Goal: Task Accomplishment & Management: Manage account settings

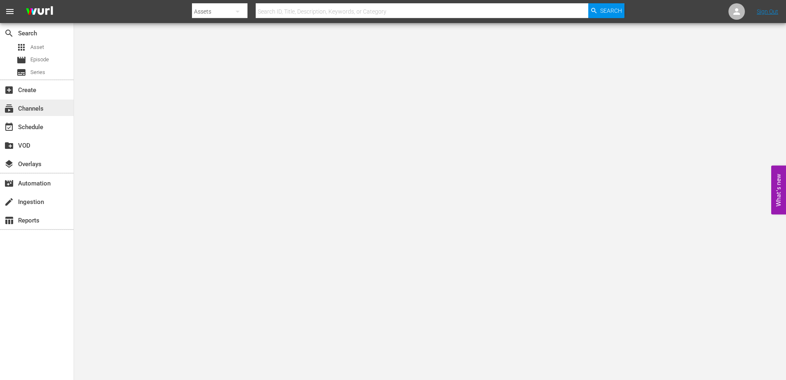
click at [31, 115] on div "subscriptions Channels" at bounding box center [37, 108] width 74 height 16
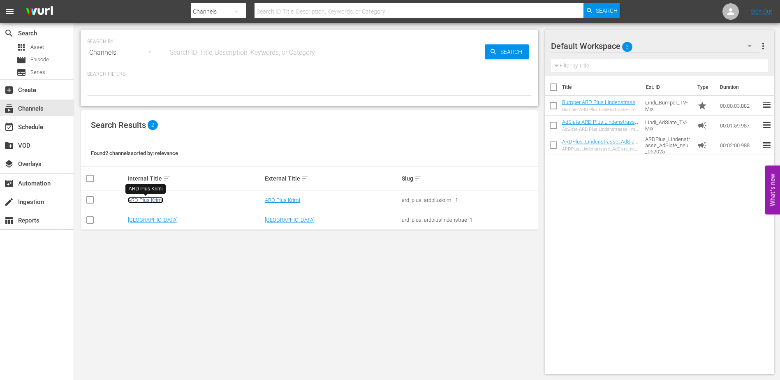
click at [153, 199] on link "ARD Plus Krimi" at bounding box center [145, 200] width 35 height 6
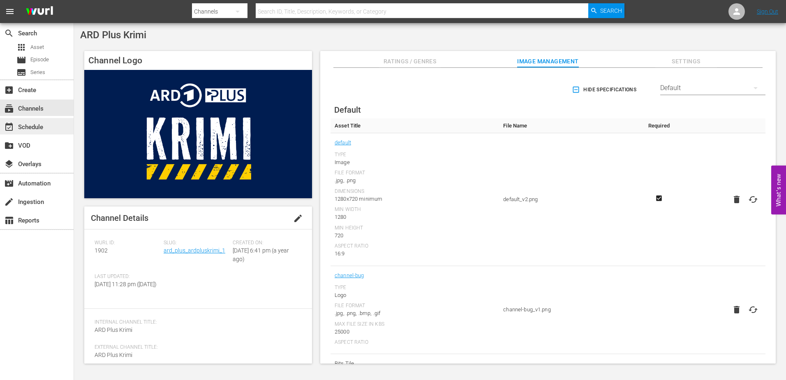
click at [25, 127] on div "event_available Schedule" at bounding box center [23, 125] width 46 height 7
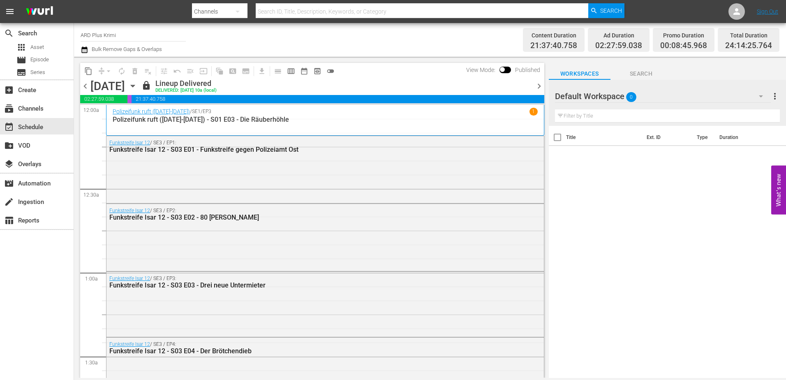
click at [137, 89] on icon "button" at bounding box center [132, 85] width 9 height 9
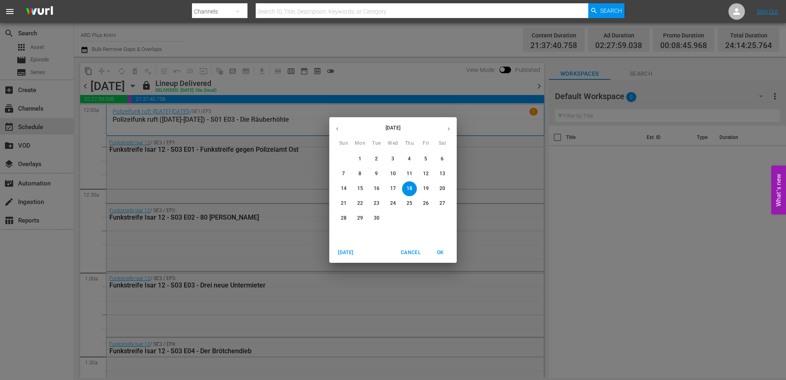
click at [447, 130] on icon "button" at bounding box center [449, 129] width 6 height 6
click at [394, 160] on p "1" at bounding box center [392, 158] width 3 height 7
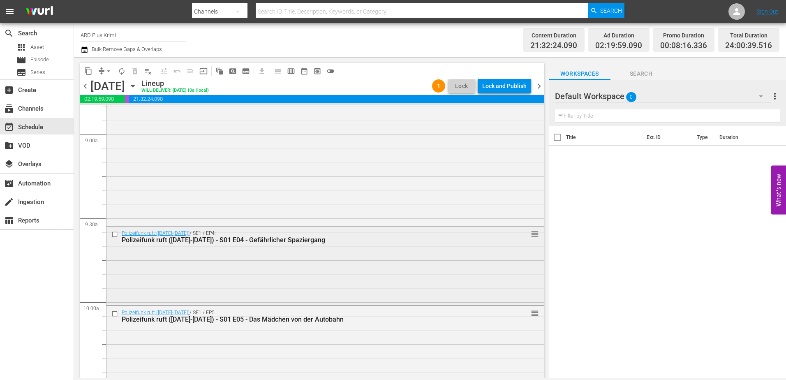
scroll to position [1398, 0]
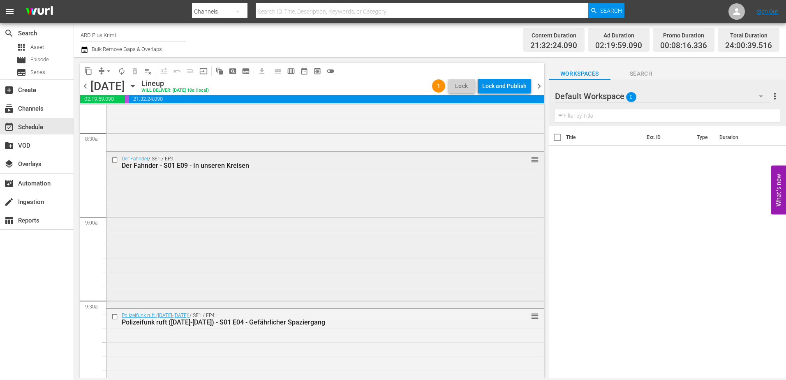
click at [209, 202] on div "Der Fahnder / SE1 / EP9: Der Fahnder - S01 E09 - In unseren Kreisen reorder" at bounding box center [326, 229] width 438 height 155
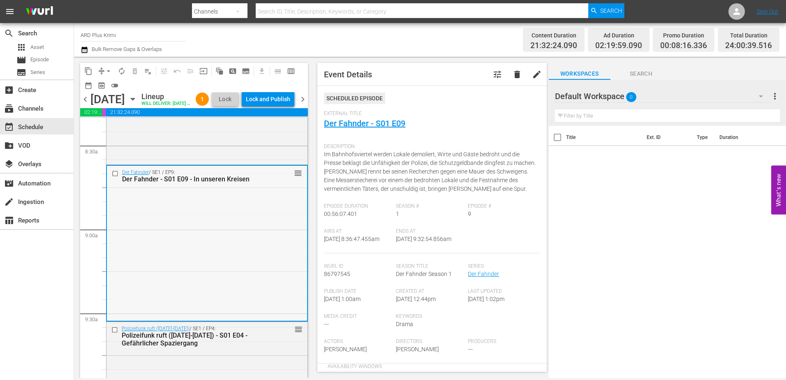
click at [260, 251] on div "Der Fahnder / SE1 / EP9: Der Fahnder - S01 E09 - In unseren Kreisen reorder" at bounding box center [207, 243] width 200 height 155
click at [299, 86] on div "content_copy compress arrow_drop_down autorenew_outlined delete_forever_outline…" at bounding box center [194, 77] width 228 height 29
click at [613, 225] on div "Title Ext. ID Type Duration" at bounding box center [667, 252] width 237 height 253
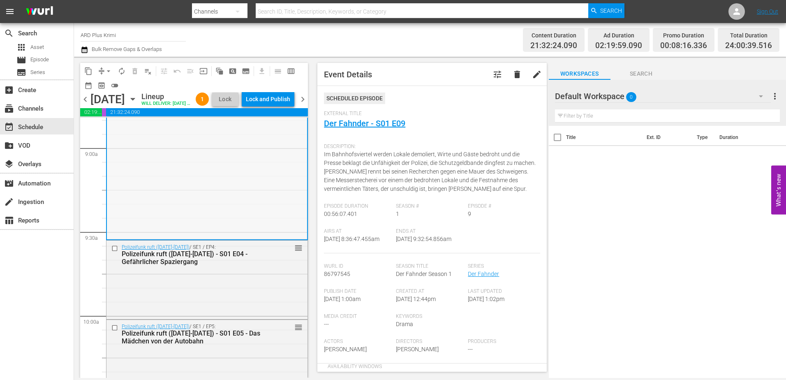
scroll to position [1480, 0]
click at [273, 292] on div "Polizeifunk ruft (1966-1970) / SE1 / EP4: Polizeifunk ruft (1966-1970) - S01 E0…" at bounding box center [207, 278] width 201 height 76
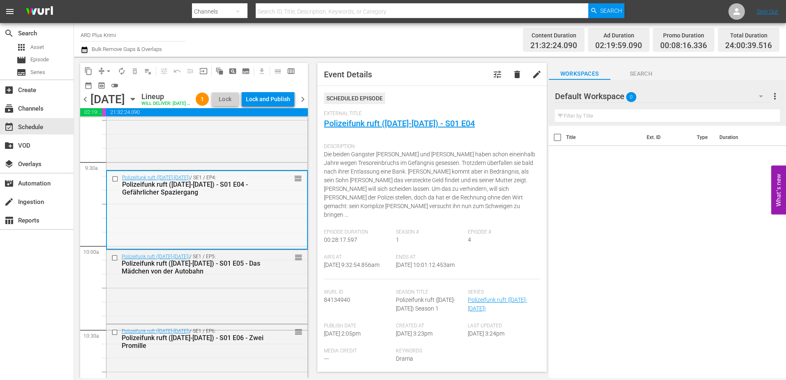
scroll to position [1563, 0]
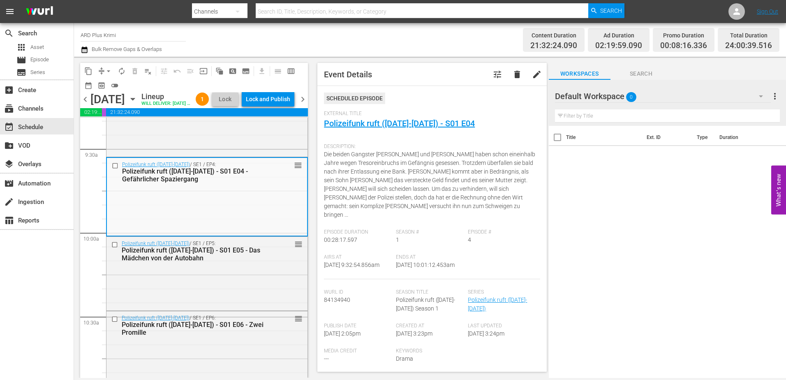
click at [84, 104] on span "chevron_left" at bounding box center [85, 99] width 10 height 10
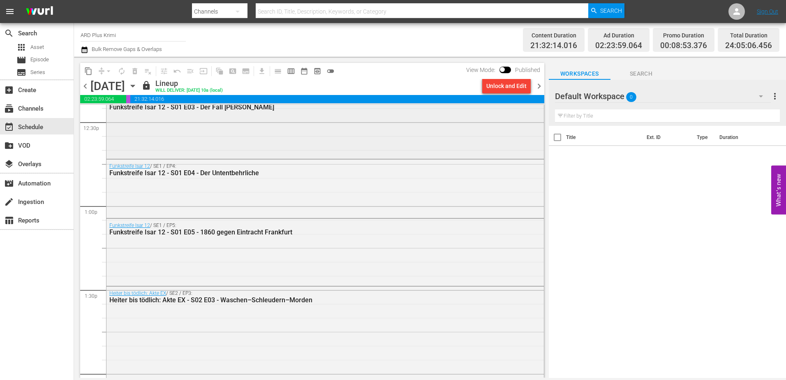
scroll to position [2091, 0]
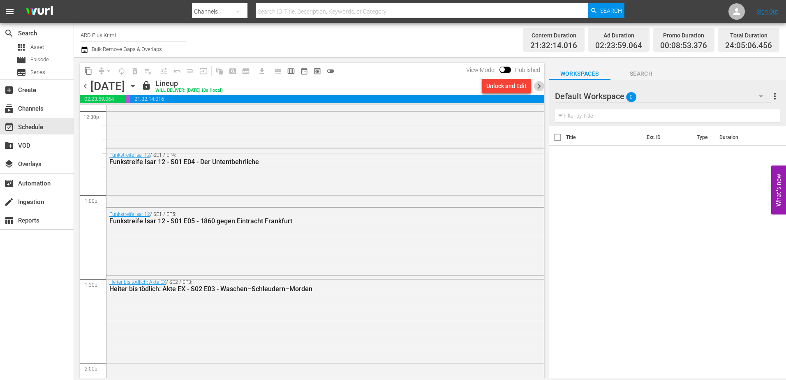
click at [536, 86] on span "chevron_right" at bounding box center [539, 86] width 10 height 10
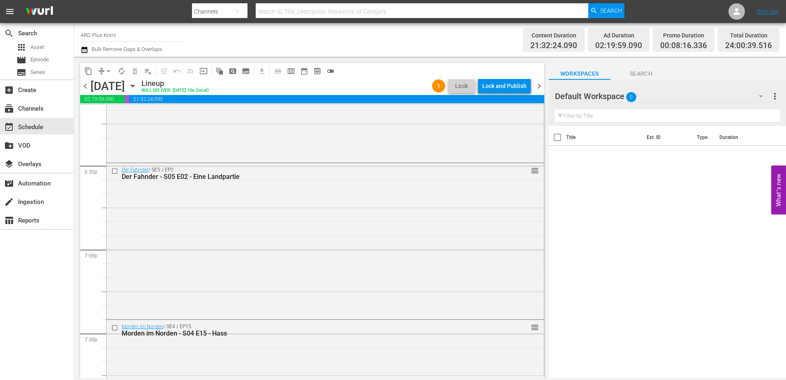
scroll to position [3023, 0]
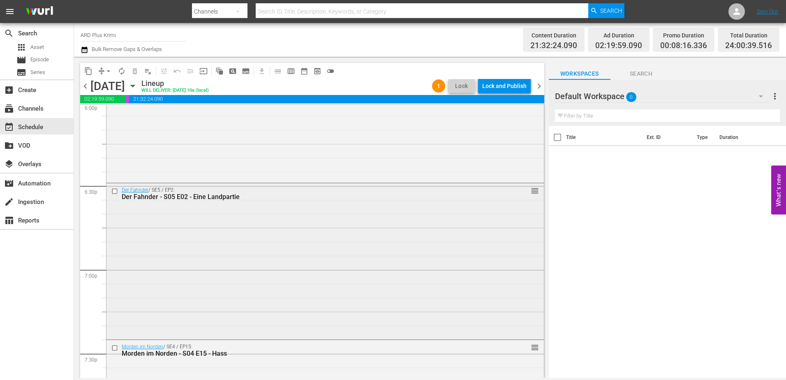
click at [421, 216] on div "Der Fahnder / SE5 / EP2: Der Fahnder - S05 E02 - Eine Landpartie reorder" at bounding box center [326, 260] width 438 height 154
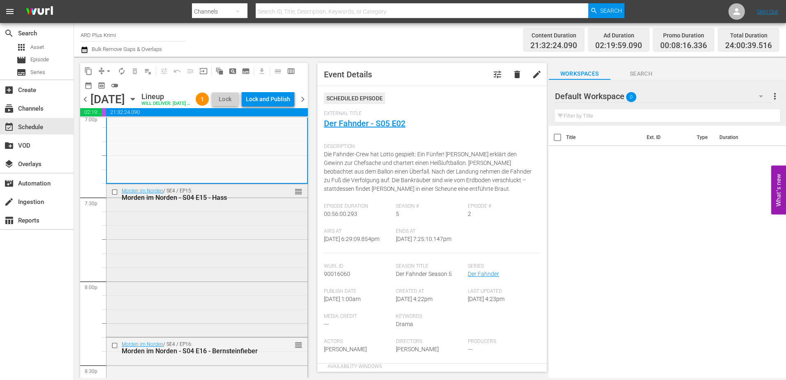
scroll to position [2984, 0]
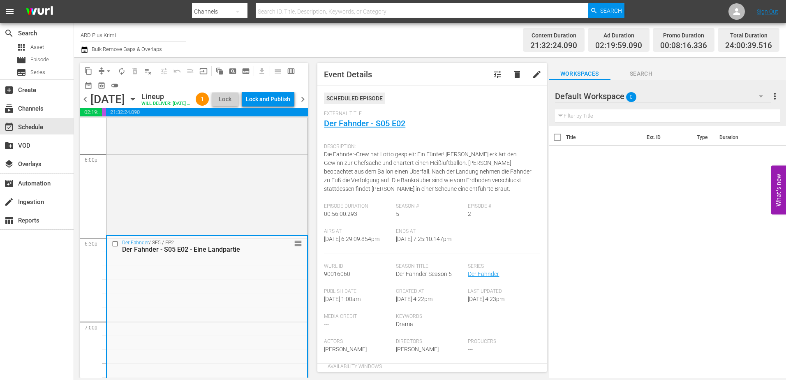
click at [281, 86] on div "content_copy compress arrow_drop_down autorenew_outlined delete_forever_outline…" at bounding box center [194, 77] width 228 height 29
click at [224, 193] on div "Der Fahnder / SE5 / EP2: Der Fahnder - S05 E02 - Eine Landpartie reorder" at bounding box center [207, 165] width 201 height 137
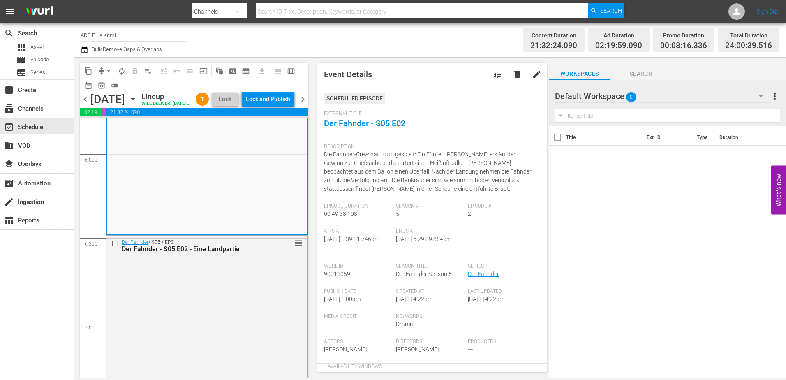
click at [646, 195] on div "Title Ext. ID Type Duration" at bounding box center [667, 252] width 237 height 253
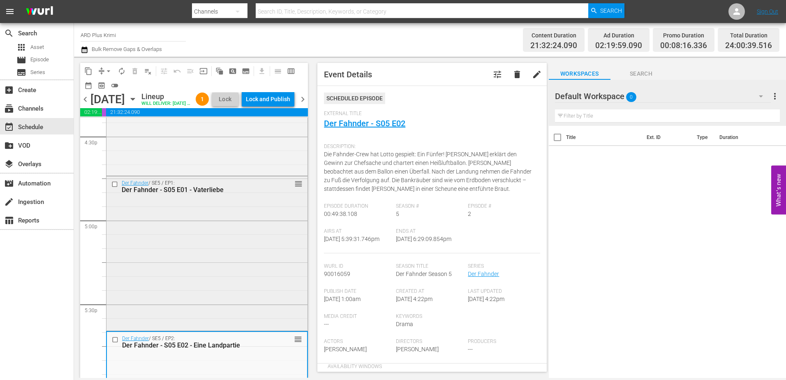
scroll to position [2737, 0]
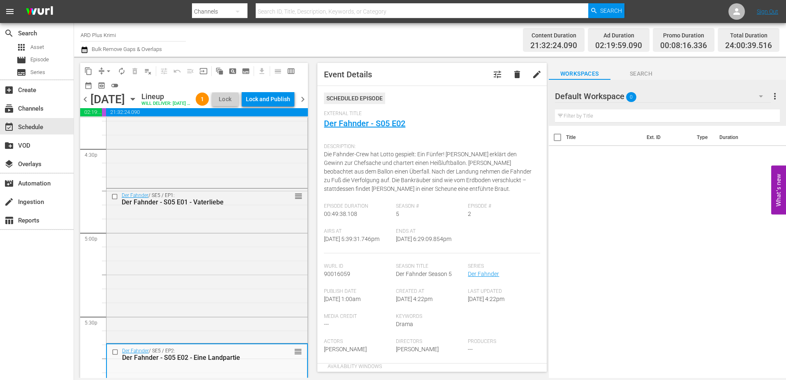
click at [304, 104] on span "chevron_right" at bounding box center [303, 99] width 10 height 10
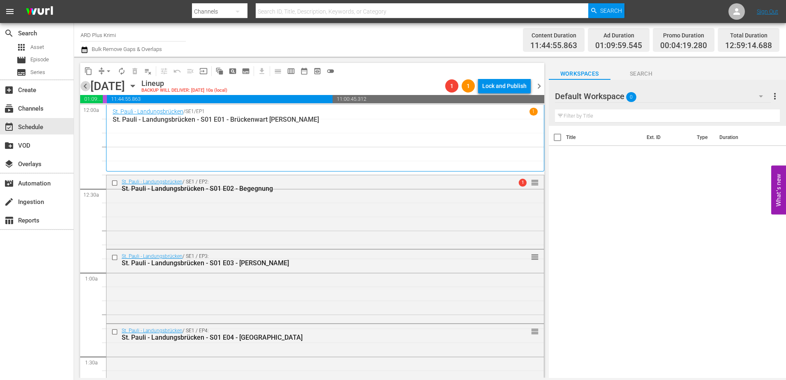
click at [87, 86] on span "chevron_left" at bounding box center [85, 86] width 10 height 10
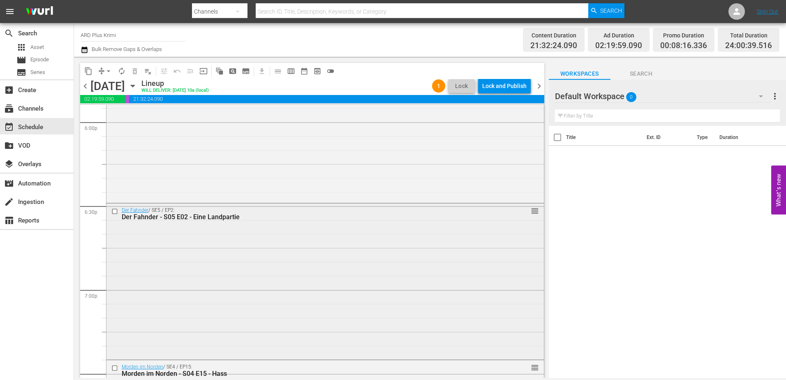
scroll to position [3002, 0]
click at [532, 213] on span "reorder" at bounding box center [535, 211] width 8 height 9
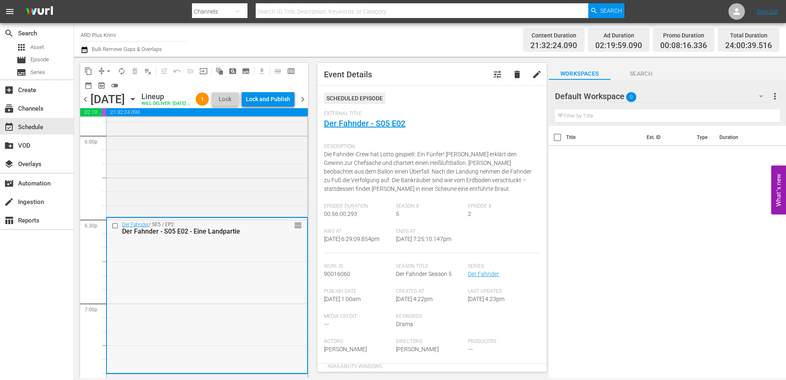
click at [116, 229] on input "checkbox" at bounding box center [116, 225] width 9 height 7
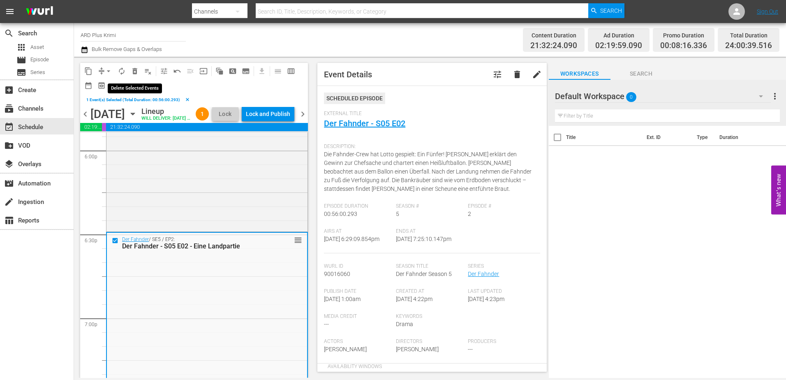
click at [135, 68] on span "delete_forever_outlined" at bounding box center [135, 71] width 8 height 8
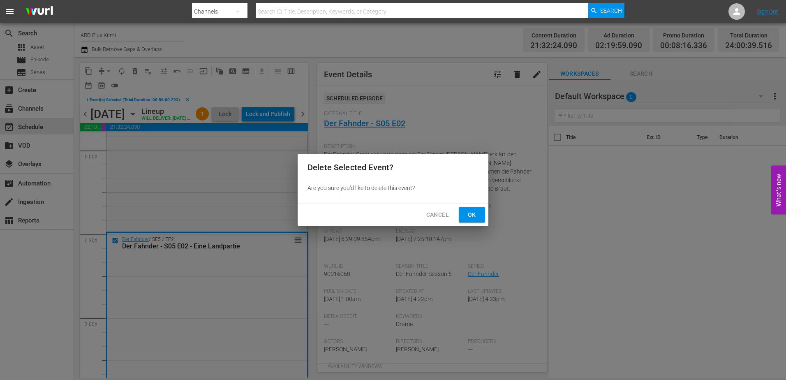
click at [477, 215] on span "Ok" at bounding box center [472, 215] width 13 height 10
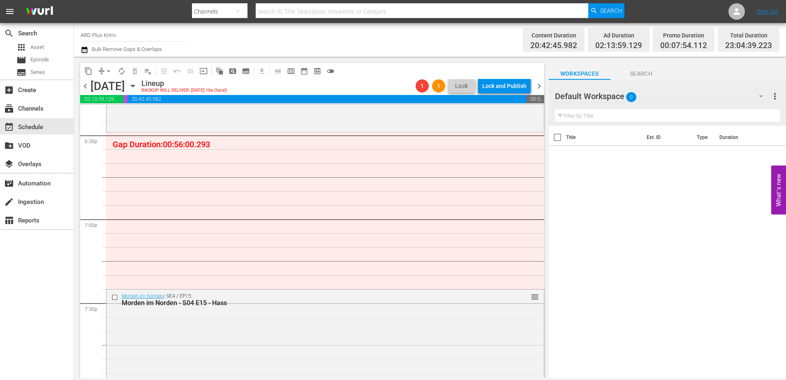
scroll to position [3043, 0]
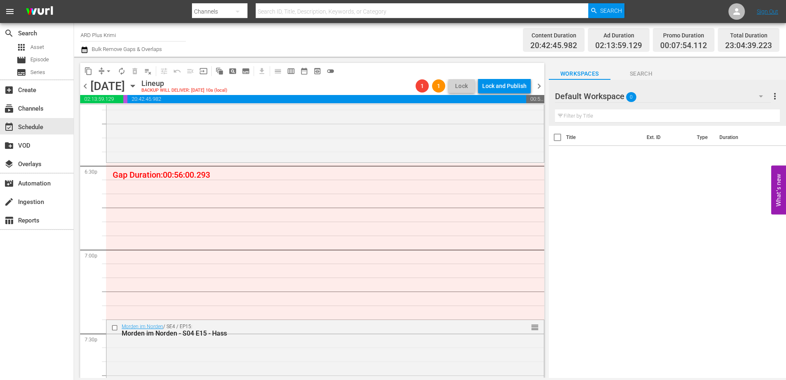
click at [597, 111] on input "text" at bounding box center [667, 115] width 225 height 13
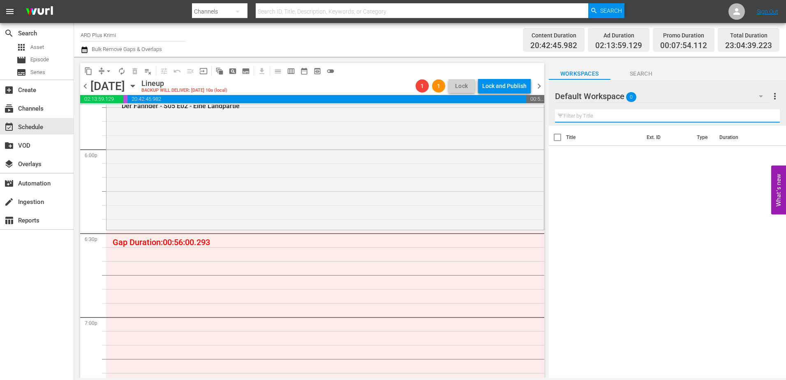
scroll to position [2961, 0]
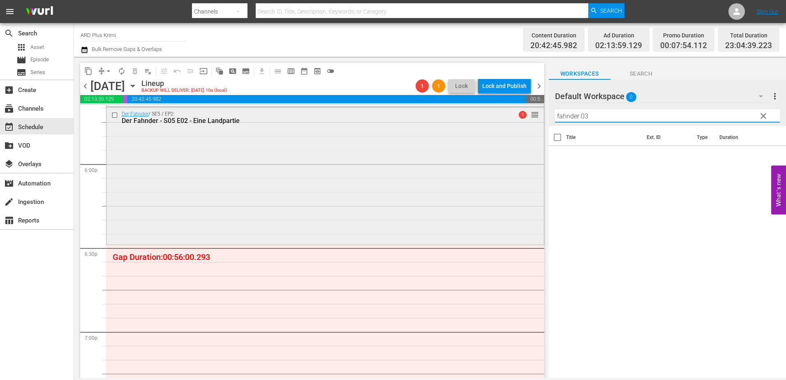
type input "fahnder 03"
click at [642, 69] on span "Search" at bounding box center [642, 74] width 62 height 10
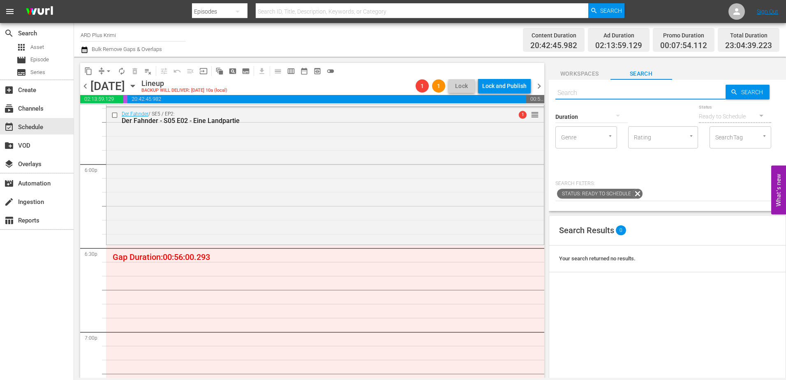
click at [577, 96] on input "text" at bounding box center [641, 93] width 170 height 20
type input "fahnder"
type input "fahnder 03"
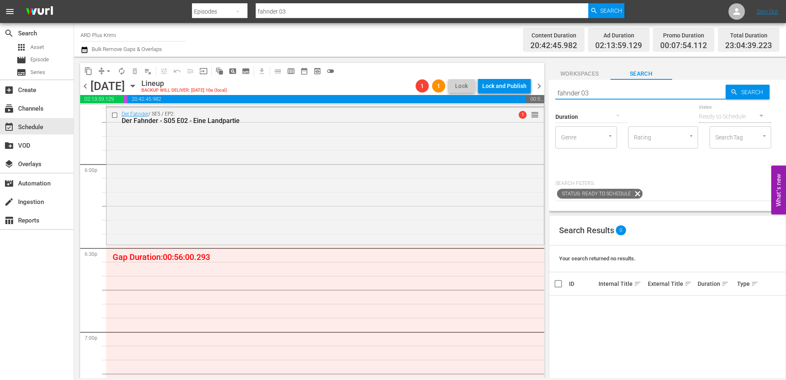
click at [605, 90] on input "fahnder 03" at bounding box center [641, 93] width 170 height 20
type input "fahnder 3"
click at [600, 92] on input "fahnder 3" at bounding box center [641, 93] width 170 height 20
type input "fahnder"
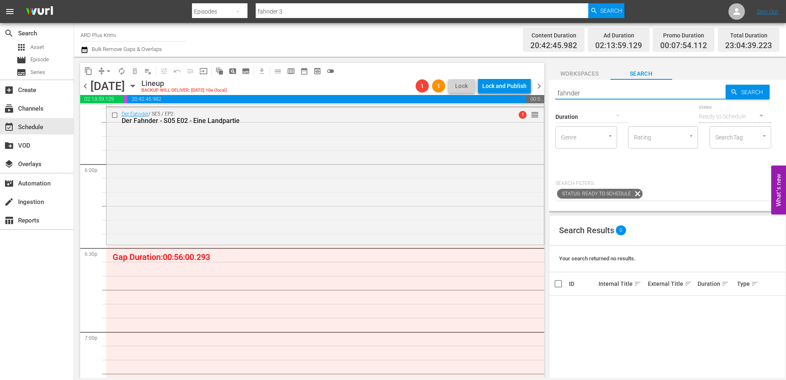
type input "fahnder"
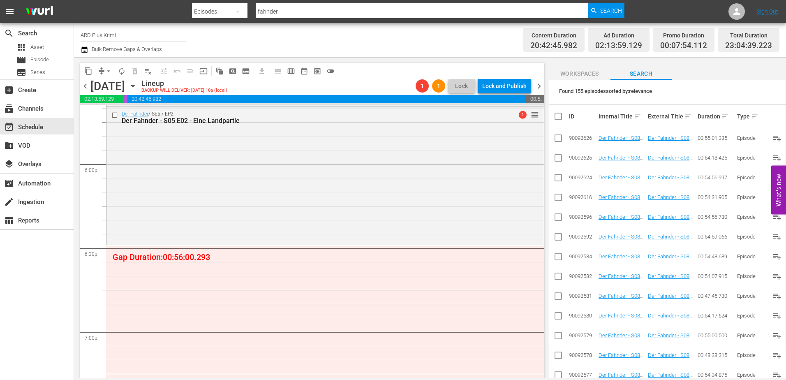
scroll to position [0, 0]
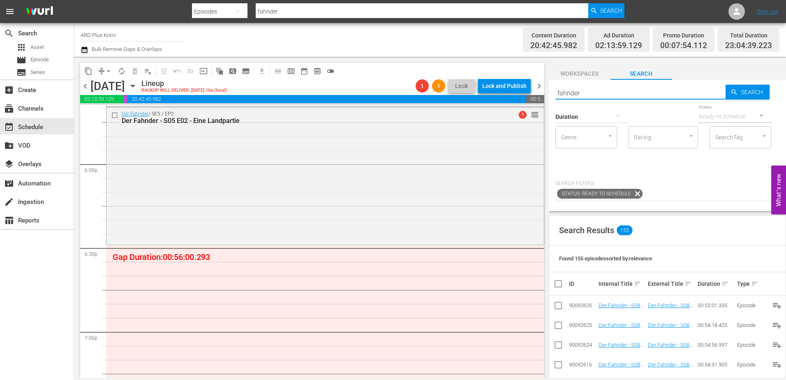
click at [610, 92] on input "fahnder" at bounding box center [641, 93] width 170 height 20
type input "fahnder S05"
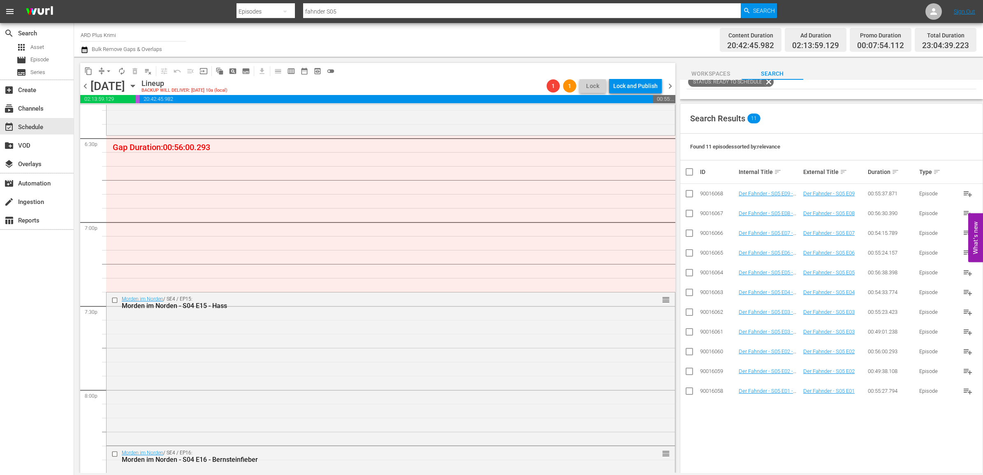
scroll to position [2937, 0]
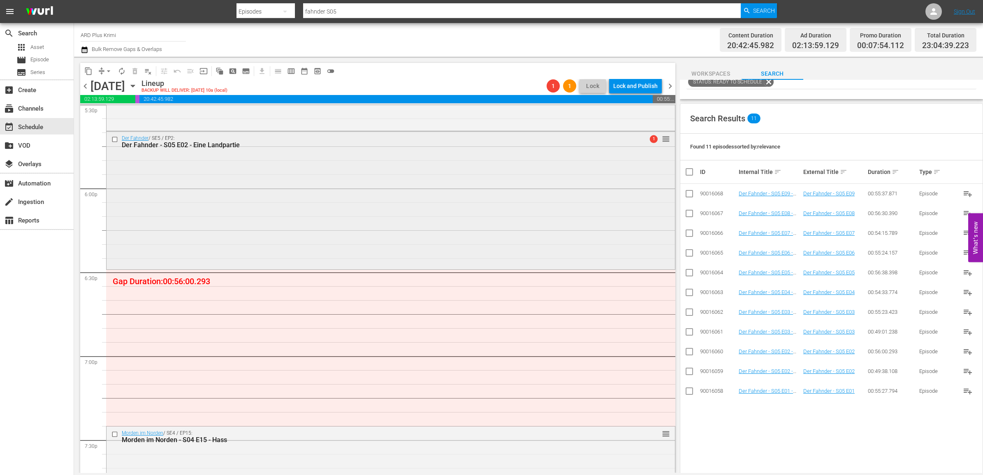
click at [187, 180] on div "Der Fahnder / SE5 / EP2: Der Fahnder - S05 E02 - Eine Landpartie 1 reorder" at bounding box center [391, 200] width 568 height 137
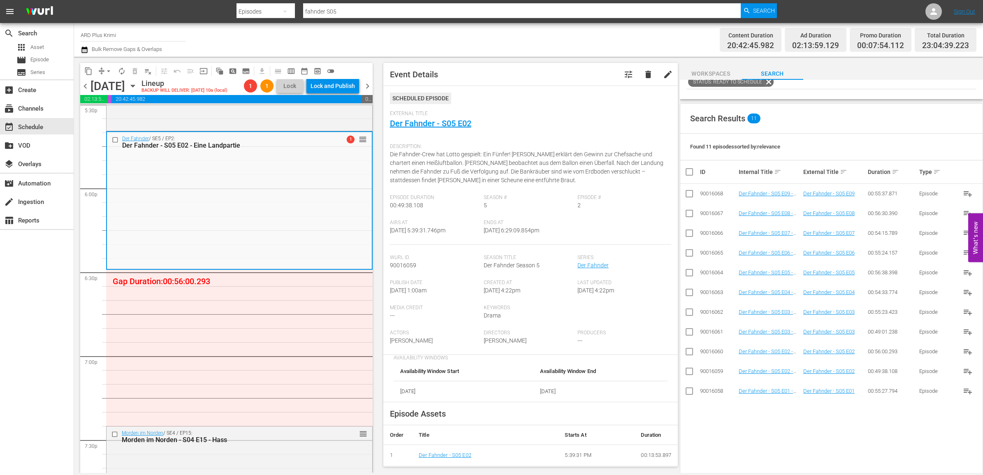
click at [567, 130] on div "External Title Der Fahnder - S05 E02" at bounding box center [531, 125] width 282 height 29
click at [178, 181] on div "Der Fahnder / SE5 / EP2: Der Fahnder - S05 E02 - Eine Landpartie 1 reorder" at bounding box center [239, 200] width 265 height 137
click at [116, 139] on input "checkbox" at bounding box center [116, 139] width 9 height 7
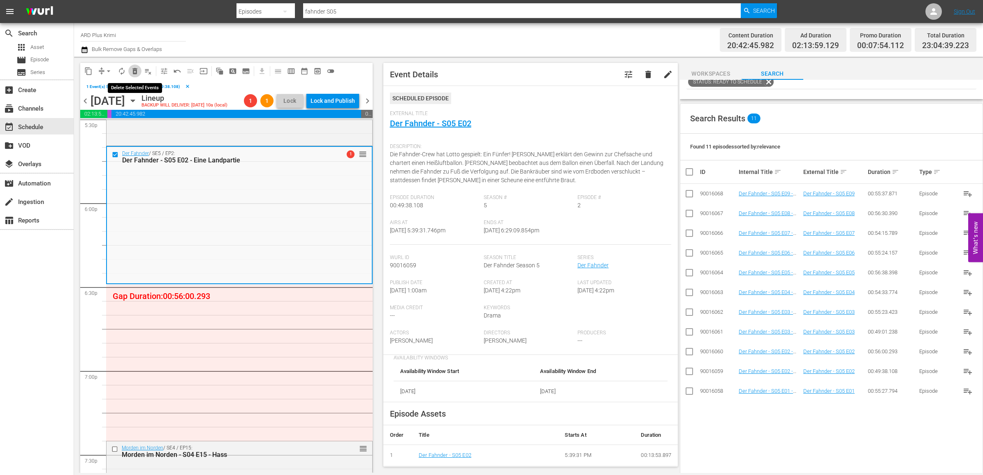
click at [136, 74] on span "delete_forever_outlined" at bounding box center [135, 71] width 8 height 8
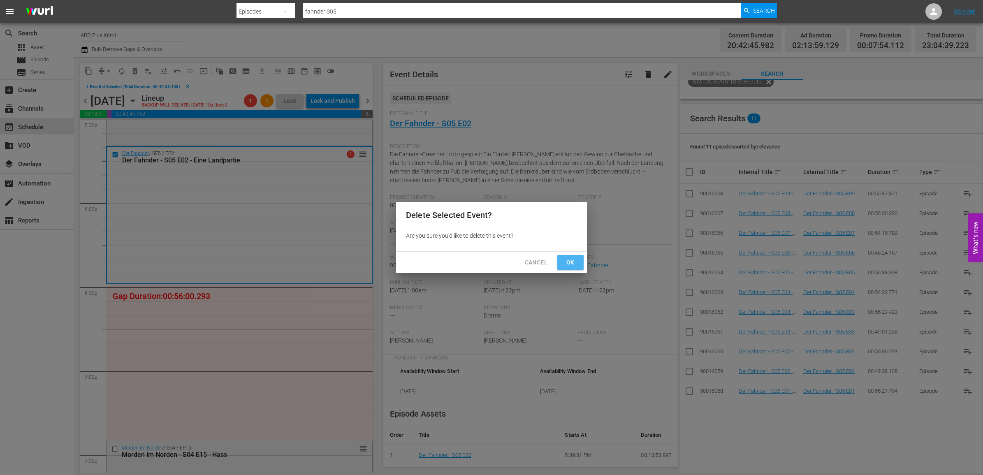
click at [562, 262] on button "Ok" at bounding box center [570, 262] width 26 height 15
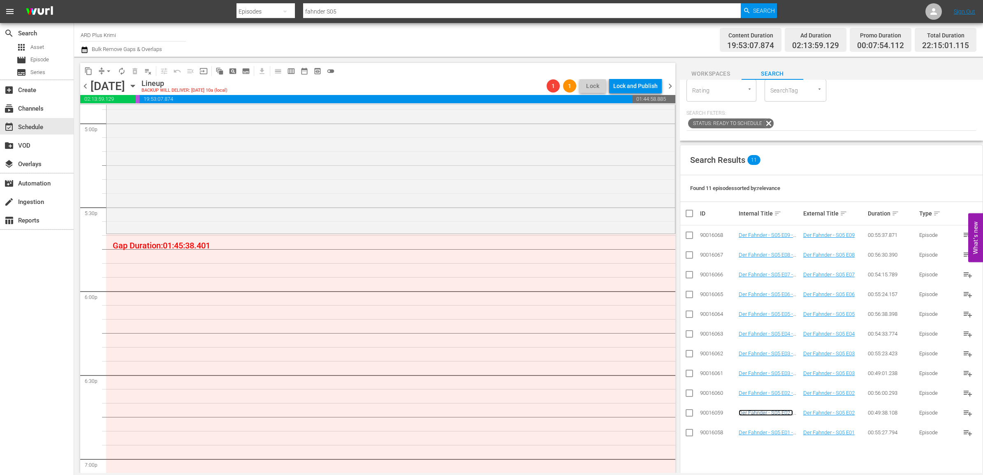
scroll to position [0, 0]
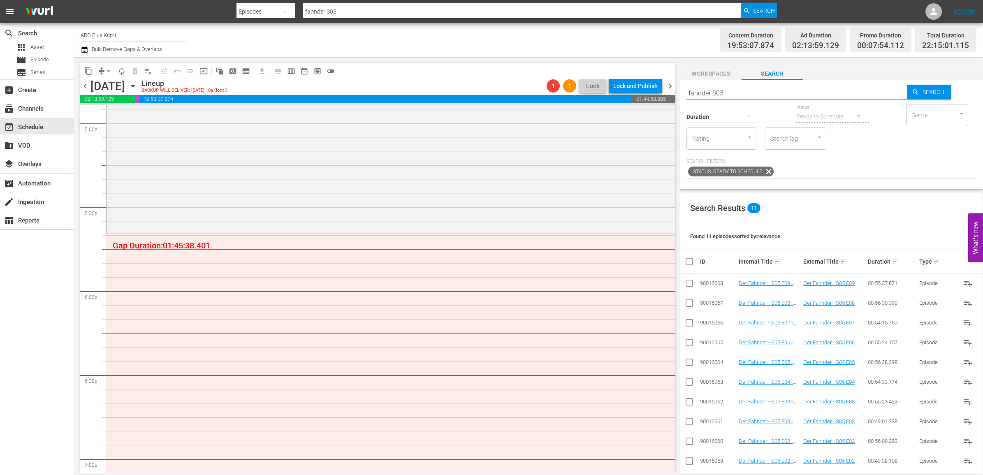
click at [741, 87] on input "fahnder S05" at bounding box center [796, 93] width 220 height 20
click at [786, 93] on span "Search" at bounding box center [935, 92] width 32 height 15
click at [767, 173] on icon at bounding box center [769, 172] width 10 height 10
click at [705, 77] on span "Workspaces" at bounding box center [711, 74] width 62 height 10
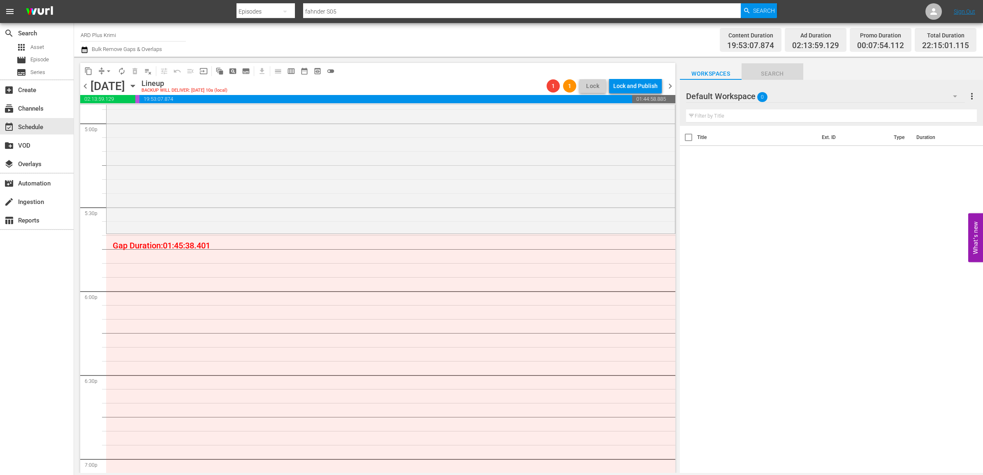
click at [786, 73] on span "Search" at bounding box center [772, 74] width 62 height 10
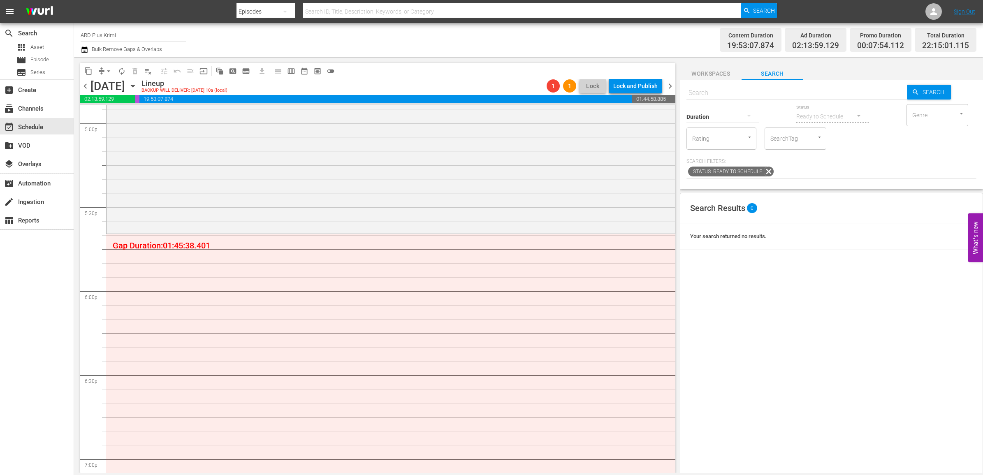
click at [726, 88] on input "text" at bounding box center [796, 93] width 220 height 20
type input "fahnder S05"
click at [786, 91] on span "Search" at bounding box center [935, 92] width 32 height 15
type input "fahnder S05"
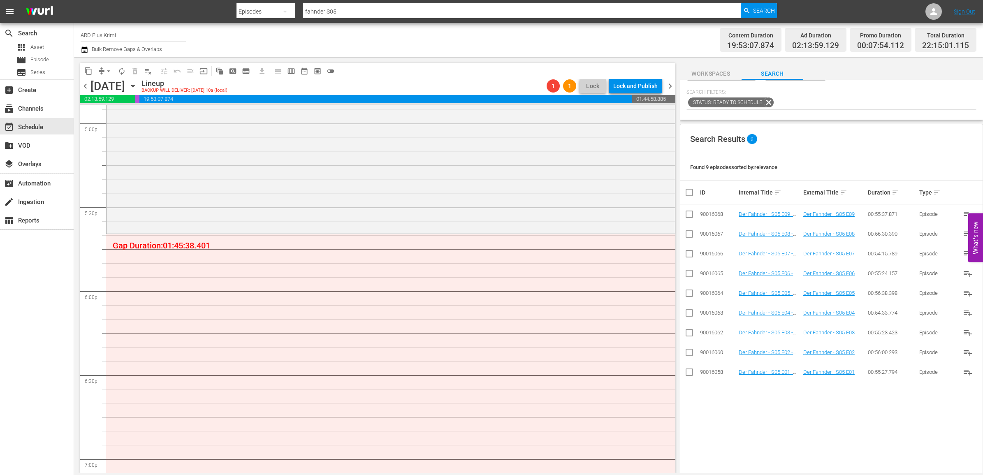
scroll to position [113, 0]
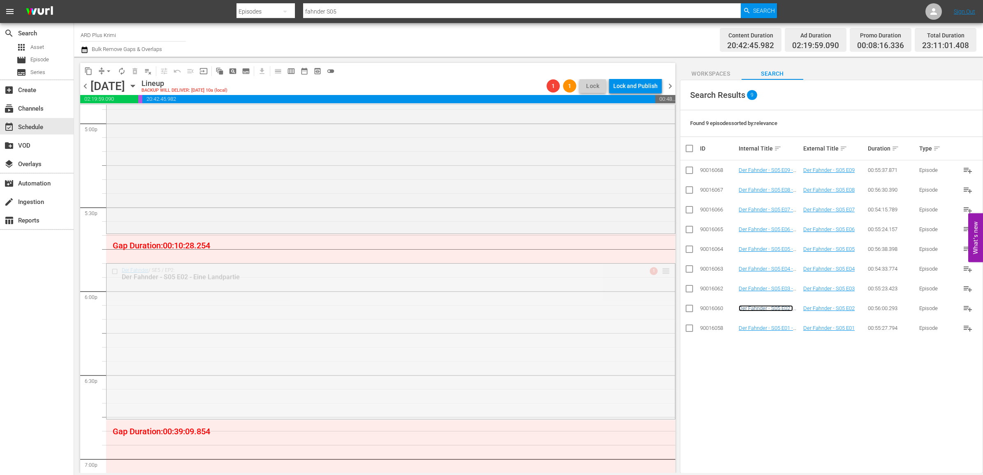
drag, startPoint x: 660, startPoint y: 270, endPoint x: 656, endPoint y: 235, distance: 35.2
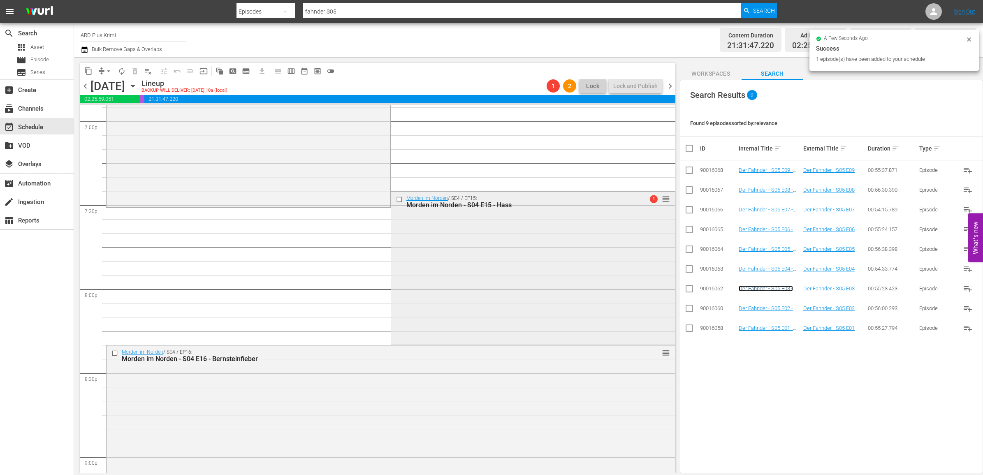
scroll to position [3194, 0]
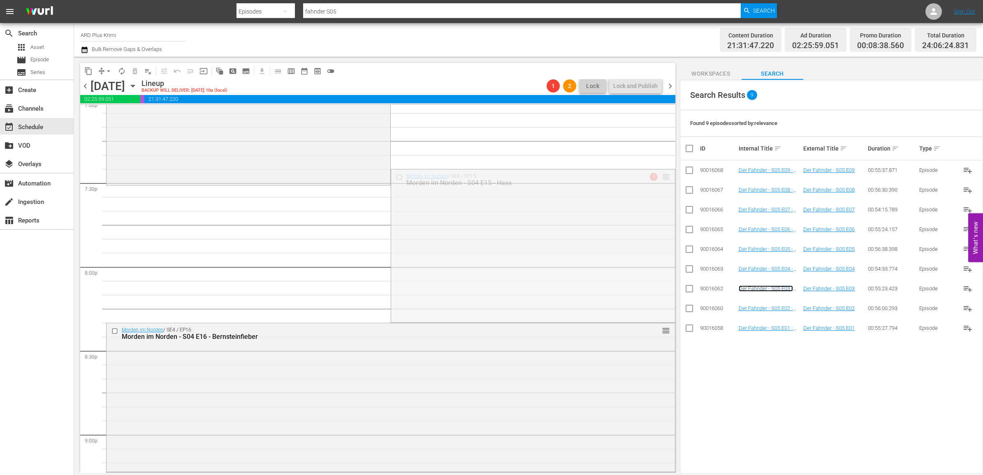
drag, startPoint x: 658, startPoint y: 177, endPoint x: 350, endPoint y: 191, distance: 309.1
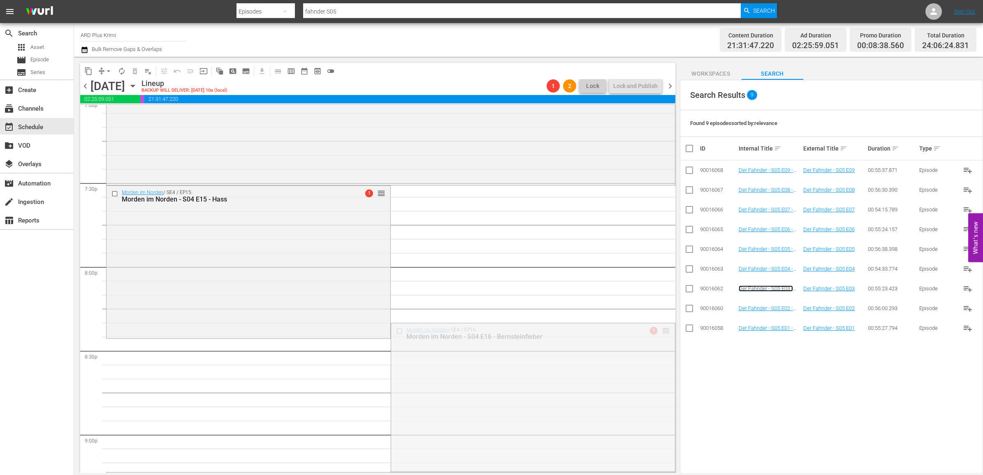
drag, startPoint x: 656, startPoint y: 329, endPoint x: 373, endPoint y: 342, distance: 283.2
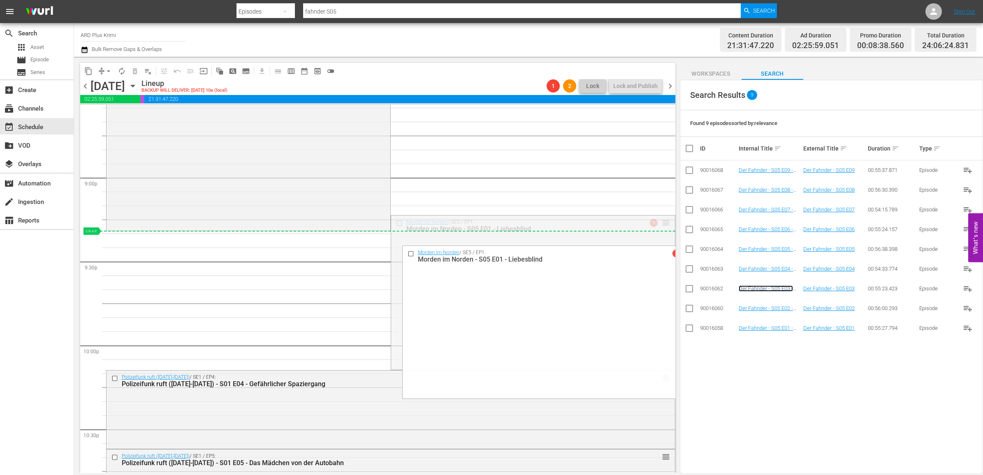
drag, startPoint x: 661, startPoint y: 222, endPoint x: 301, endPoint y: 239, distance: 360.6
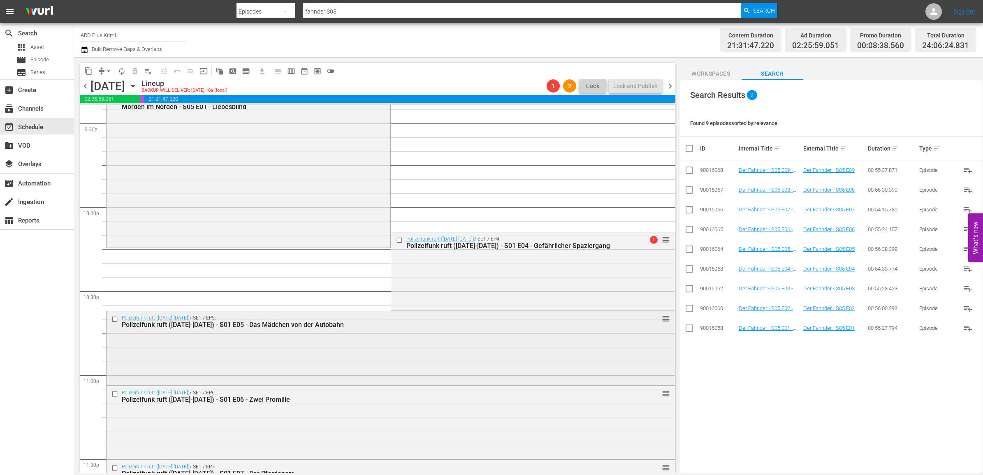
scroll to position [3605, 0]
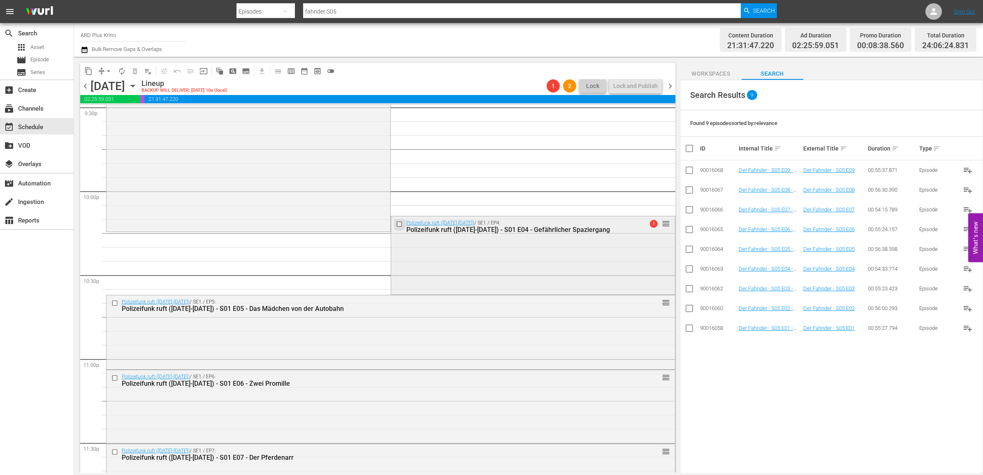
click at [397, 223] on input "checkbox" at bounding box center [400, 223] width 9 height 7
click at [396, 221] on input "checkbox" at bounding box center [400, 223] width 9 height 7
click at [114, 302] on input "checkbox" at bounding box center [115, 302] width 9 height 7
click at [115, 375] on input "checkbox" at bounding box center [115, 377] width 9 height 7
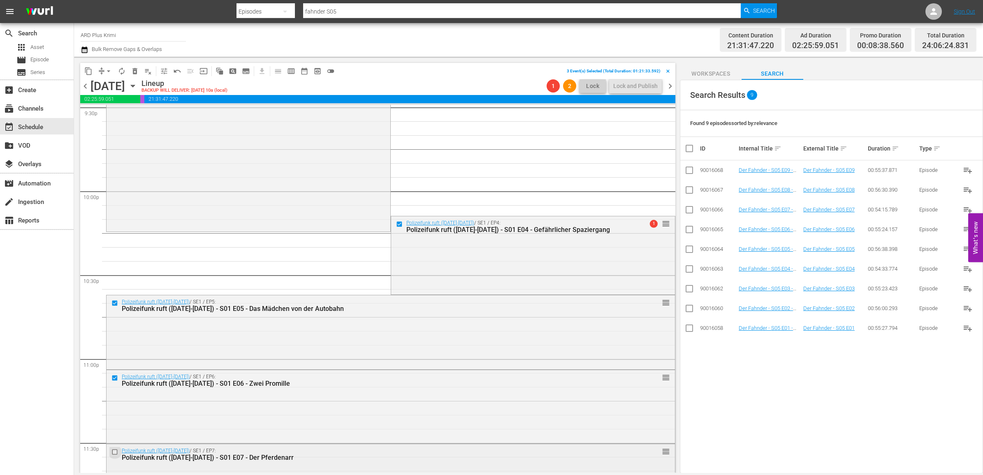
click at [115, 380] on input "checkbox" at bounding box center [115, 452] width 9 height 7
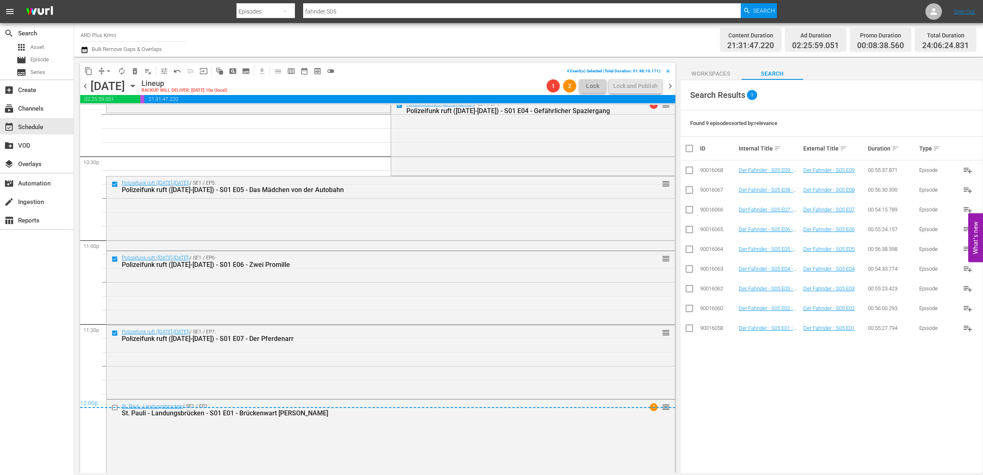
scroll to position [3725, 0]
click at [116, 380] on div "12:00p" at bounding box center [377, 402] width 595 height 8
click at [111, 380] on div "12:00p" at bounding box center [377, 402] width 595 height 8
click at [116, 380] on div "12:00p" at bounding box center [377, 402] width 595 height 8
click at [137, 75] on button "delete_forever_outlined" at bounding box center [134, 71] width 13 height 13
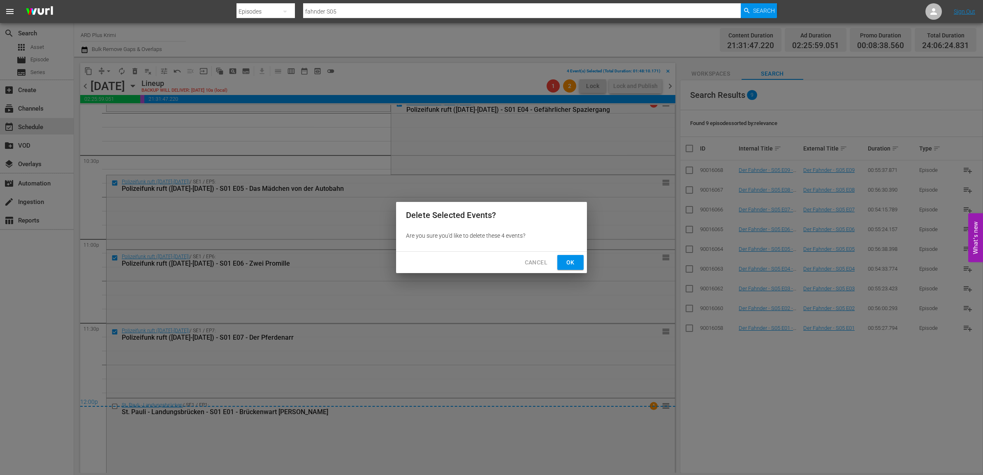
click at [570, 257] on span "Ok" at bounding box center [570, 262] width 13 height 10
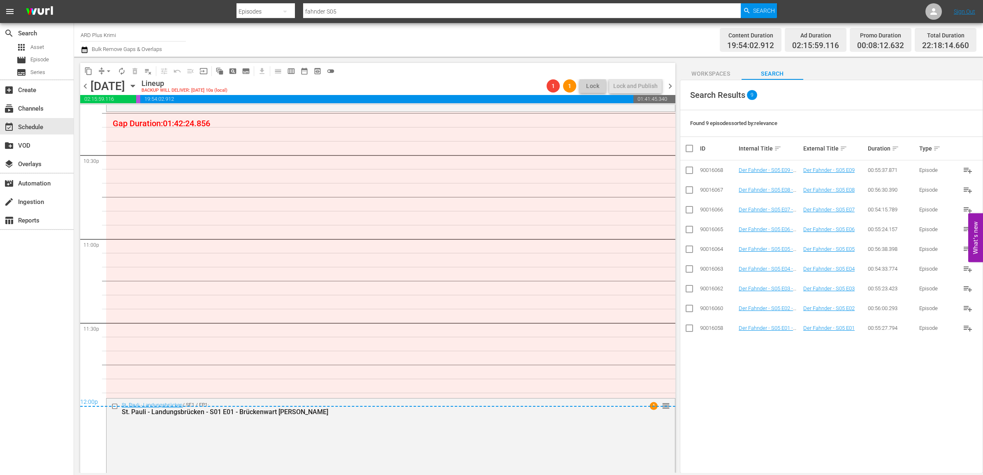
click at [114, 380] on input "checkbox" at bounding box center [115, 406] width 9 height 7
click at [135, 76] on button "delete_forever_outlined" at bounding box center [134, 71] width 13 height 13
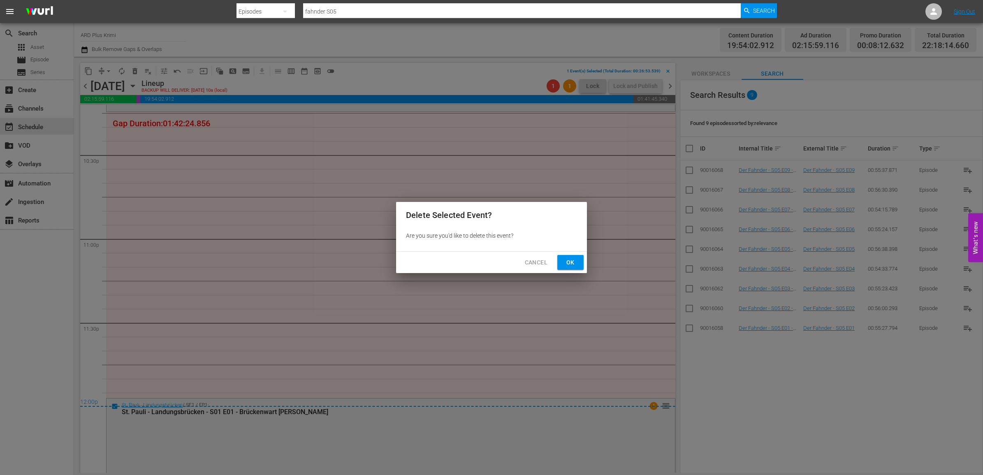
click at [566, 257] on span "Ok" at bounding box center [570, 262] width 13 height 10
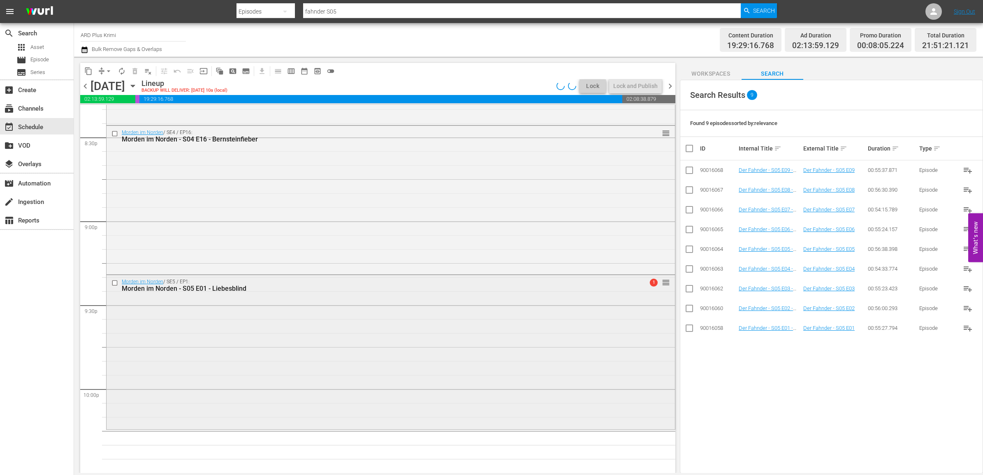
scroll to position [3402, 0]
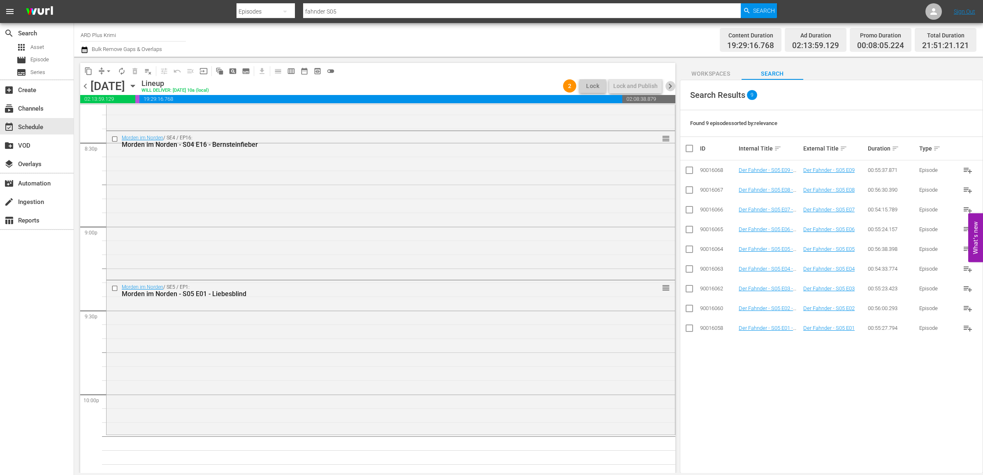
click at [670, 83] on span "chevron_right" at bounding box center [670, 86] width 10 height 10
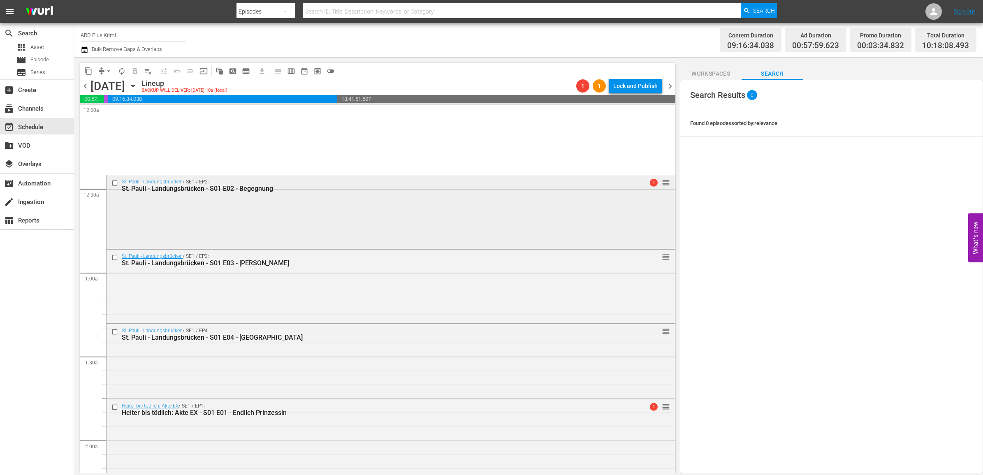
click at [114, 182] on input "checkbox" at bounding box center [115, 183] width 9 height 7
click at [115, 257] on input "checkbox" at bounding box center [115, 257] width 9 height 7
click at [114, 333] on input "checkbox" at bounding box center [115, 332] width 9 height 7
click at [116, 380] on input "checkbox" at bounding box center [115, 406] width 9 height 7
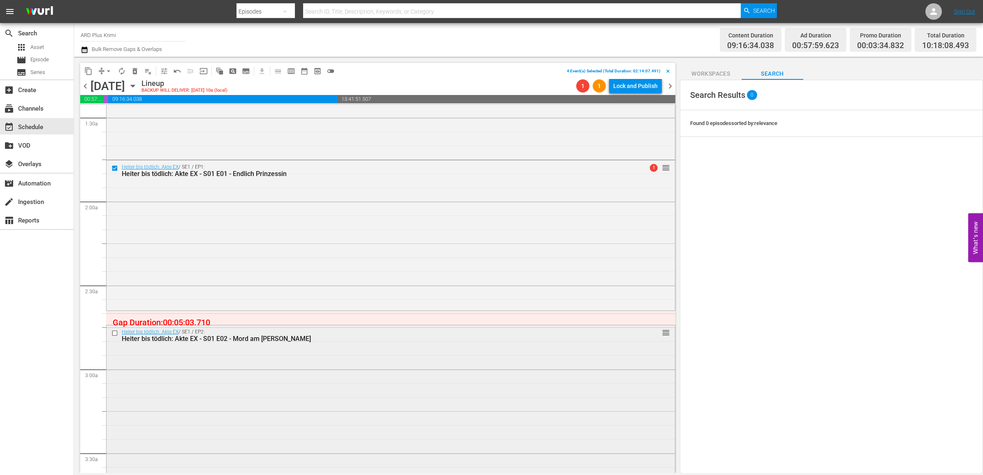
scroll to position [257, 0]
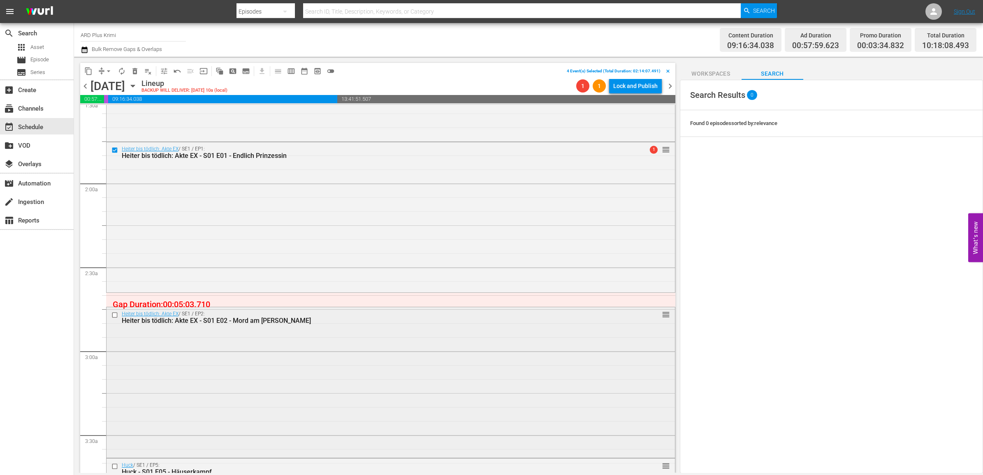
click at [113, 315] on input "checkbox" at bounding box center [115, 315] width 9 height 7
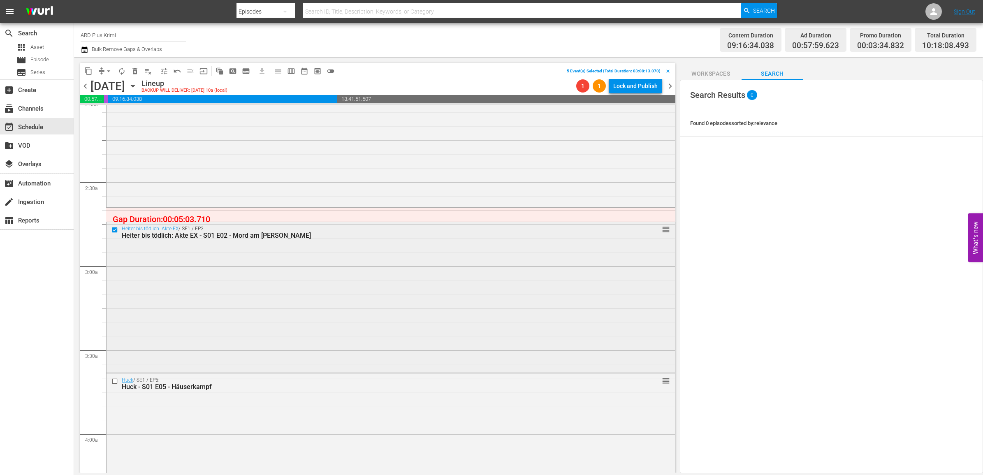
scroll to position [411, 0]
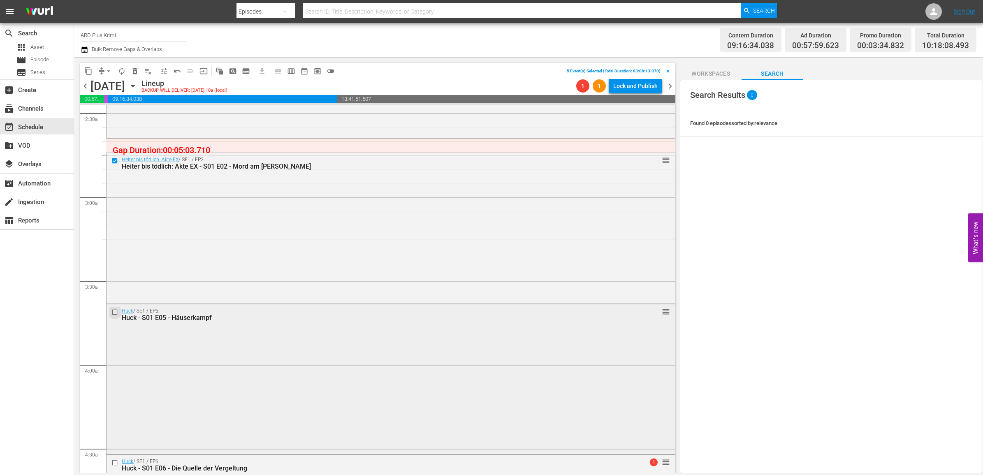
click at [114, 312] on input "checkbox" at bounding box center [115, 312] width 9 height 7
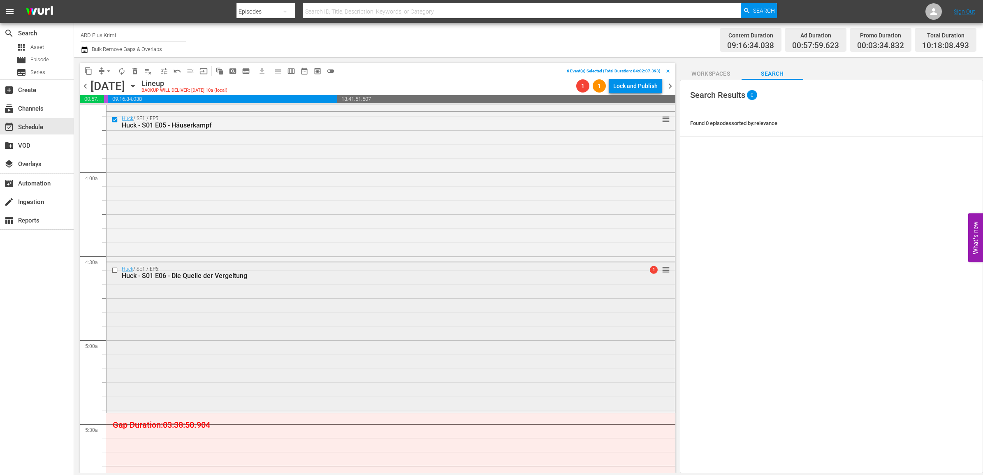
scroll to position [617, 0]
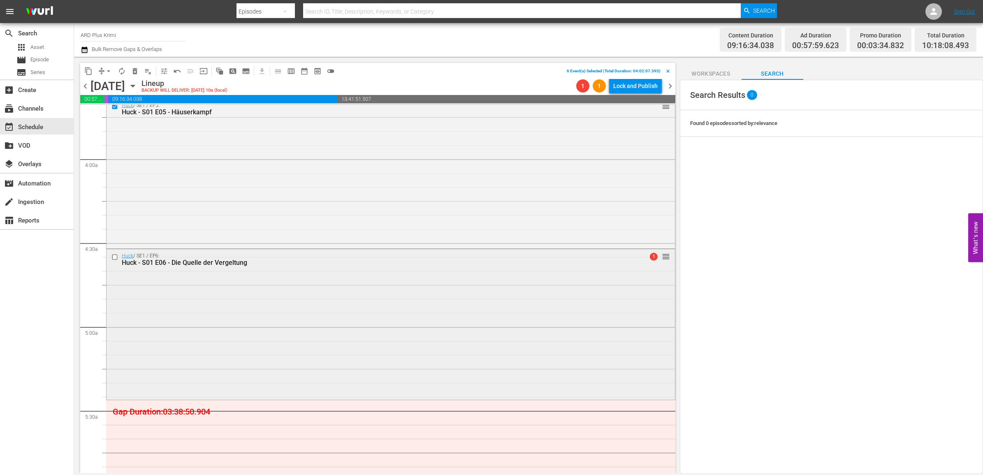
click at [115, 258] on input "checkbox" at bounding box center [115, 257] width 9 height 7
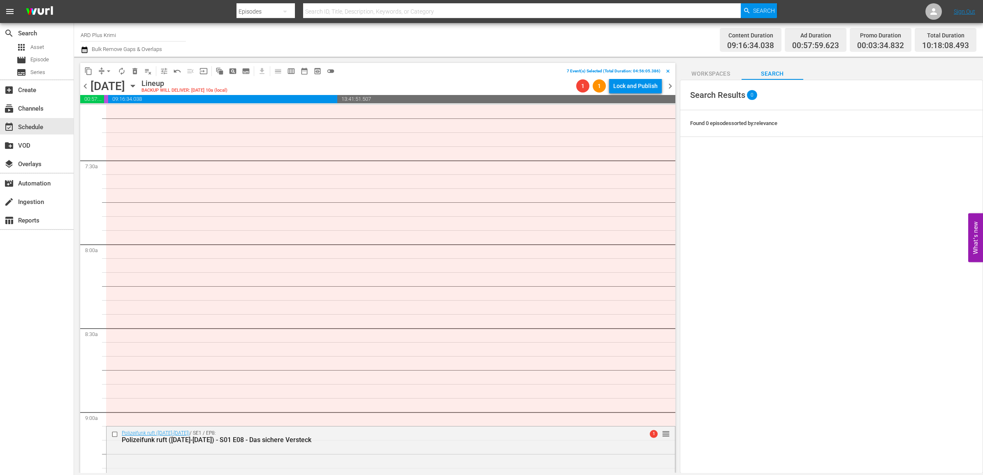
scroll to position [1439, 0]
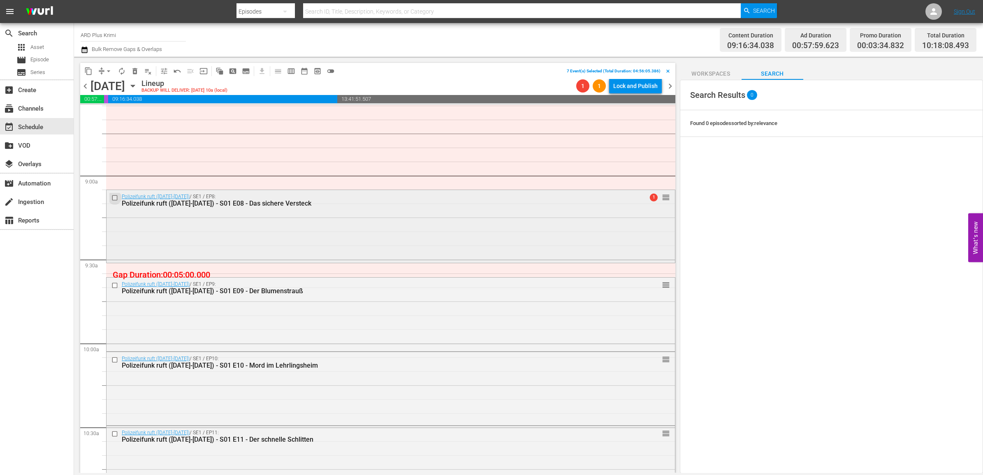
click at [116, 200] on input "checkbox" at bounding box center [115, 198] width 9 height 7
click at [116, 285] on input "checkbox" at bounding box center [115, 285] width 9 height 7
click at [114, 360] on input "checkbox" at bounding box center [115, 359] width 9 height 7
click at [115, 380] on input "checkbox" at bounding box center [115, 433] width 9 height 7
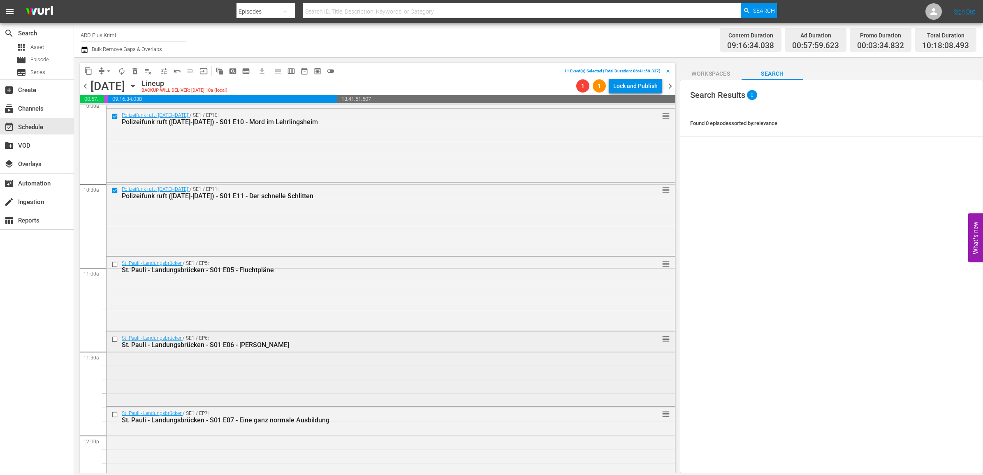
scroll to position [1696, 0]
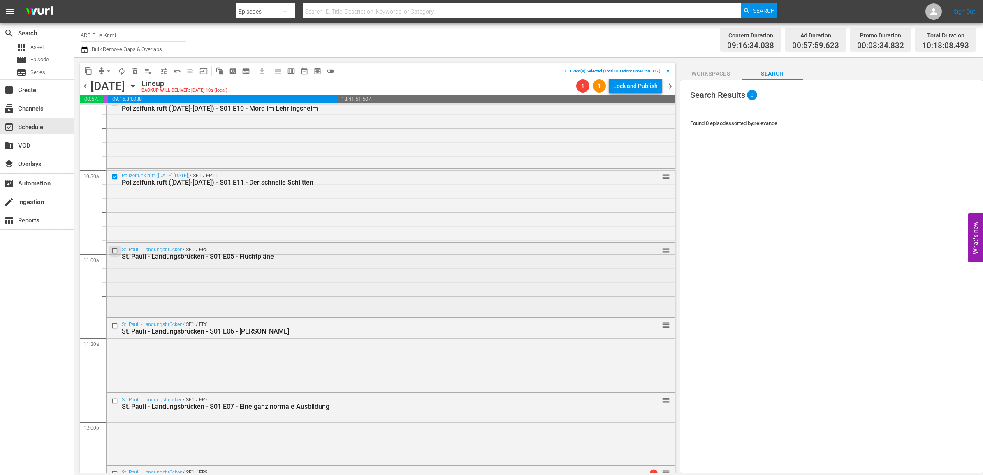
click at [116, 252] on input "checkbox" at bounding box center [115, 251] width 9 height 7
click at [116, 326] on input "checkbox" at bounding box center [115, 325] width 9 height 7
click at [116, 380] on input "checkbox" at bounding box center [115, 401] width 9 height 7
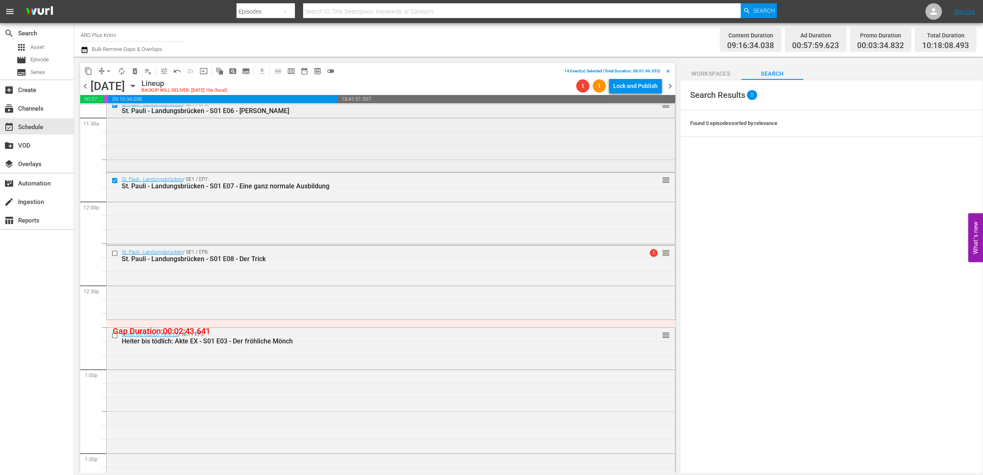
scroll to position [1953, 0]
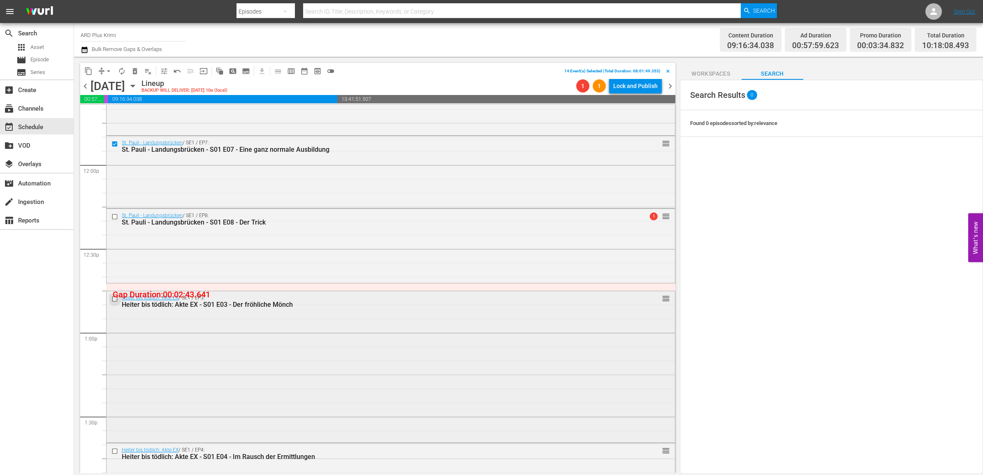
click at [114, 299] on input "checkbox" at bounding box center [115, 299] width 9 height 7
click at [116, 217] on input "checkbox" at bounding box center [115, 216] width 9 height 7
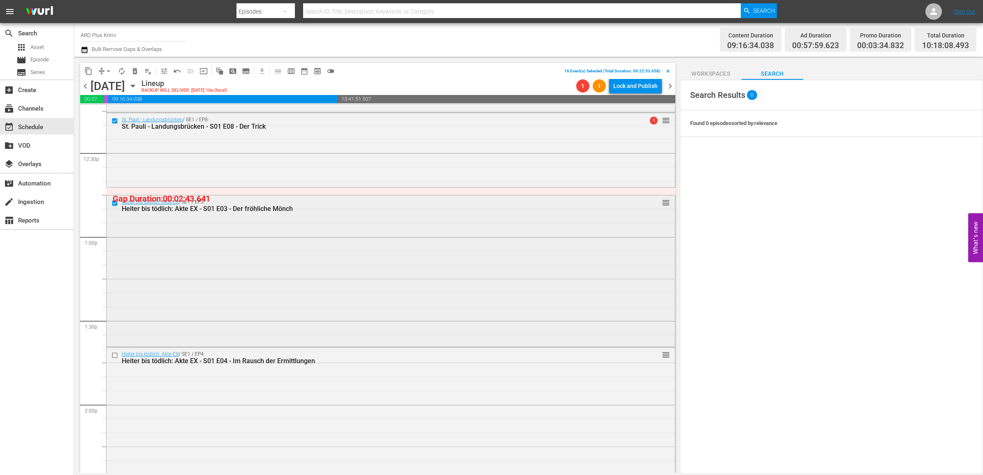
scroll to position [2210, 0]
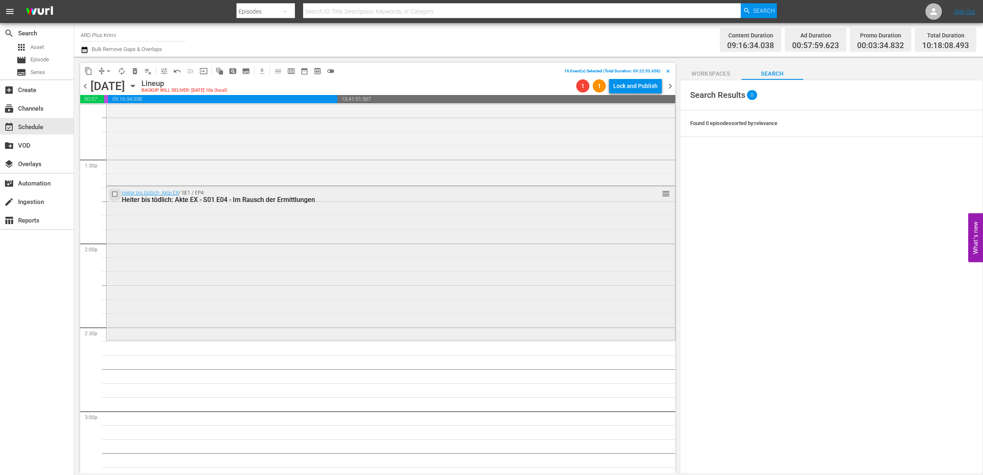
click at [113, 195] on input "checkbox" at bounding box center [115, 194] width 9 height 7
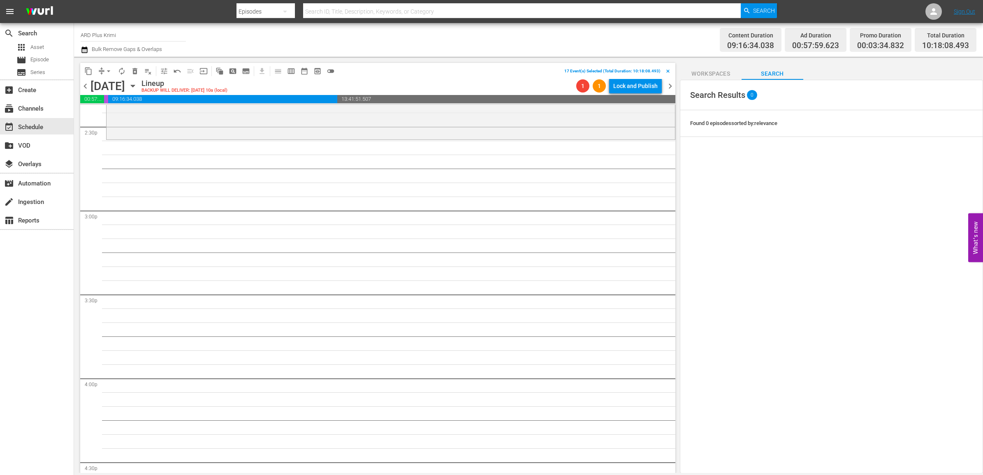
scroll to position [2467, 0]
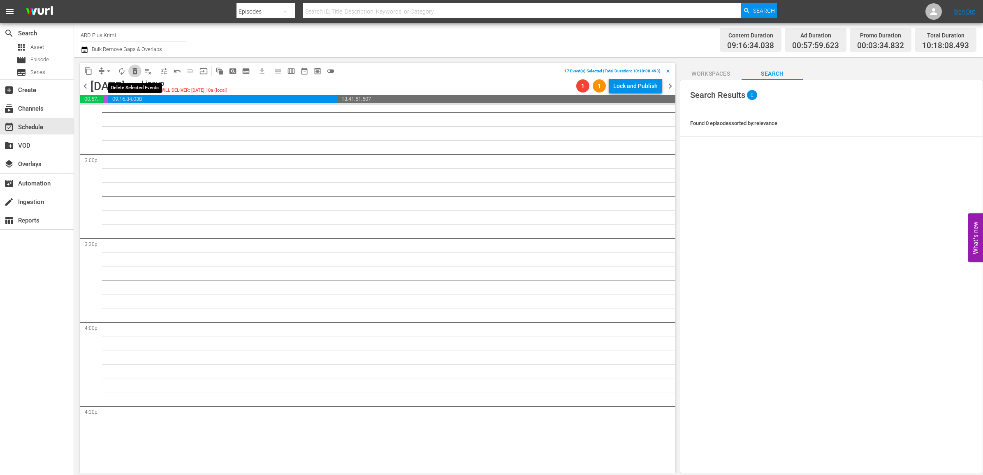
click at [133, 72] on span "delete_forever_outlined" at bounding box center [135, 71] width 8 height 8
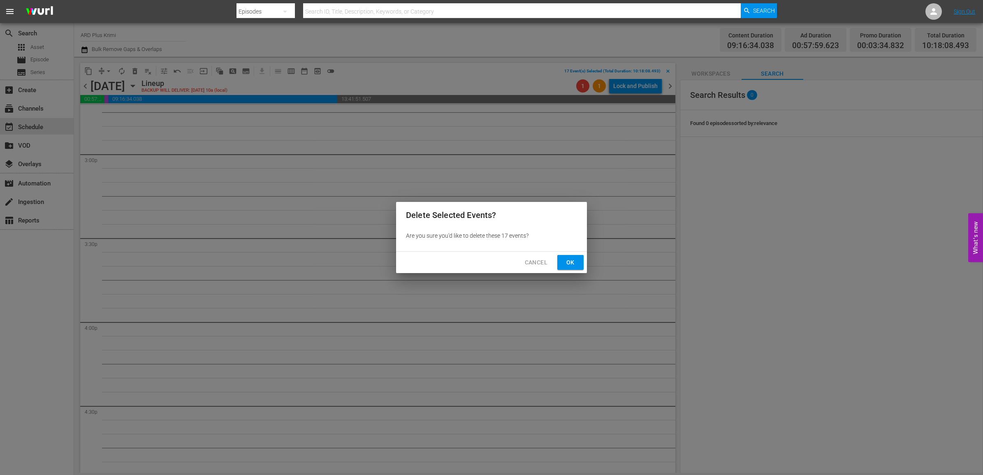
click at [575, 263] on span "Ok" at bounding box center [570, 262] width 13 height 10
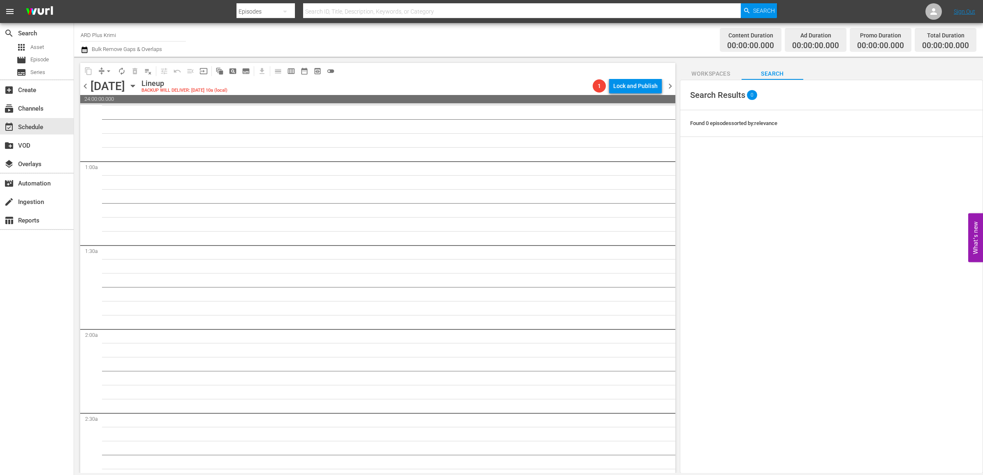
scroll to position [0, 0]
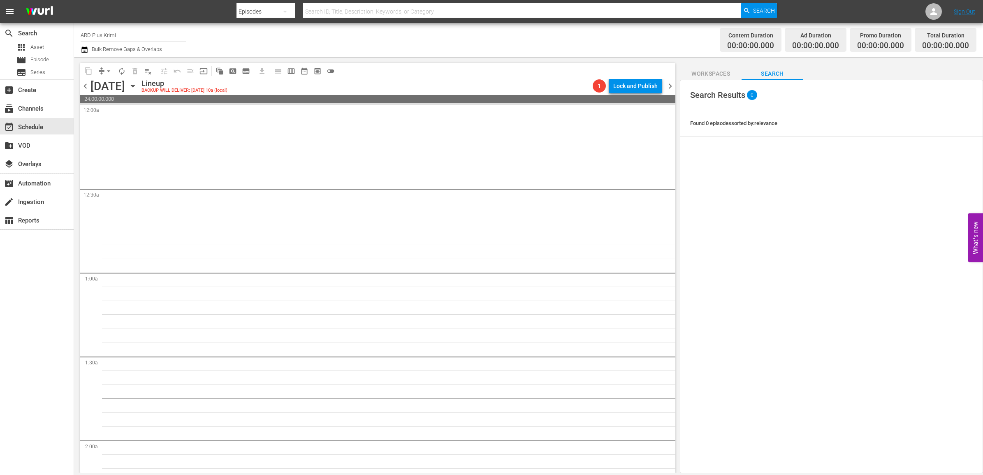
drag, startPoint x: 86, startPoint y: 84, endPoint x: 91, endPoint y: 83, distance: 5.8
click at [86, 84] on span "chevron_left" at bounding box center [85, 86] width 10 height 10
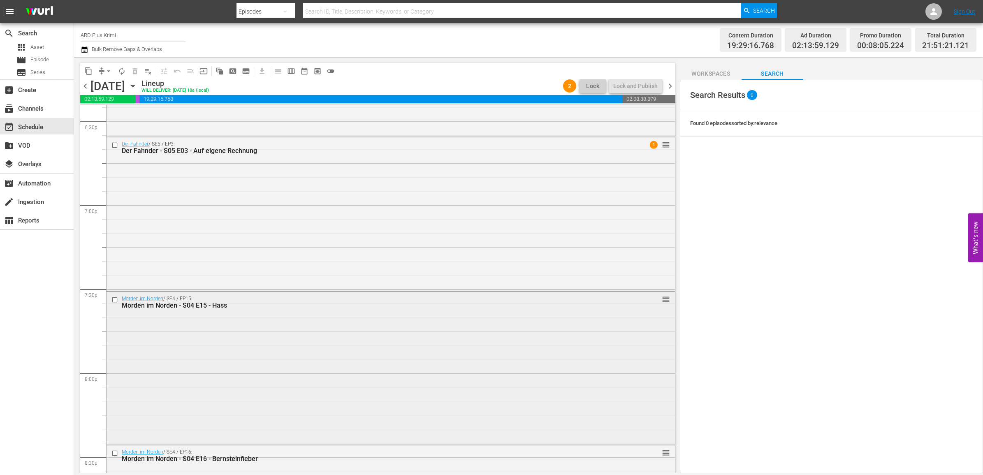
scroll to position [2990, 0]
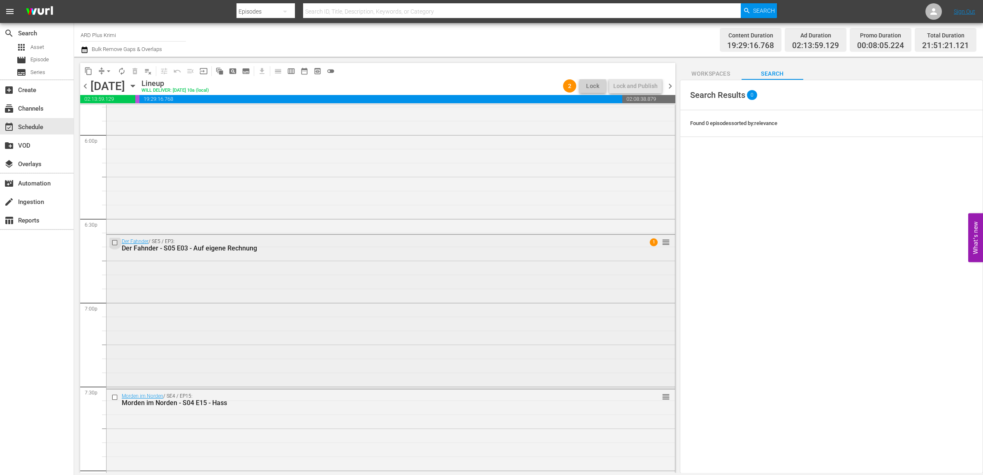
click at [114, 241] on input "checkbox" at bounding box center [115, 242] width 9 height 7
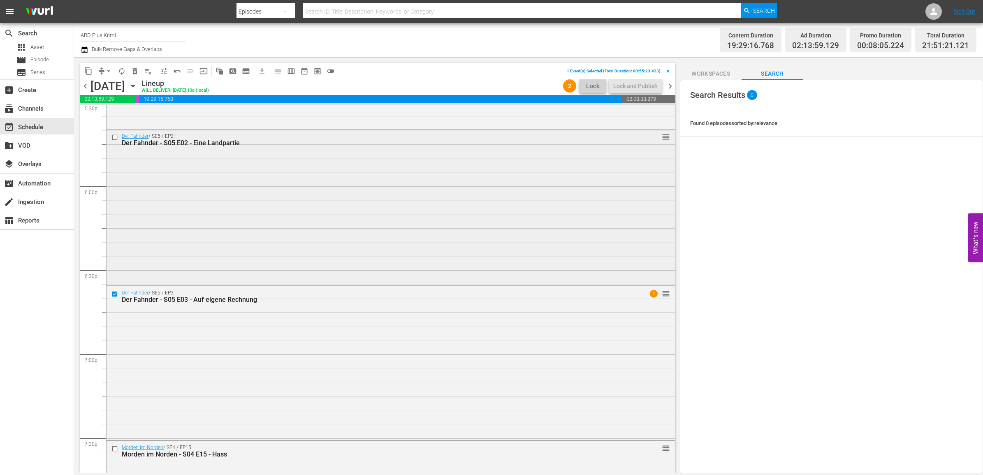
click at [114, 138] on input "checkbox" at bounding box center [115, 137] width 9 height 7
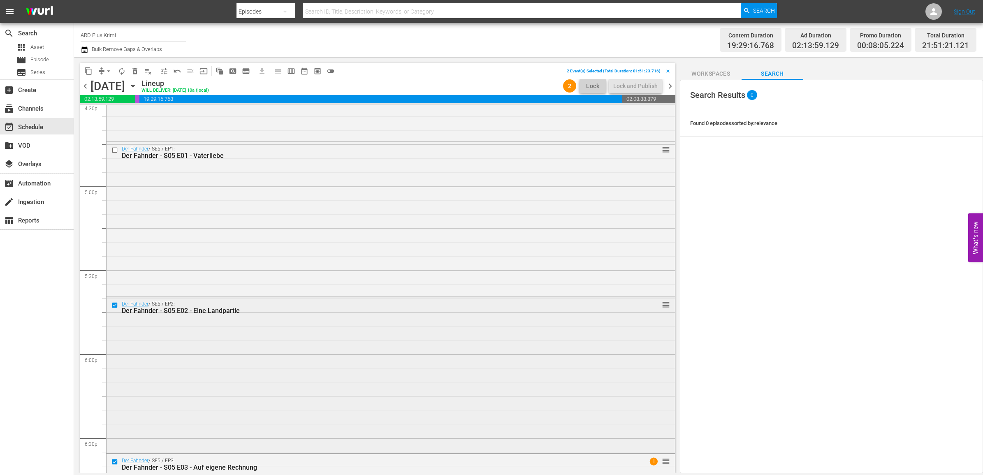
scroll to position [2733, 0]
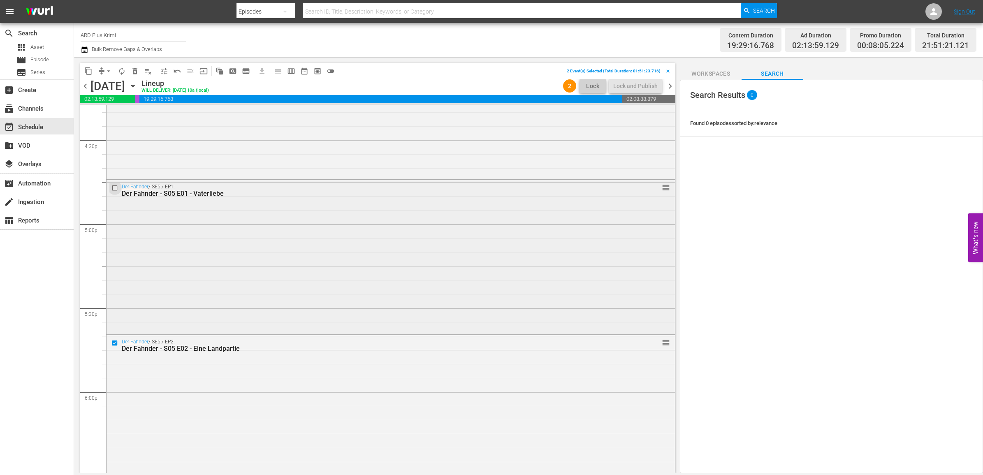
click at [116, 187] on input "checkbox" at bounding box center [115, 187] width 9 height 7
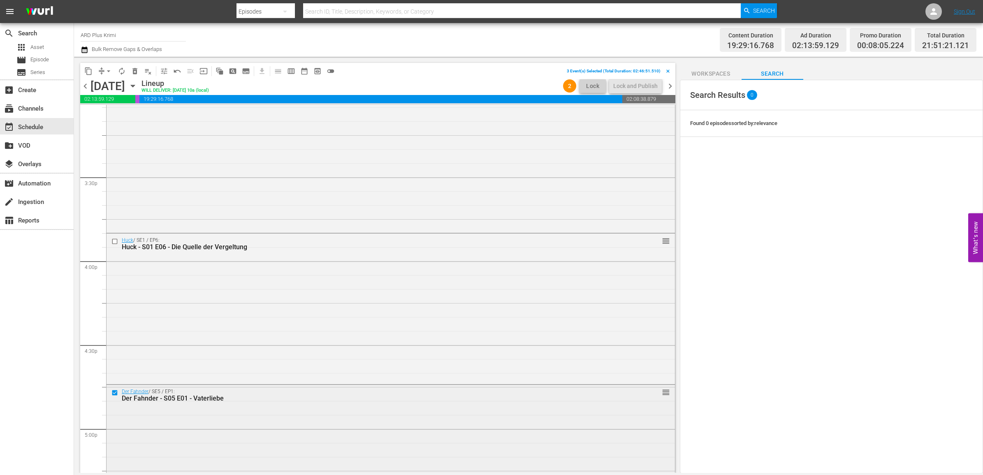
scroll to position [2476, 0]
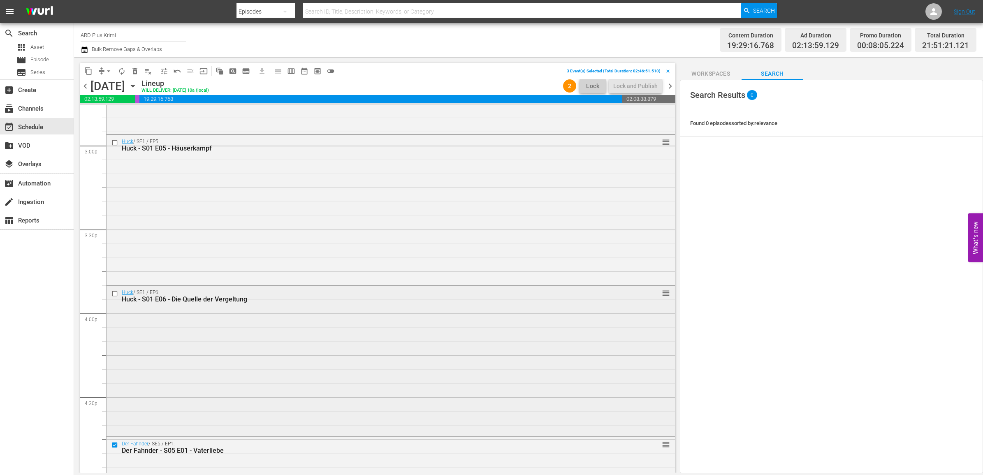
click at [114, 294] on input "checkbox" at bounding box center [115, 293] width 9 height 7
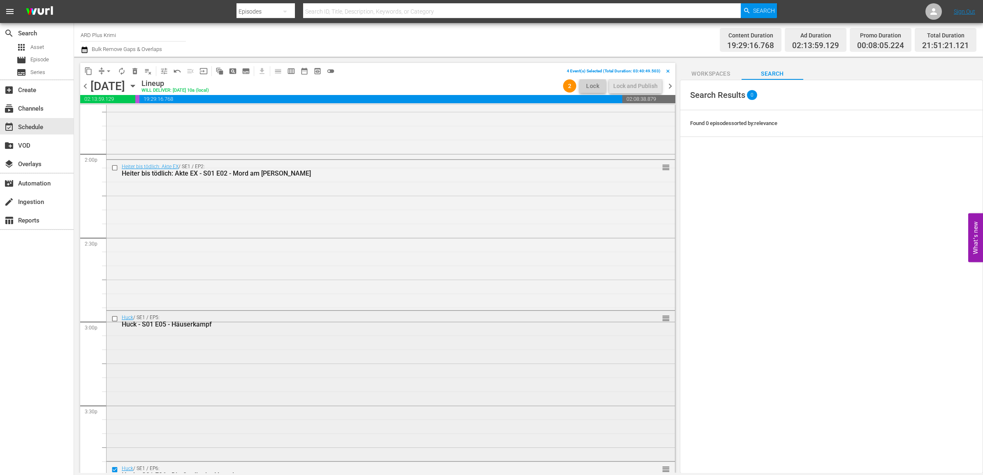
scroll to position [2270, 0]
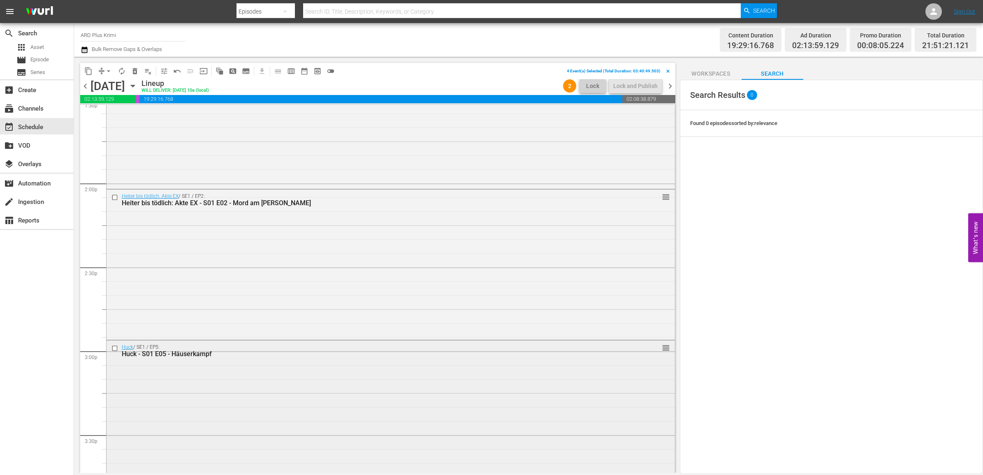
click at [112, 348] on input "checkbox" at bounding box center [115, 348] width 9 height 7
click at [114, 197] on input "checkbox" at bounding box center [115, 197] width 9 height 7
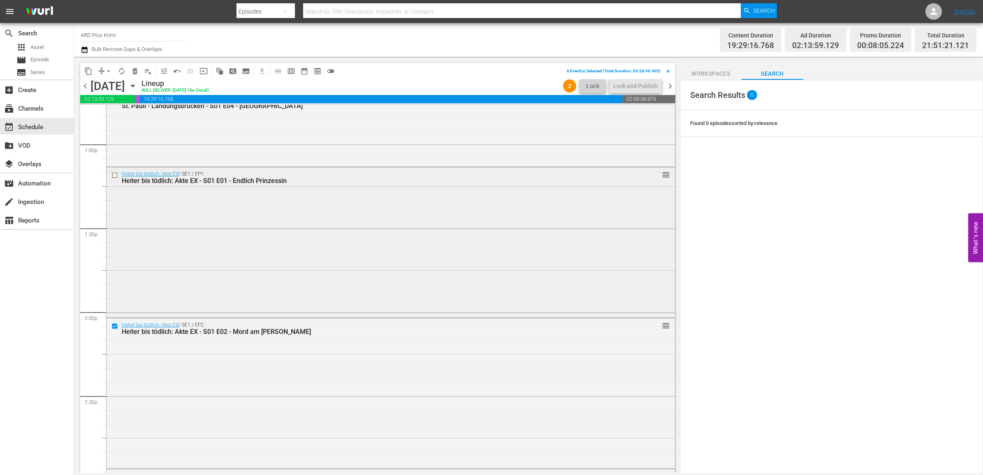
scroll to position [2116, 0]
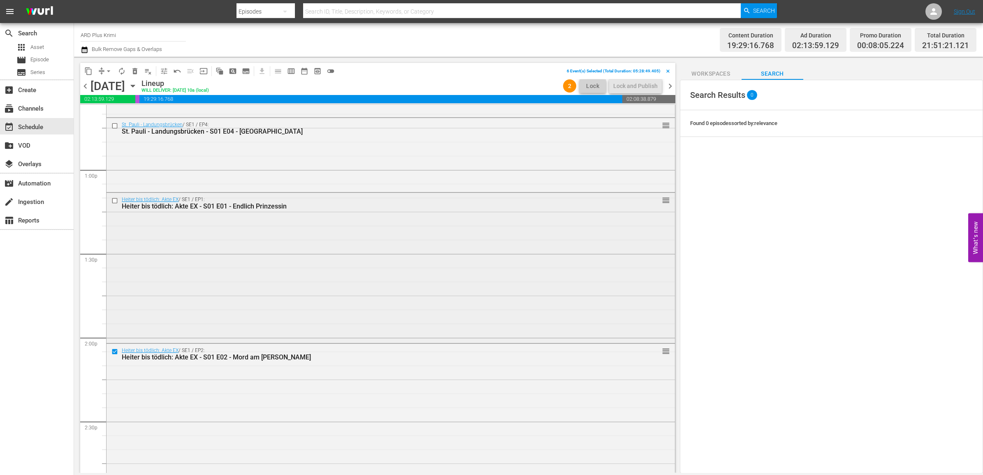
click at [116, 201] on input "checkbox" at bounding box center [115, 200] width 9 height 7
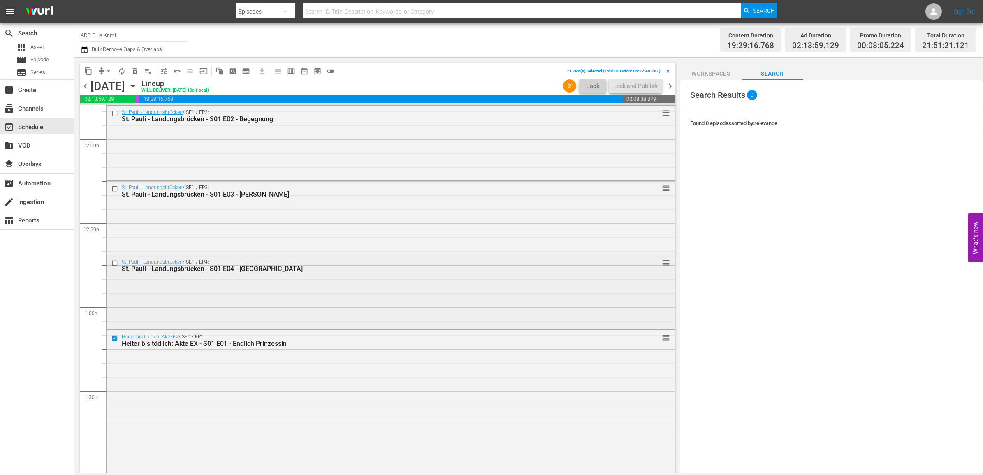
scroll to position [1962, 0]
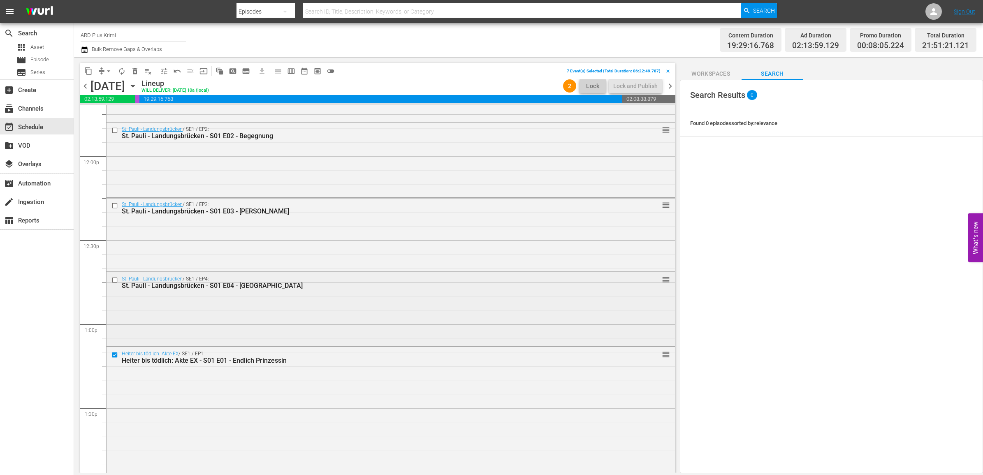
click at [114, 279] on input "checkbox" at bounding box center [115, 279] width 9 height 7
click at [115, 204] on input "checkbox" at bounding box center [115, 205] width 9 height 7
click at [114, 132] on input "checkbox" at bounding box center [115, 130] width 9 height 7
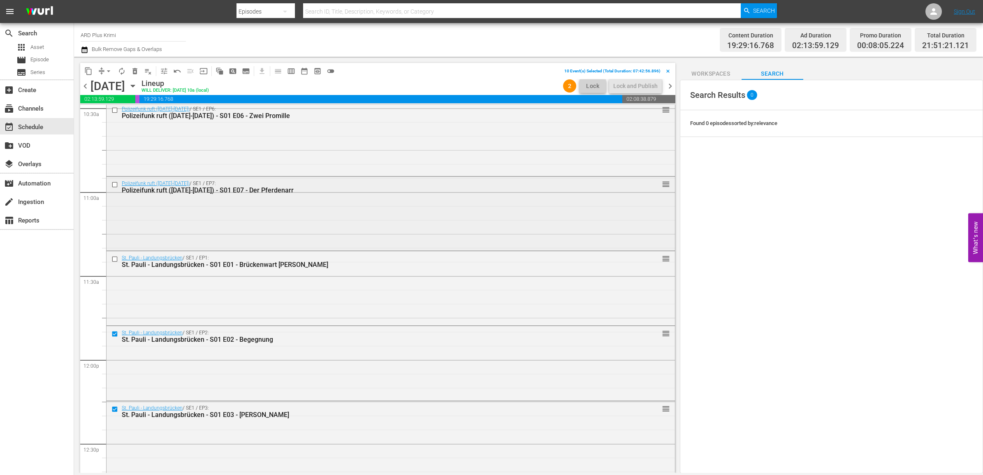
scroll to position [1756, 0]
click at [112, 263] on input "checkbox" at bounding box center [115, 261] width 9 height 7
click at [111, 187] on input "checkbox" at bounding box center [115, 186] width 9 height 7
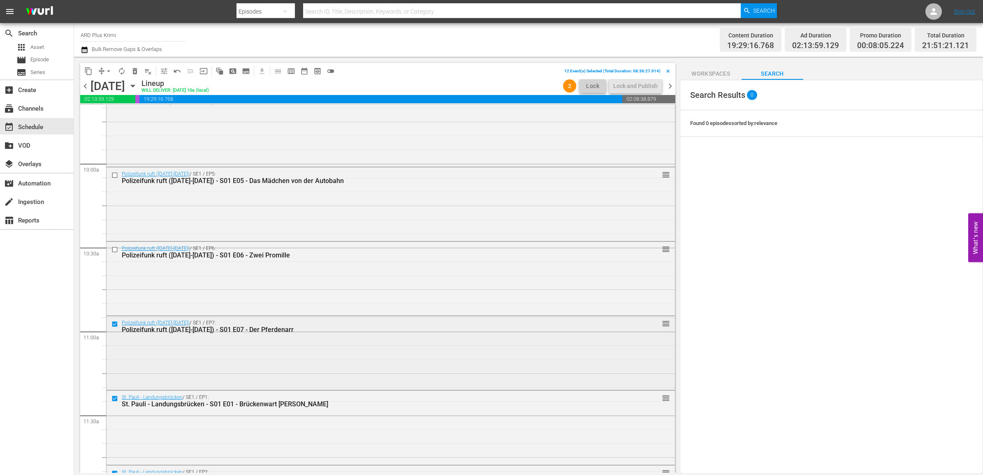
scroll to position [1602, 0]
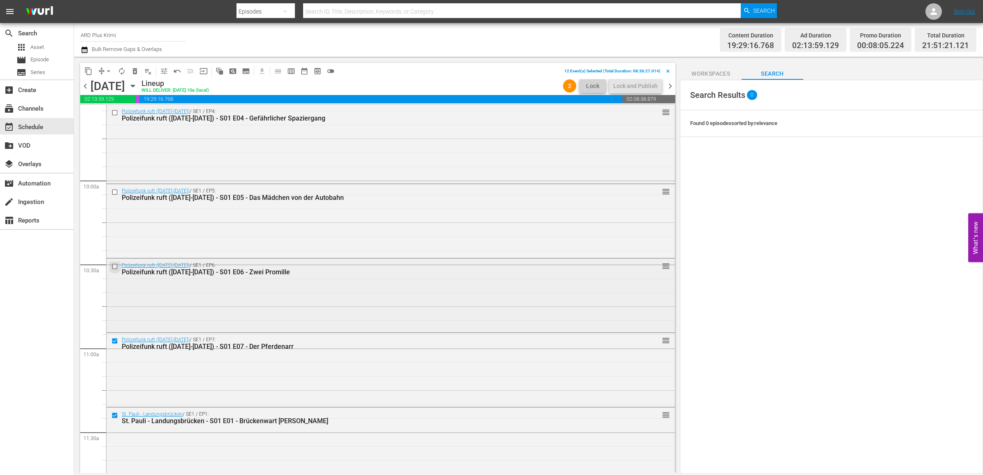
click at [115, 265] on input "checkbox" at bounding box center [115, 266] width 9 height 7
click at [112, 191] on input "checkbox" at bounding box center [115, 191] width 9 height 7
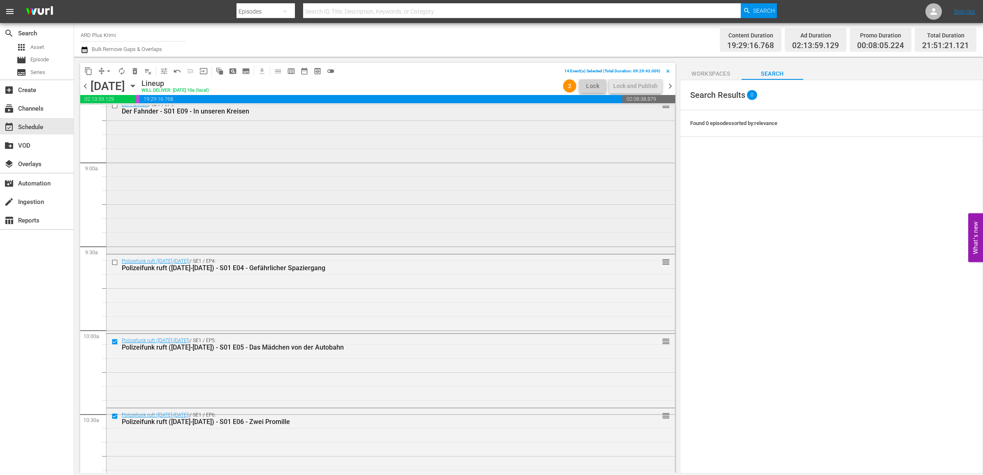
scroll to position [1448, 0]
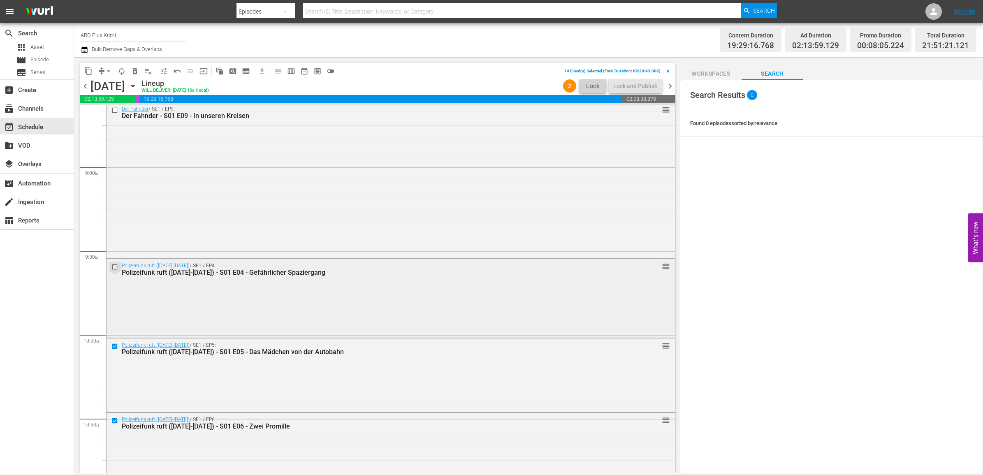
click at [114, 269] on input "checkbox" at bounding box center [115, 267] width 9 height 7
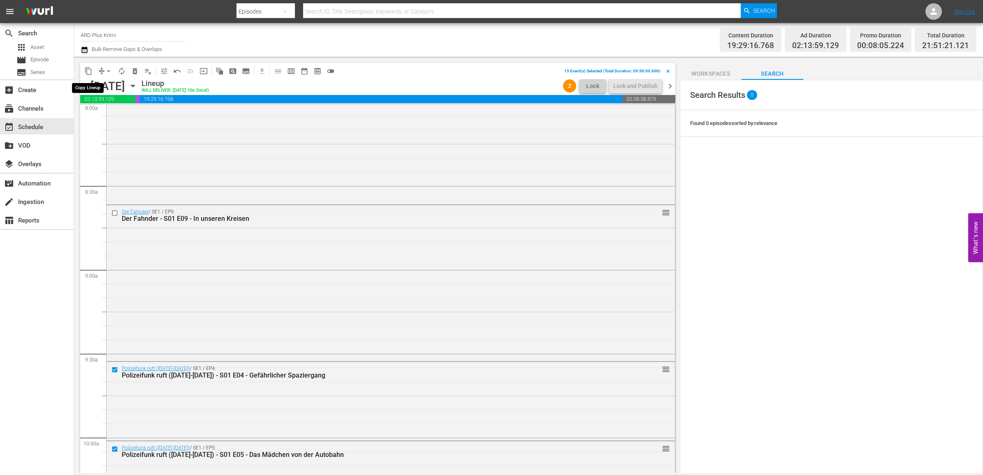
click at [90, 75] on button "content_copy" at bounding box center [88, 71] width 13 height 13
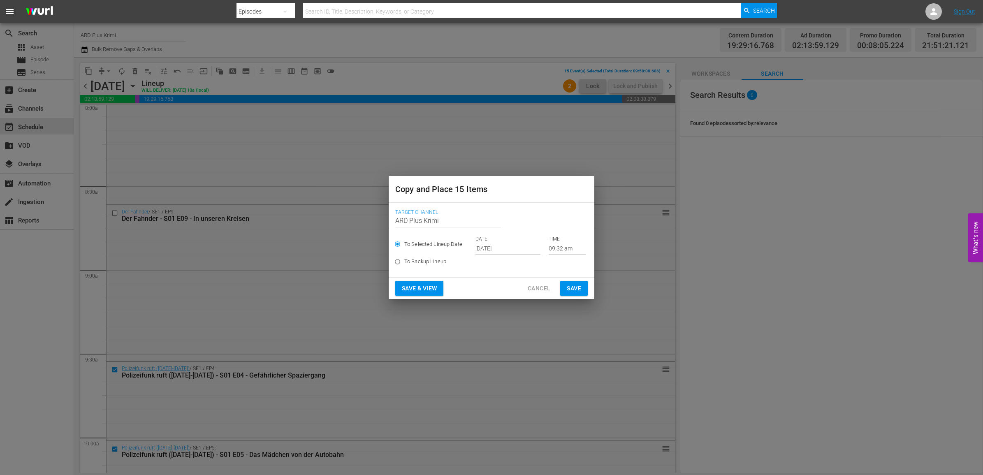
click at [542, 287] on span "Cancel" at bounding box center [539, 288] width 23 height 10
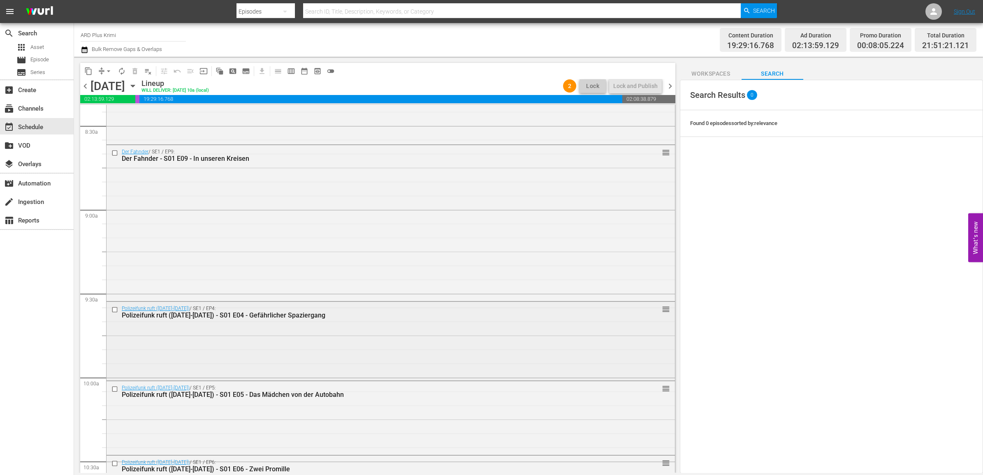
scroll to position [1448, 0]
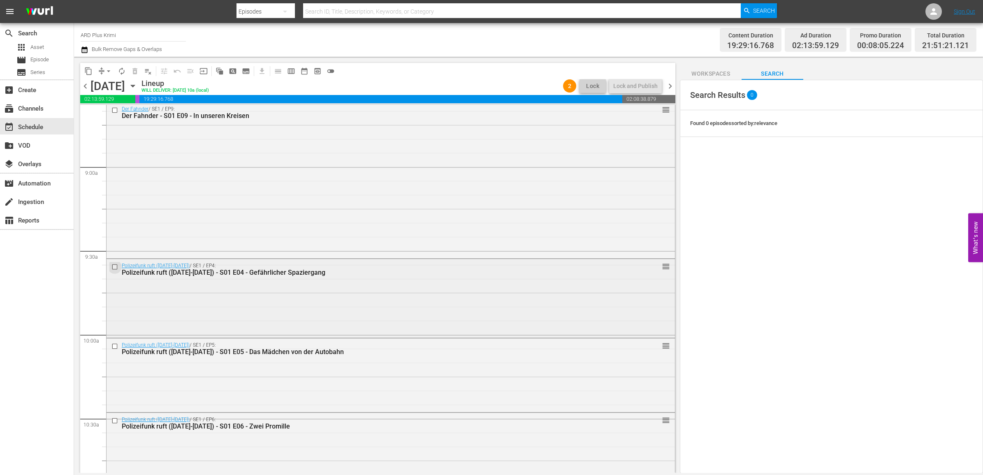
click at [112, 269] on input "checkbox" at bounding box center [115, 267] width 9 height 7
click at [114, 347] on input "checkbox" at bounding box center [115, 346] width 9 height 7
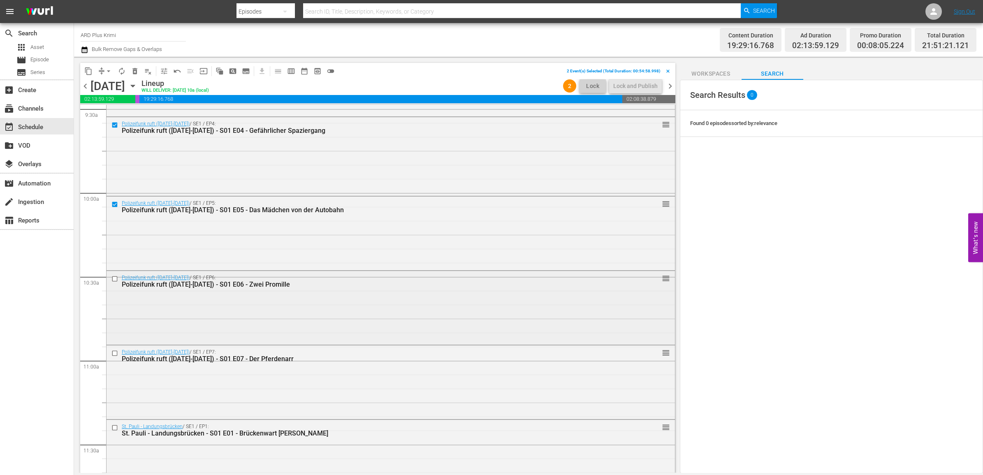
scroll to position [1602, 0]
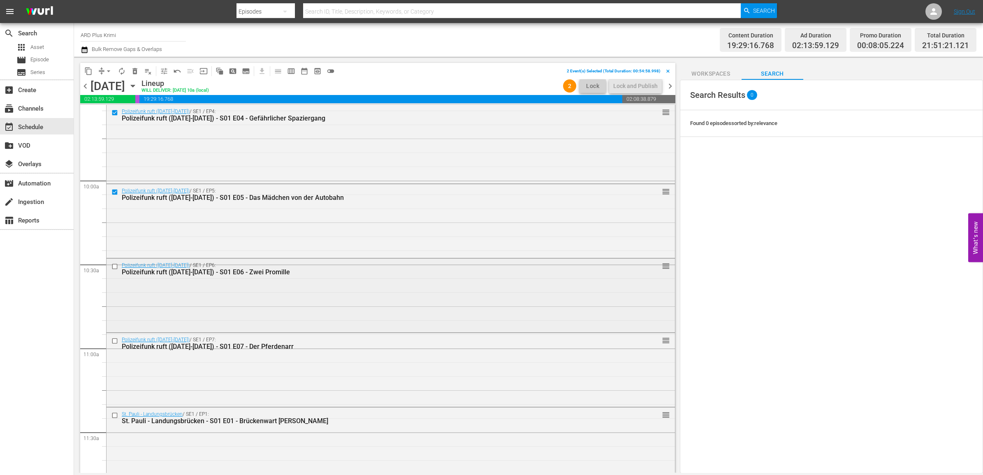
click at [113, 268] on input "checkbox" at bounding box center [115, 266] width 9 height 7
click at [114, 343] on input "checkbox" at bounding box center [115, 341] width 9 height 7
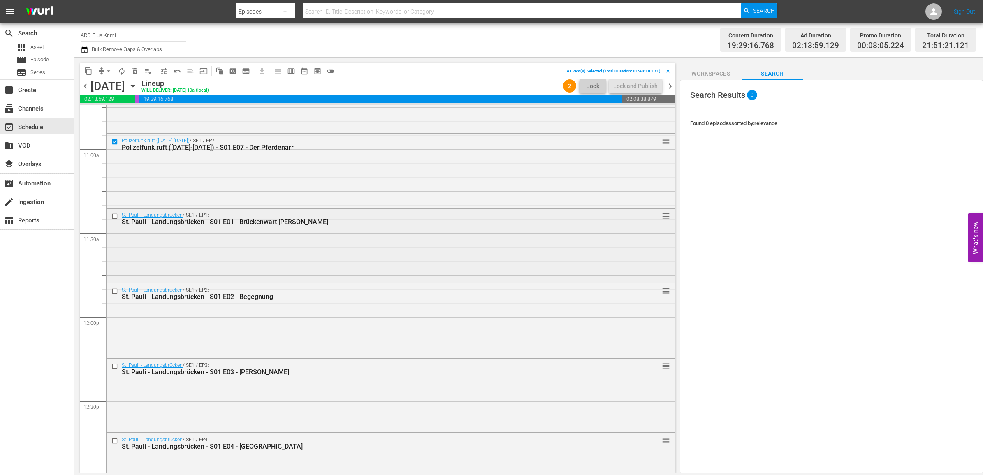
scroll to position [1808, 0]
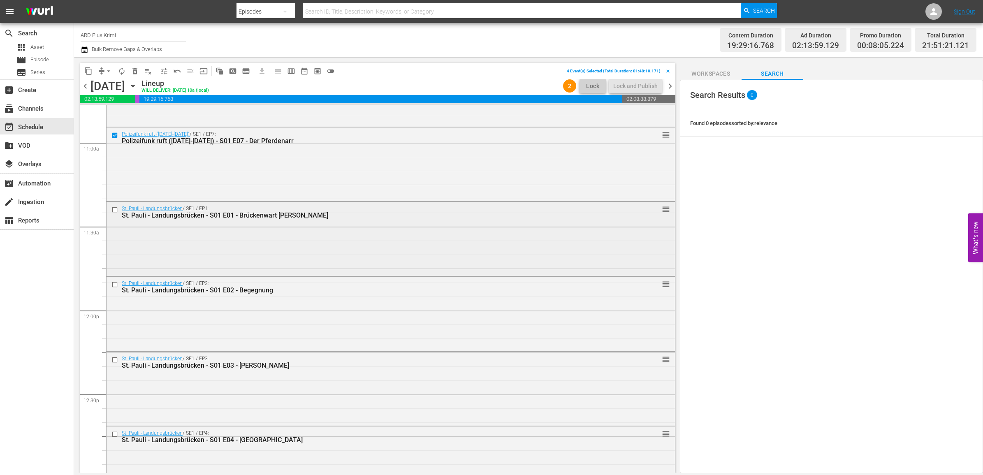
click at [112, 210] on input "checkbox" at bounding box center [115, 209] width 9 height 7
click at [113, 286] on input "checkbox" at bounding box center [115, 284] width 9 height 7
click at [114, 360] on input "checkbox" at bounding box center [115, 359] width 9 height 7
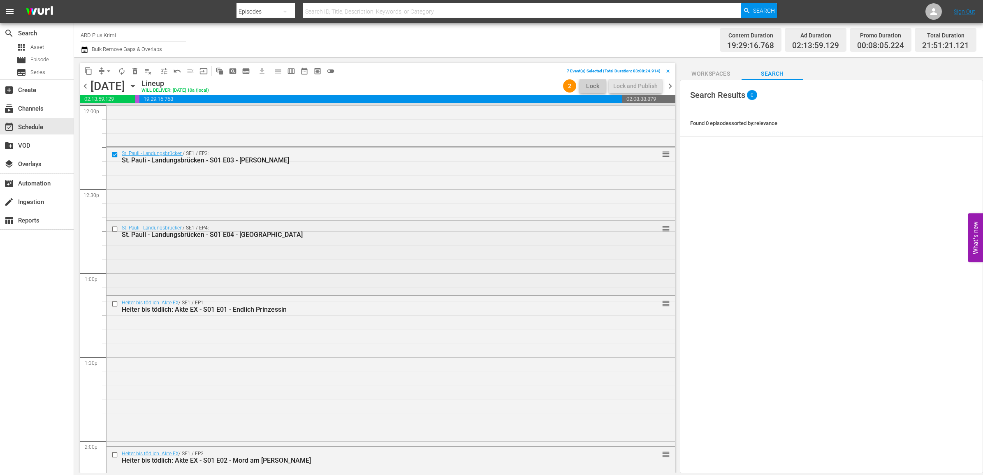
scroll to position [2013, 0]
click at [115, 227] on input "checkbox" at bounding box center [115, 228] width 9 height 7
click at [112, 305] on input "checkbox" at bounding box center [115, 303] width 9 height 7
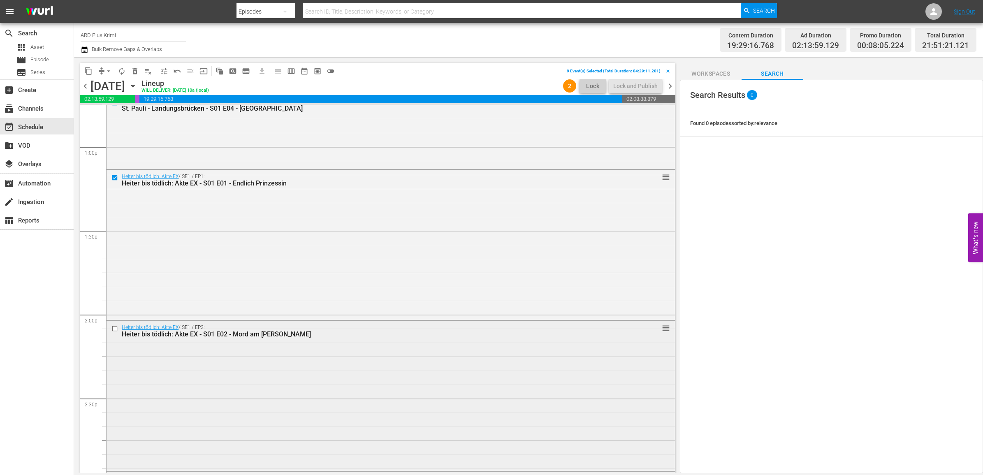
scroll to position [2168, 0]
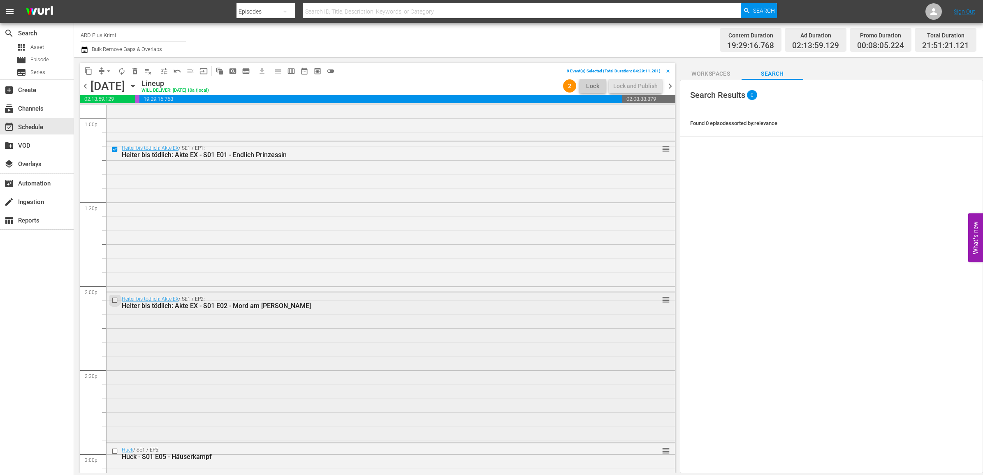
click at [113, 300] on input "checkbox" at bounding box center [115, 300] width 9 height 7
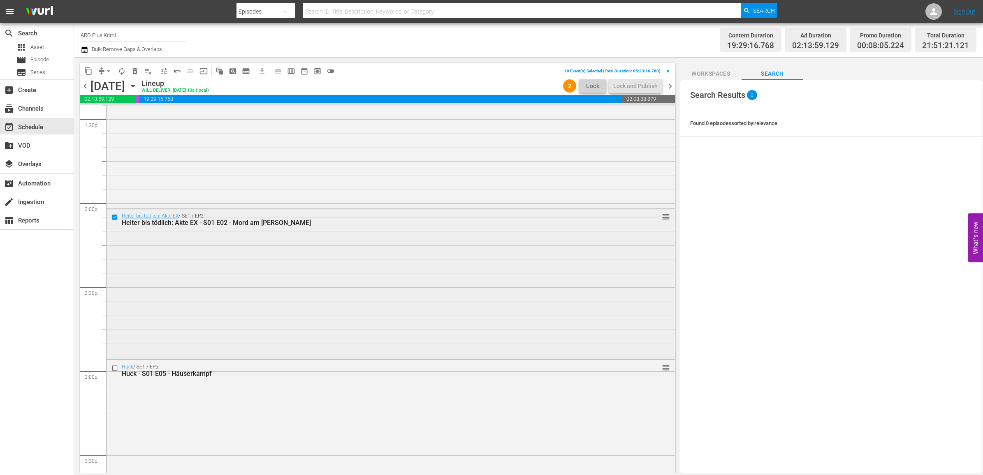
scroll to position [2373, 0]
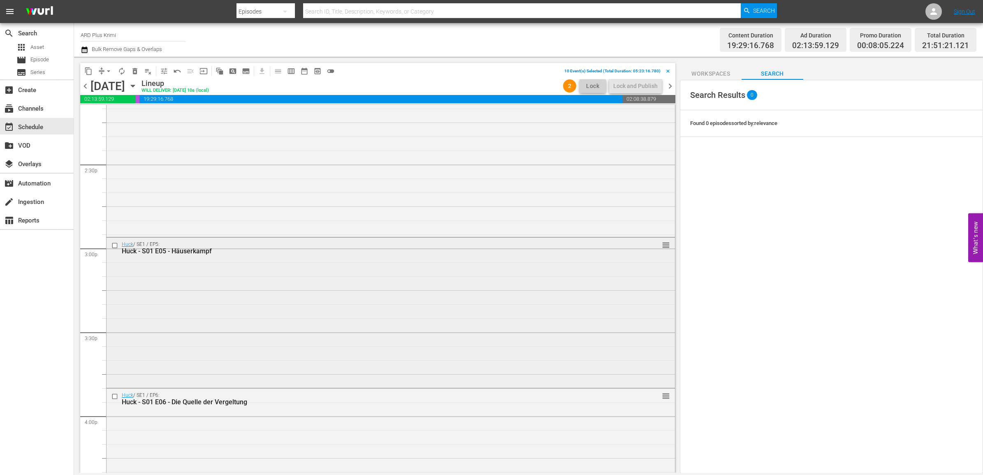
click at [113, 246] on input "checkbox" at bounding box center [115, 245] width 9 height 7
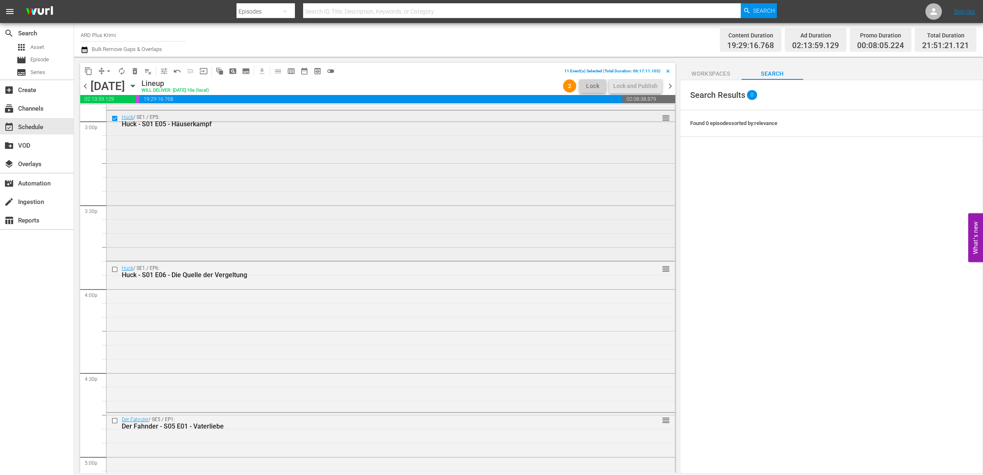
scroll to position [2579, 0]
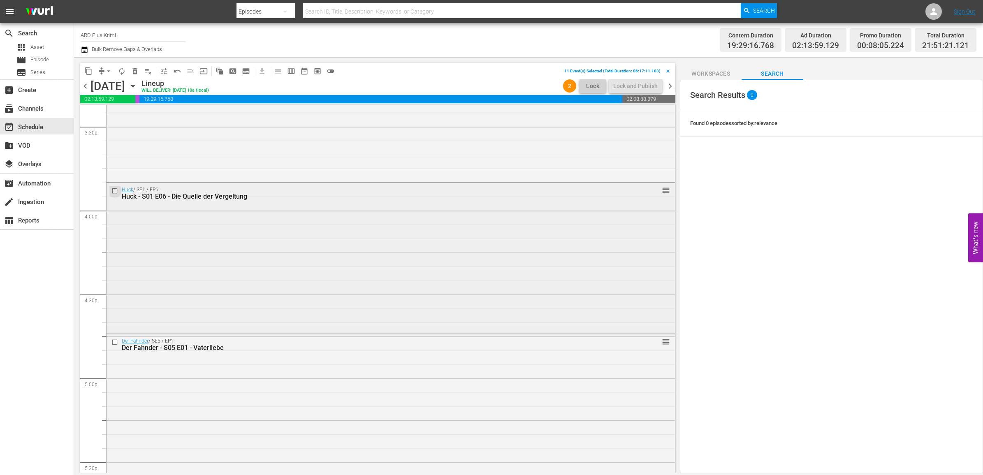
click at [112, 190] on input "checkbox" at bounding box center [115, 191] width 9 height 7
click at [112, 342] on input "checkbox" at bounding box center [115, 341] width 9 height 7
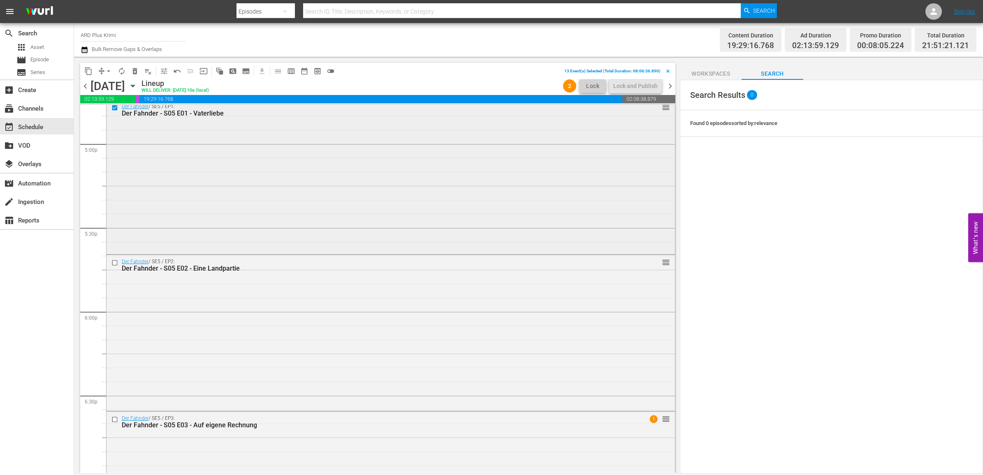
scroll to position [2836, 0]
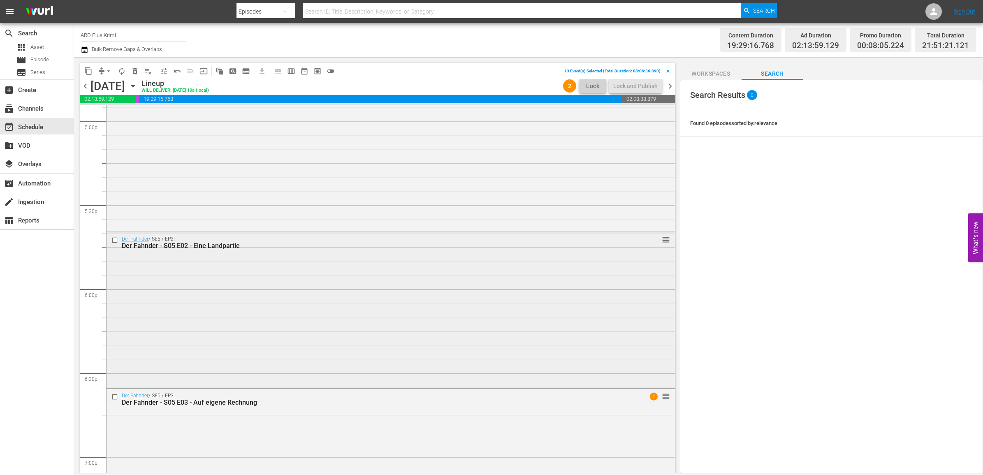
click at [113, 239] on input "checkbox" at bounding box center [115, 239] width 9 height 7
click at [111, 380] on input "checkbox" at bounding box center [115, 396] width 9 height 7
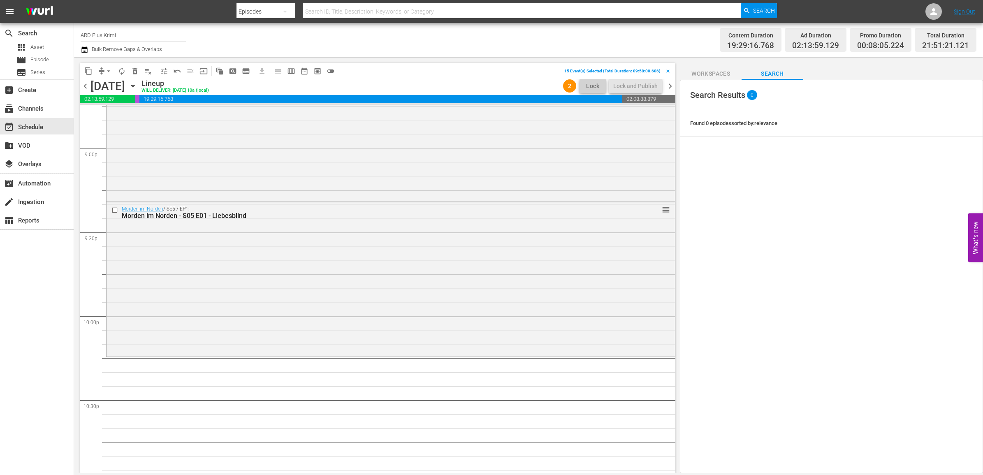
scroll to position [3504, 0]
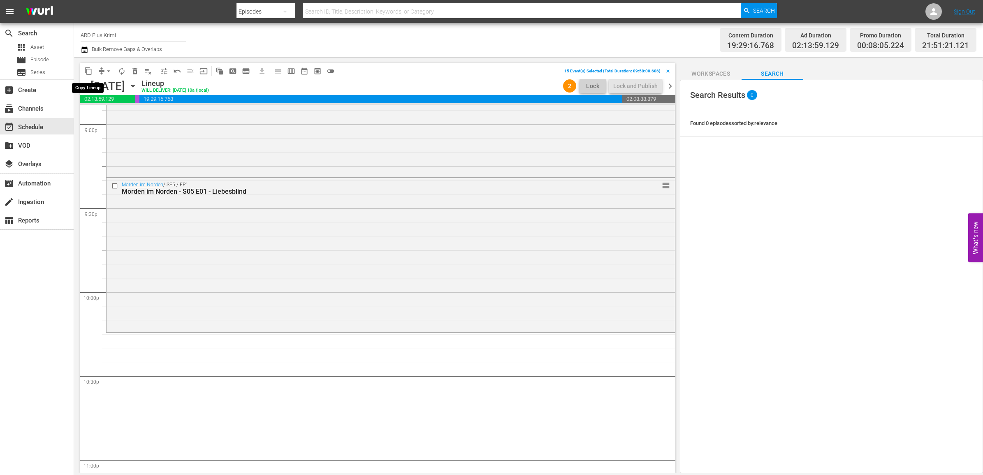
click at [87, 70] on span "content_copy" at bounding box center [88, 71] width 8 height 8
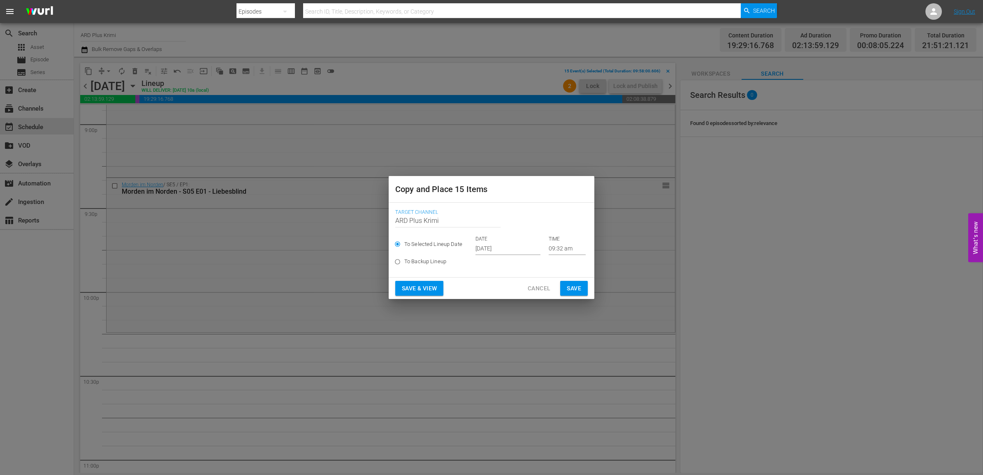
click at [495, 252] on input "Sep 20th 2025" at bounding box center [507, 249] width 65 height 12
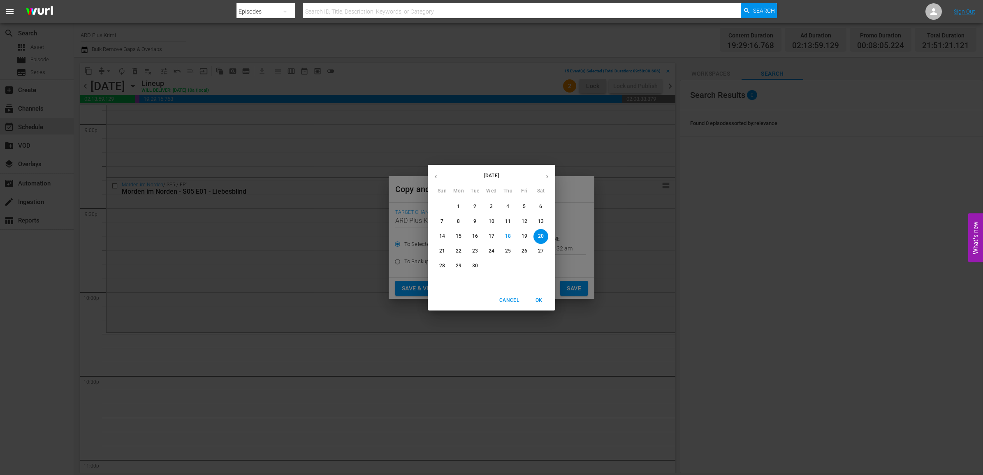
click at [546, 174] on icon "button" at bounding box center [547, 177] width 6 height 6
click at [491, 206] on p "1" at bounding box center [491, 206] width 3 height 7
type input "Oct 1st 2025"
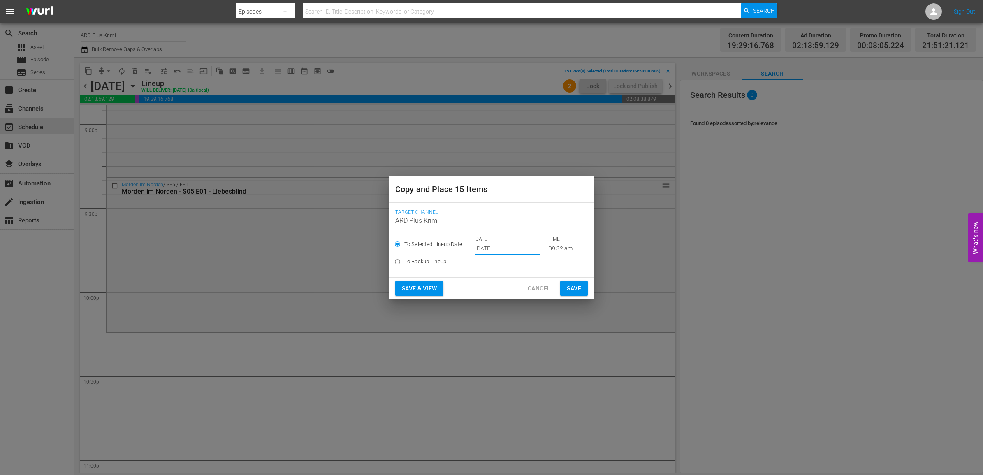
click at [556, 247] on input "09:32 am" at bounding box center [567, 249] width 37 height 12
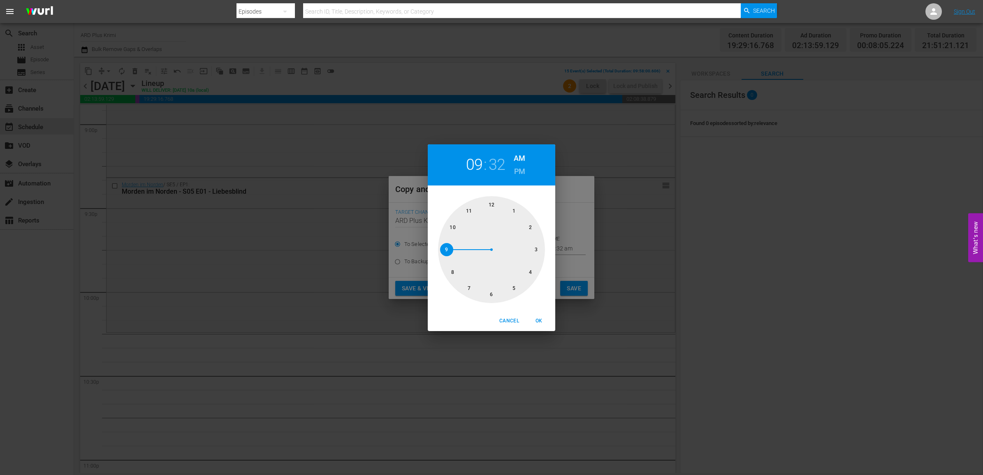
click at [452, 227] on div at bounding box center [491, 249] width 107 height 107
click at [491, 291] on div at bounding box center [491, 249] width 107 height 107
click at [521, 173] on h6 "PM" at bounding box center [519, 171] width 11 height 13
click at [538, 321] on span "OK" at bounding box center [539, 321] width 20 height 9
type input "10:30 pm"
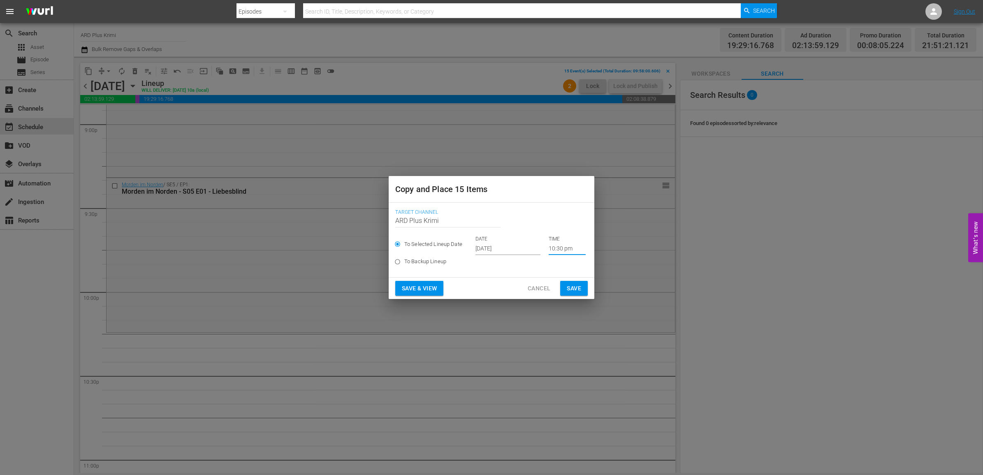
click at [577, 284] on span "Save" at bounding box center [574, 288] width 14 height 10
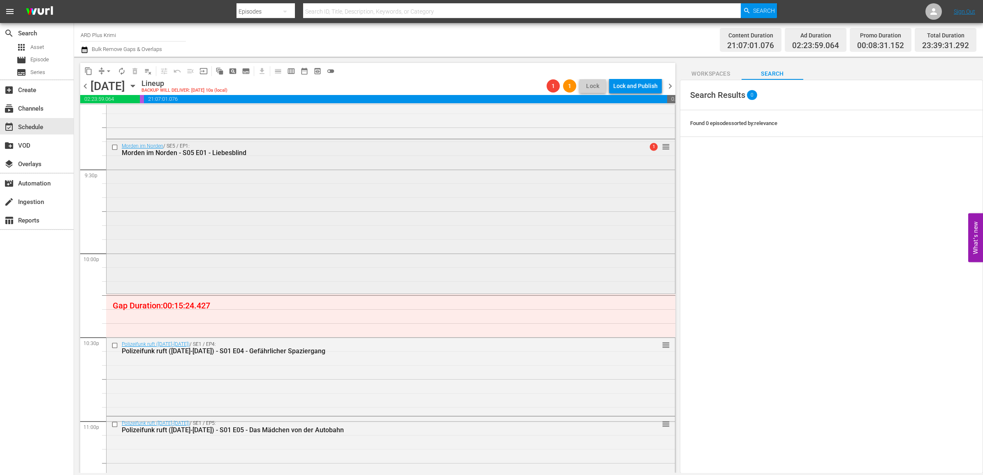
scroll to position [3555, 0]
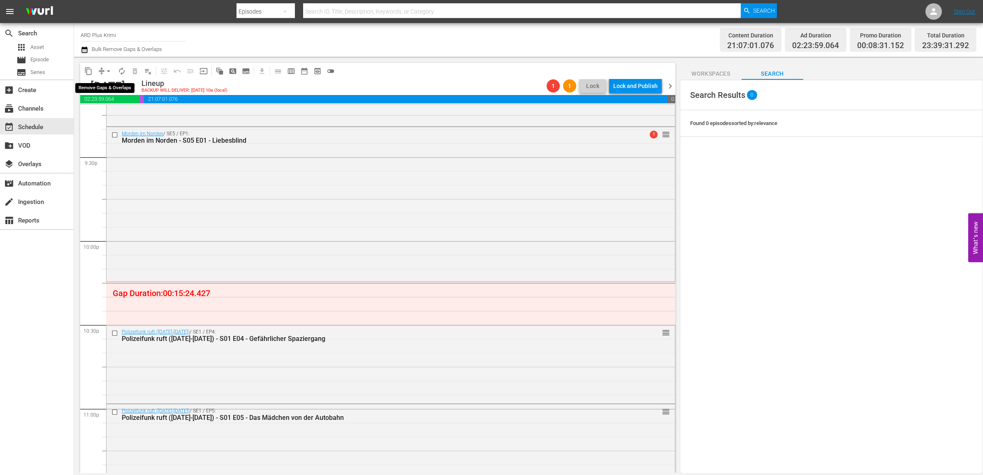
click at [108, 73] on span "arrow_drop_down" at bounding box center [108, 71] width 8 height 8
click at [130, 118] on li "Align to End of Previous Day" at bounding box center [109, 115] width 86 height 14
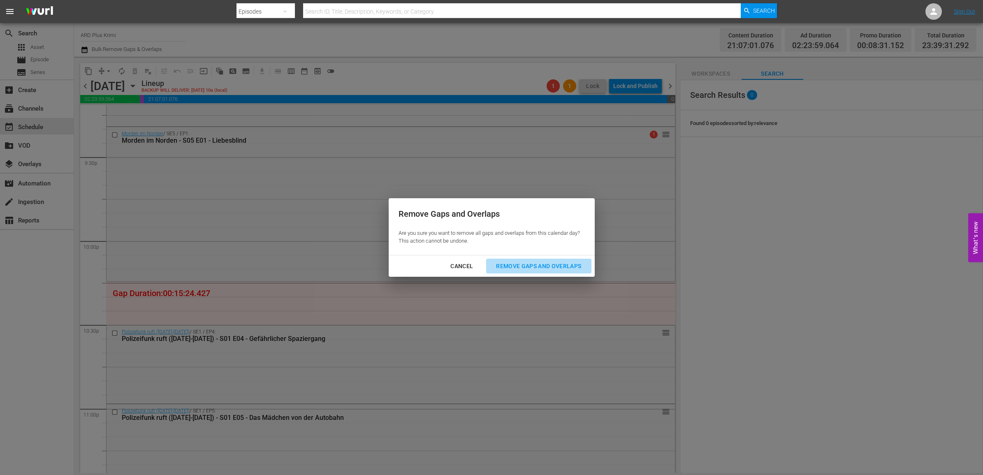
click at [532, 266] on div "Remove Gaps and Overlaps" at bounding box center [538, 266] width 98 height 10
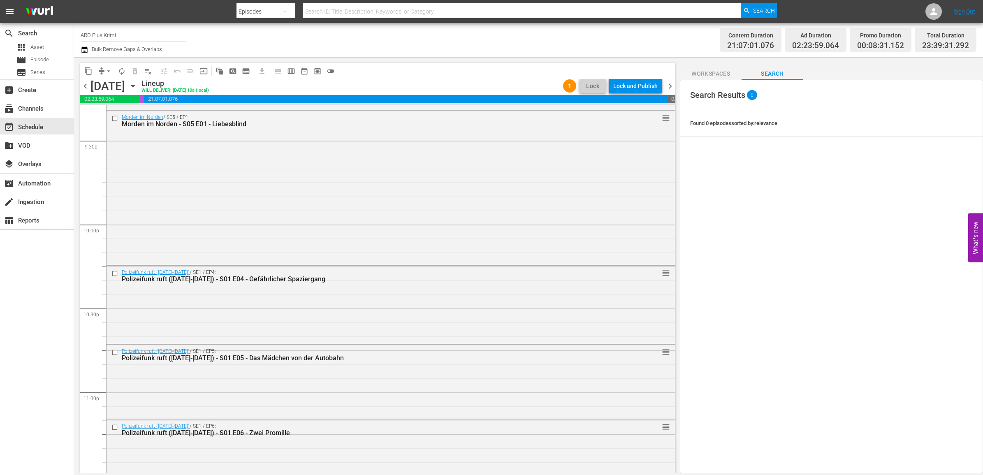
scroll to position [3666, 0]
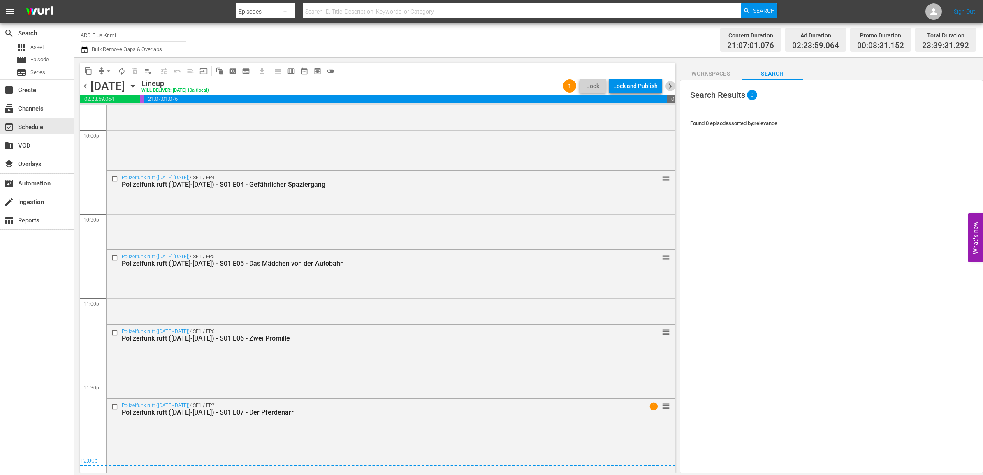
click at [674, 83] on span "chevron_right" at bounding box center [670, 86] width 10 height 10
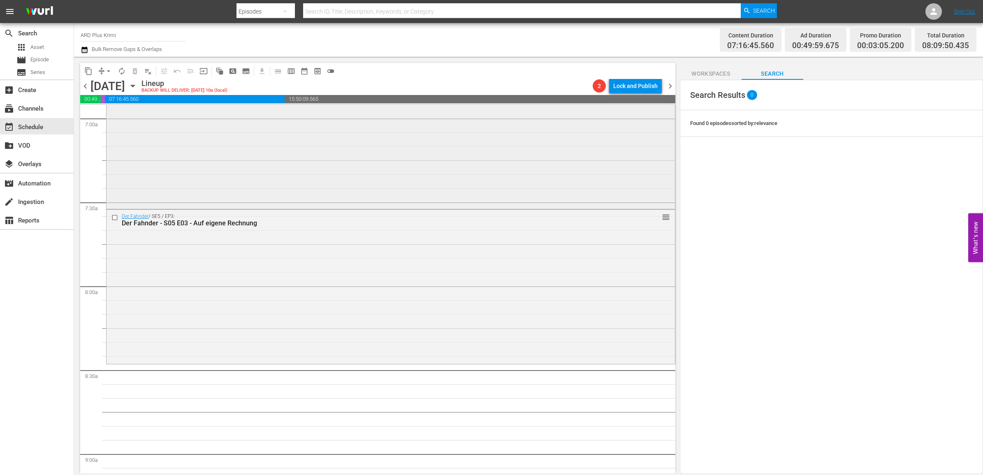
scroll to position [1191, 0]
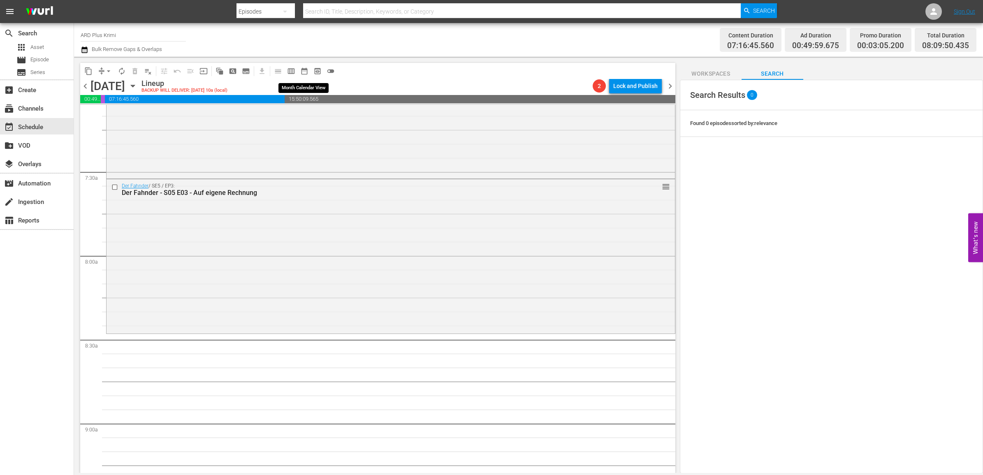
click at [301, 71] on span "date_range_outlined" at bounding box center [304, 71] width 8 height 8
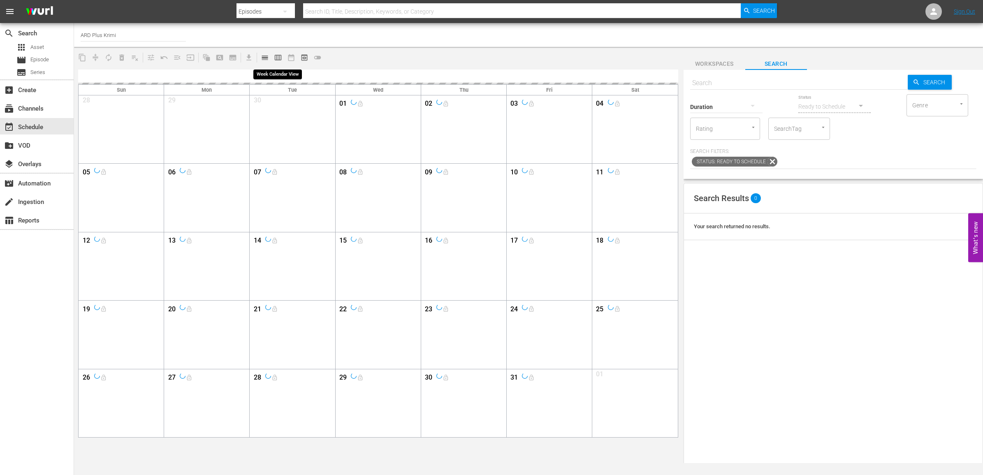
click at [282, 56] on span "calendar_view_week_outlined" at bounding box center [278, 57] width 8 height 8
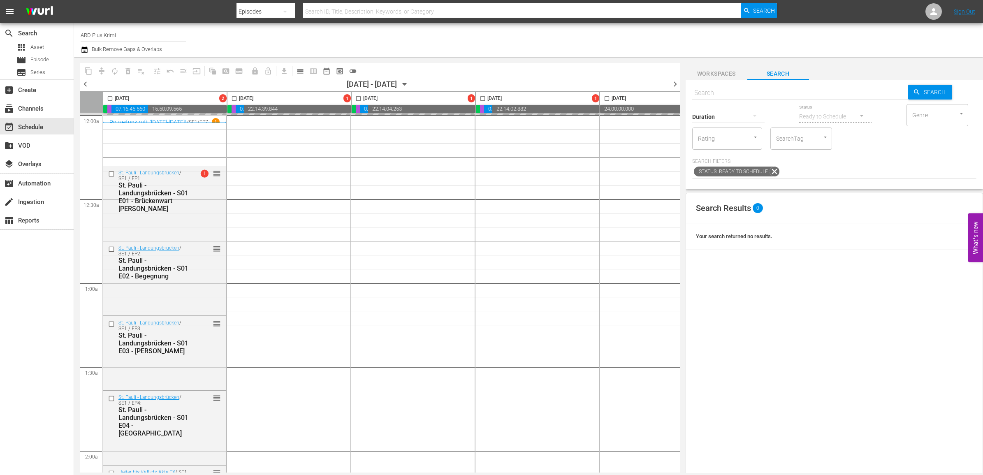
click at [262, 58] on div "content_copy compress autorenew_outlined delete_forever_outlined playlist_remov…" at bounding box center [374, 265] width 600 height 416
click at [302, 72] on span "calendar_view_day_outlined" at bounding box center [300, 71] width 8 height 8
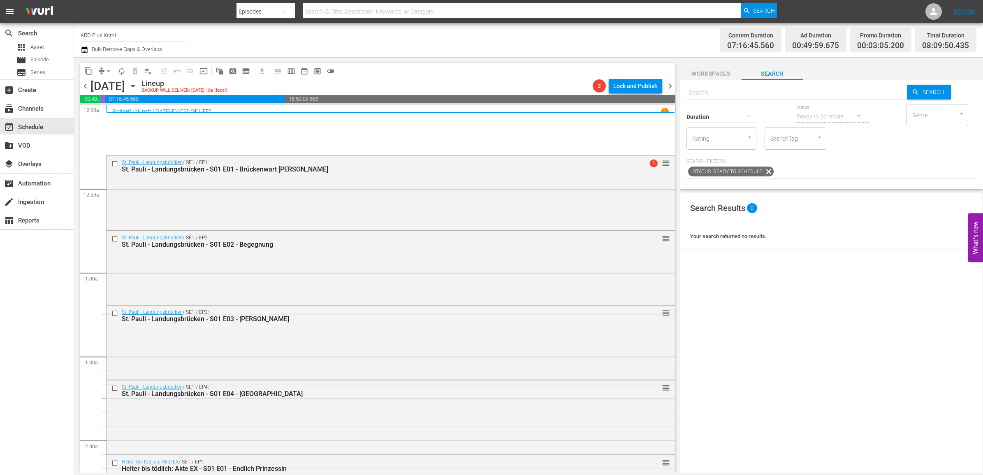
click at [137, 87] on icon "button" at bounding box center [132, 85] width 9 height 9
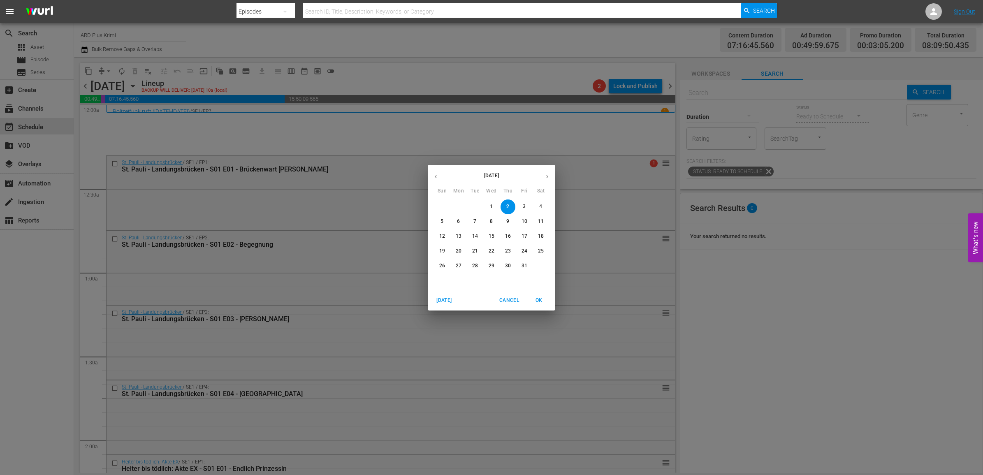
click at [436, 176] on icon "button" at bounding box center [436, 177] width 6 height 6
click at [511, 237] on span "18" at bounding box center [507, 236] width 15 height 7
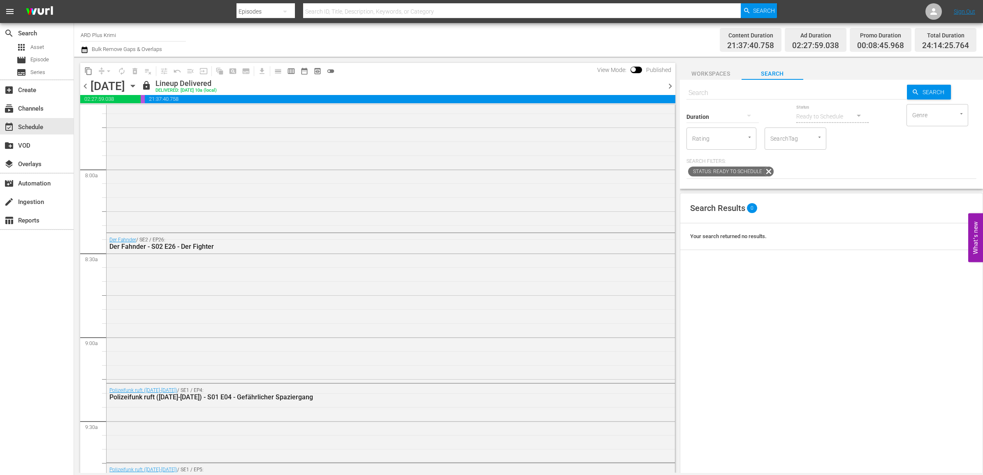
scroll to position [1336, 0]
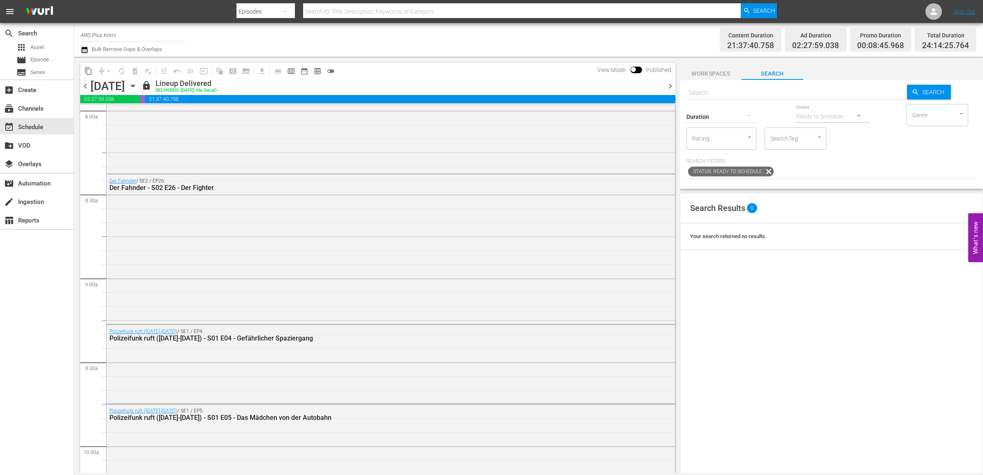
click at [672, 84] on span "chevron_right" at bounding box center [670, 86] width 10 height 10
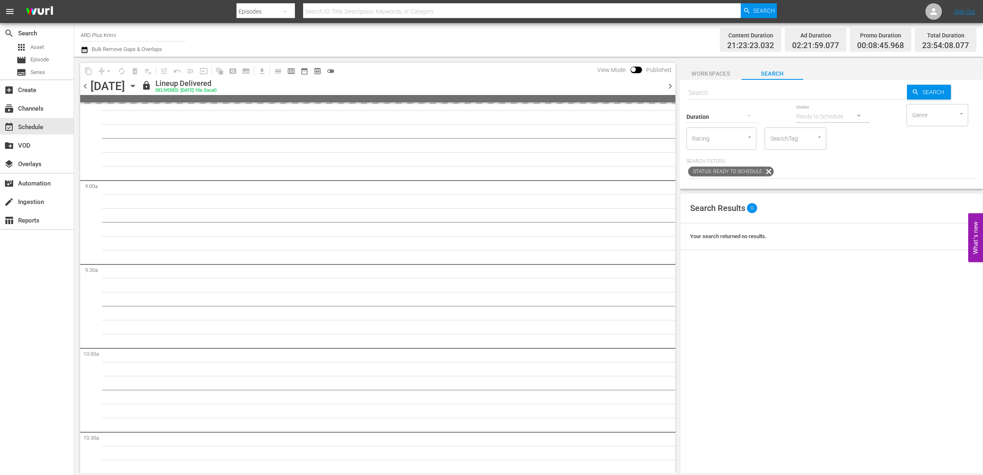
scroll to position [1336, 0]
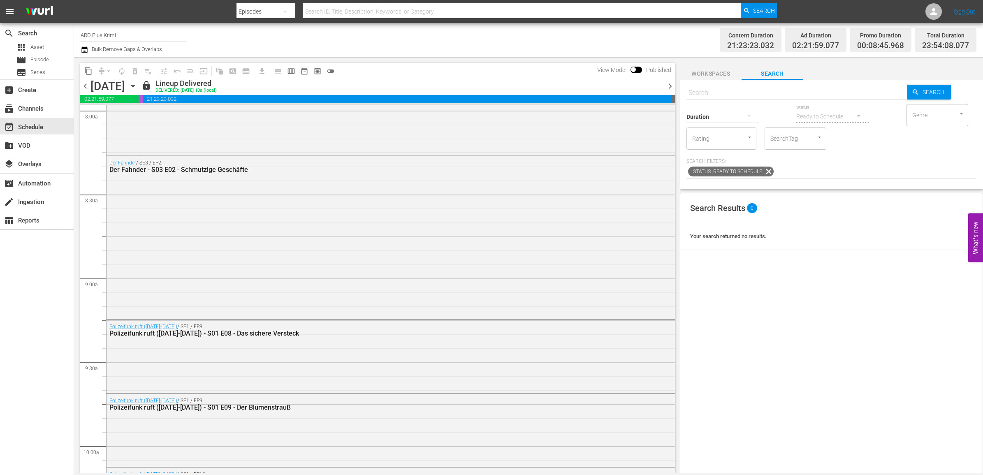
click at [669, 87] on span "chevron_right" at bounding box center [670, 86] width 10 height 10
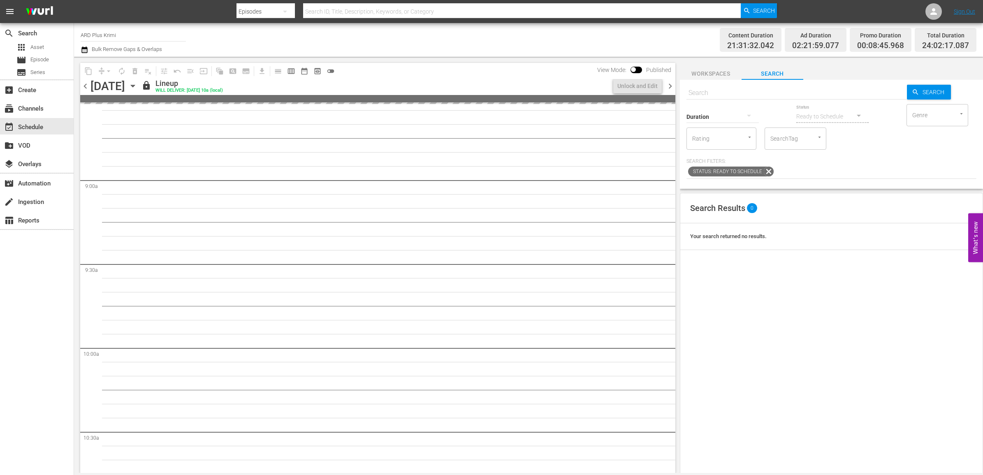
scroll to position [1336, 0]
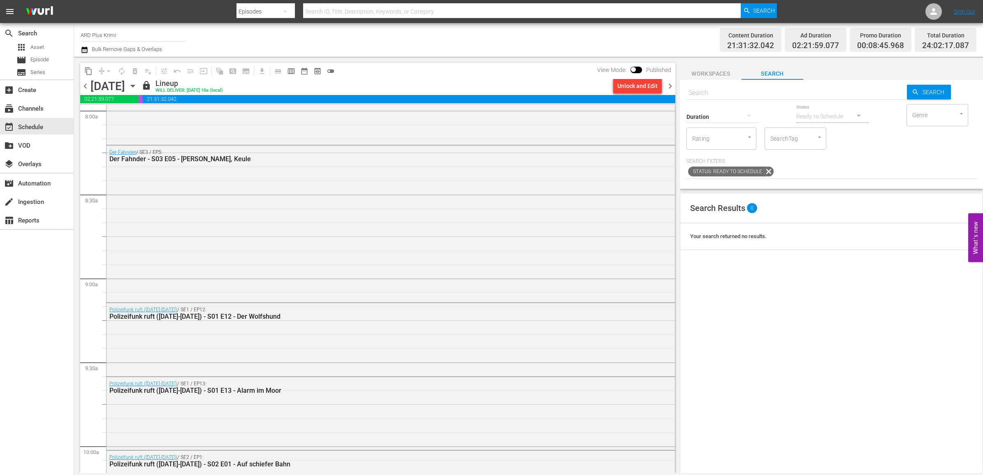
click at [668, 86] on span "chevron_right" at bounding box center [670, 86] width 10 height 10
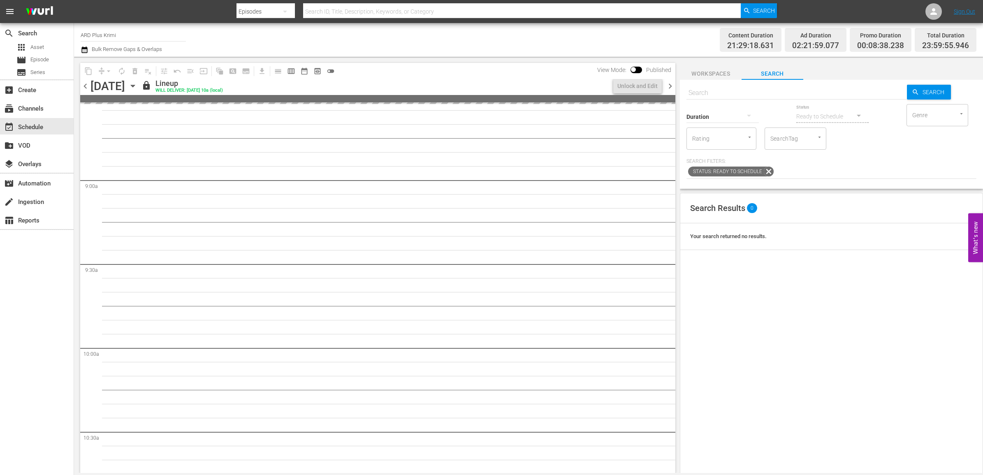
scroll to position [1308, 0]
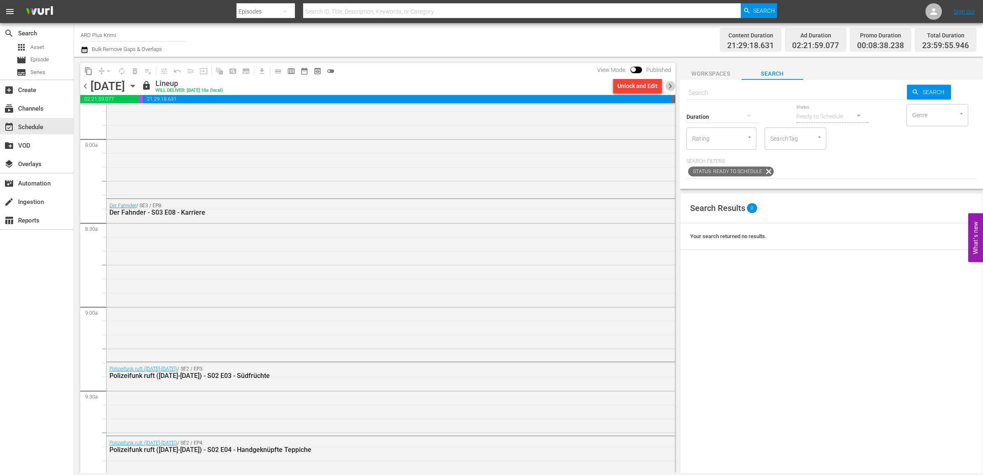
click at [671, 86] on span "chevron_right" at bounding box center [670, 86] width 10 height 10
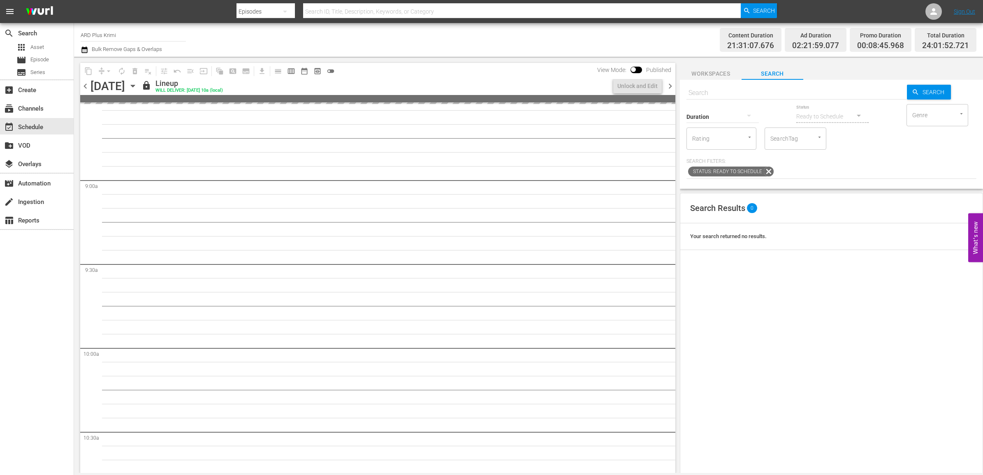
scroll to position [1350, 0]
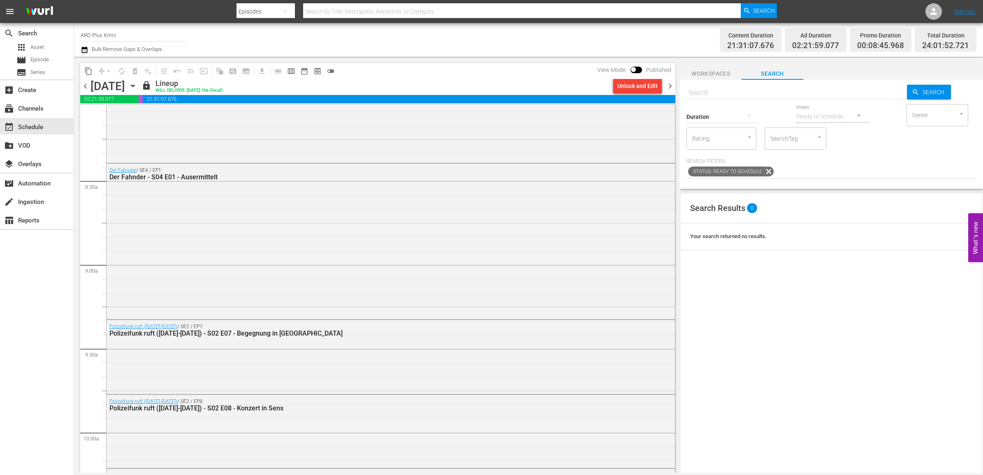
click at [671, 86] on span "chevron_right" at bounding box center [670, 86] width 10 height 10
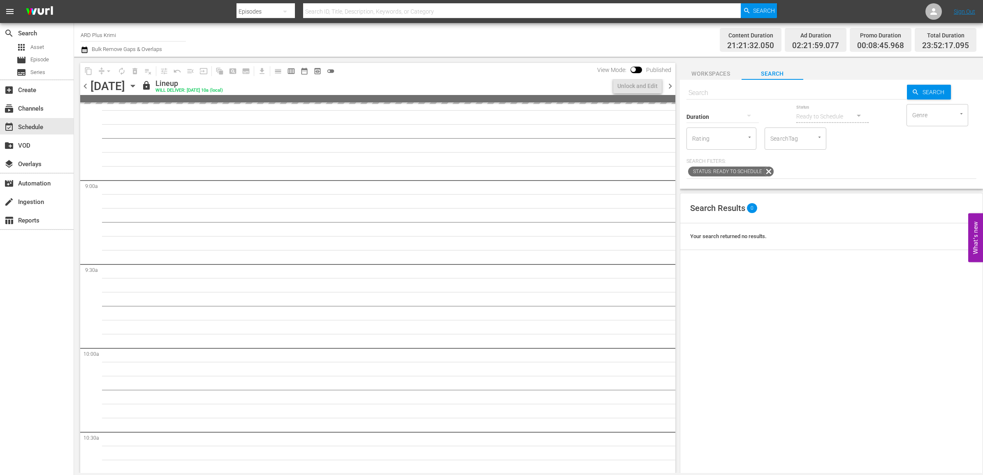
scroll to position [1308, 0]
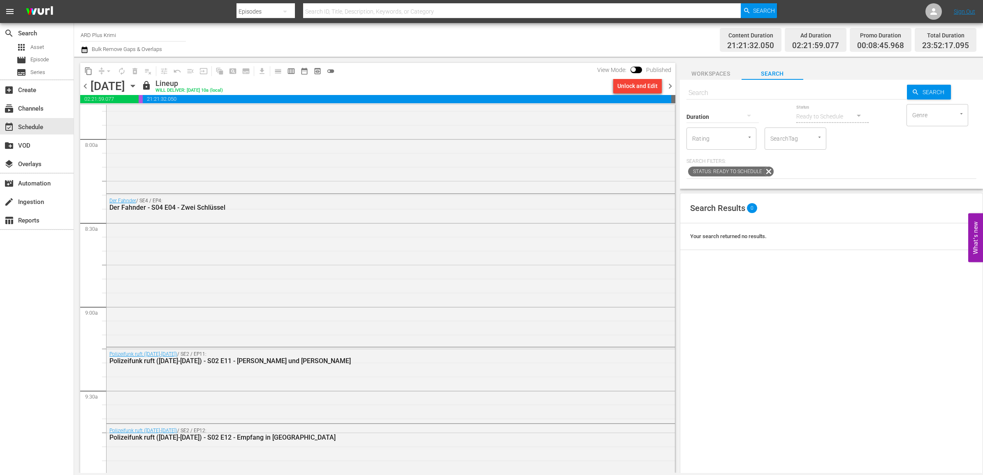
click at [671, 86] on span "chevron_right" at bounding box center [670, 86] width 10 height 10
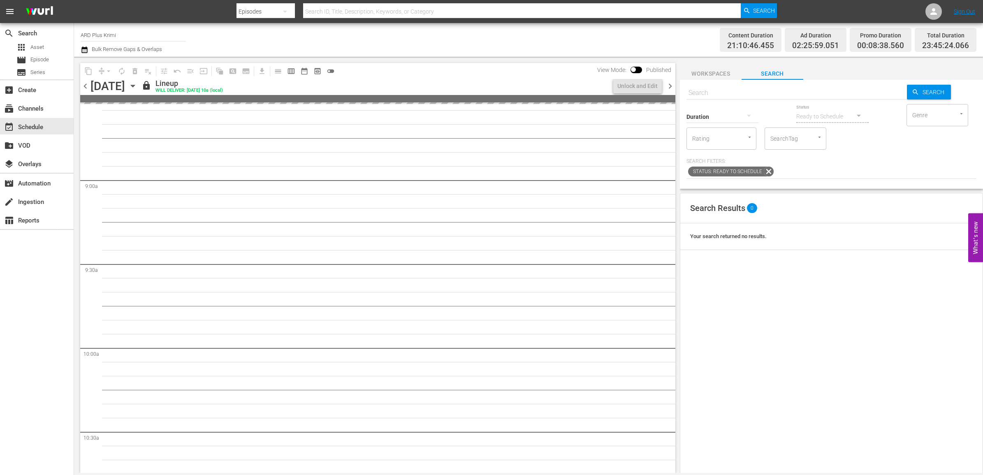
scroll to position [1323, 0]
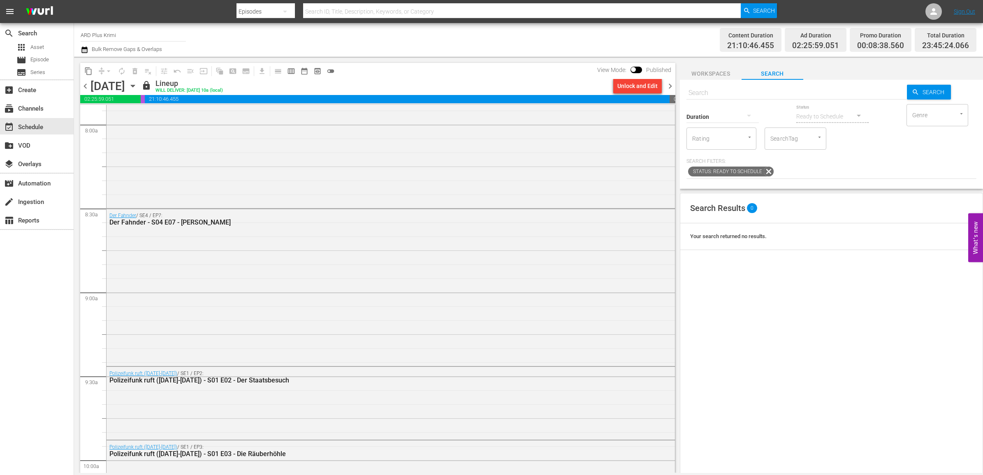
click at [671, 86] on span "chevron_right" at bounding box center [670, 86] width 10 height 10
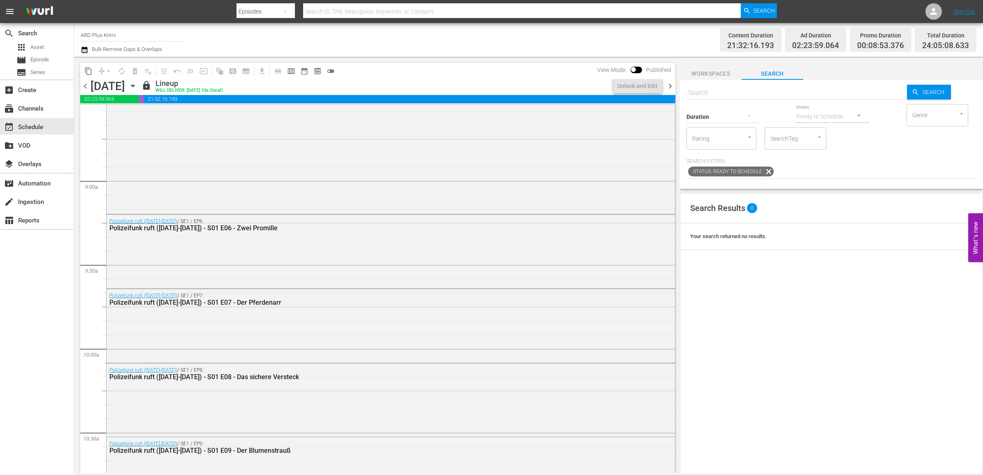
scroll to position [1308, 0]
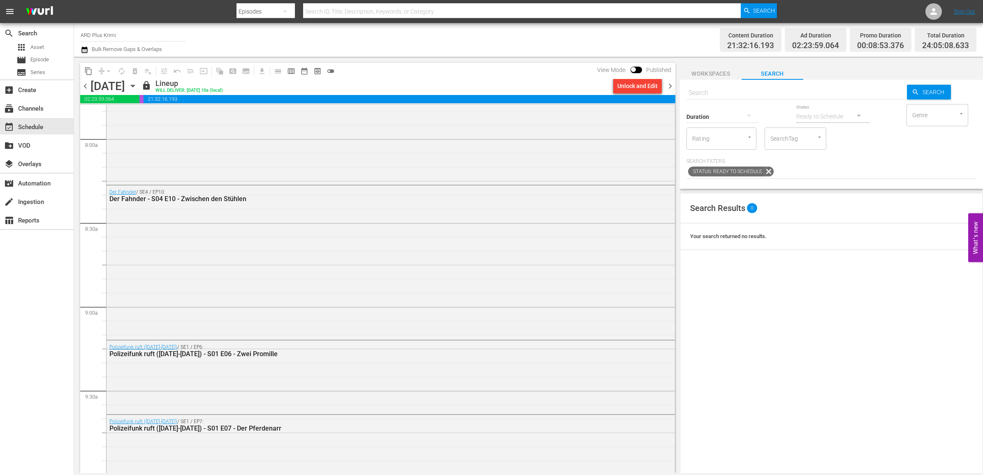
drag, startPoint x: 671, startPoint y: 86, endPoint x: 582, endPoint y: 81, distance: 89.0
click at [574, 82] on div "lock Lineup WILL DELIVER: 9/24 @ 10a (local)" at bounding box center [375, 86] width 468 height 14
click at [669, 83] on span "chevron_right" at bounding box center [670, 86] width 10 height 10
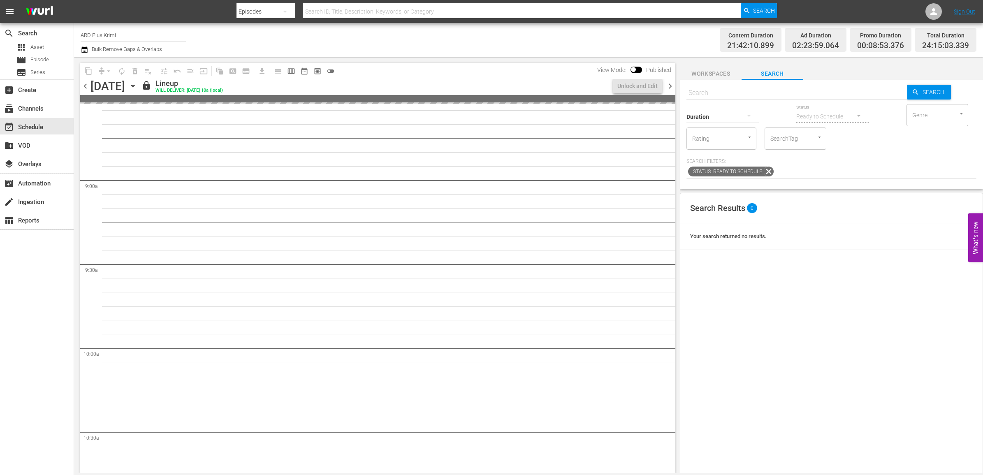
scroll to position [1336, 0]
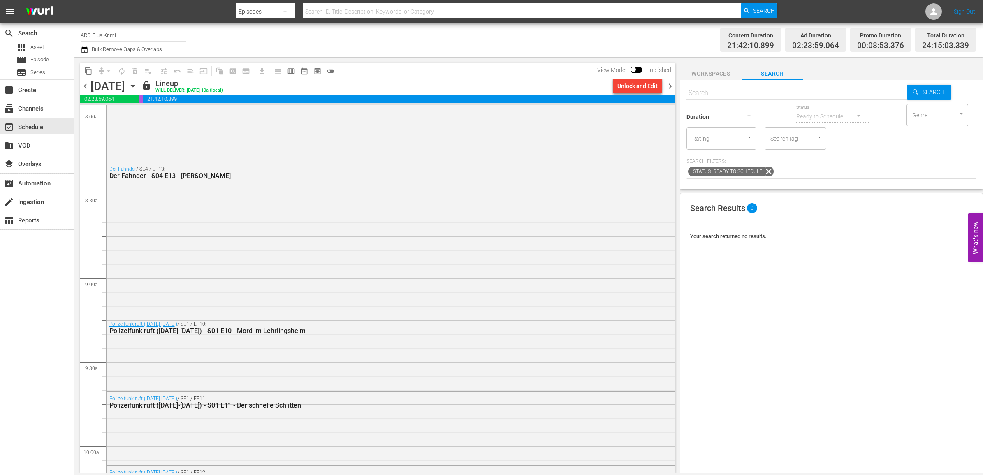
click at [669, 83] on span "chevron_right" at bounding box center [670, 86] width 10 height 10
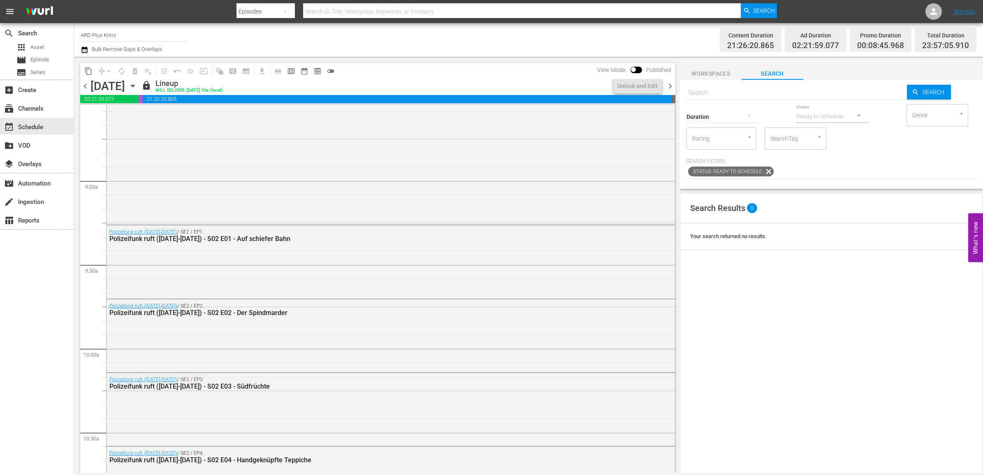
scroll to position [1350, 0]
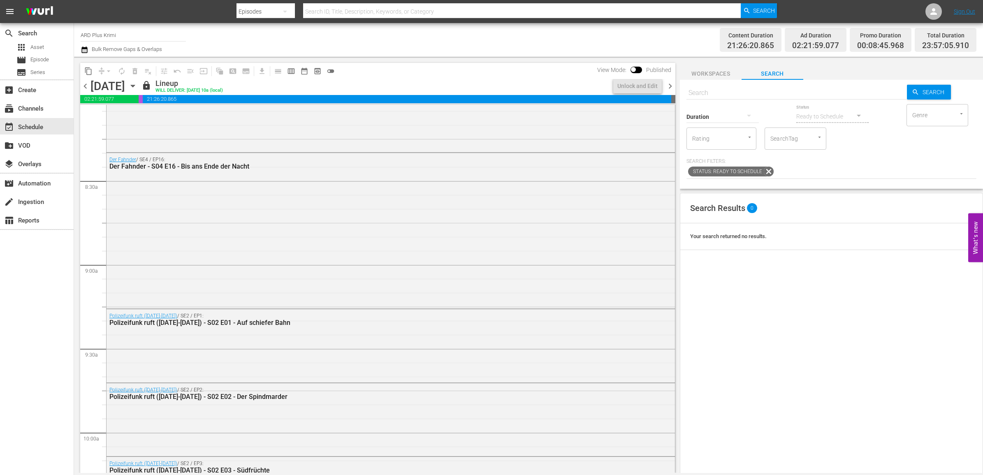
click at [669, 83] on span "chevron_right" at bounding box center [670, 86] width 10 height 10
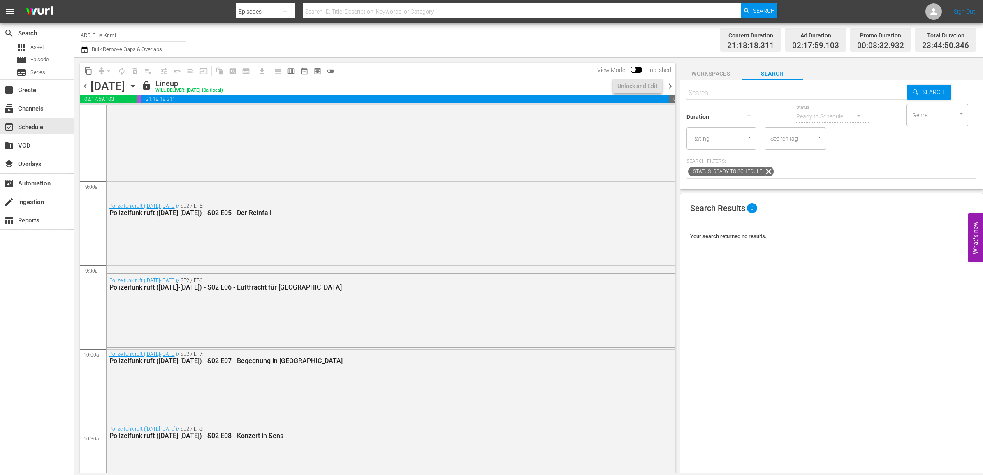
scroll to position [1350, 0]
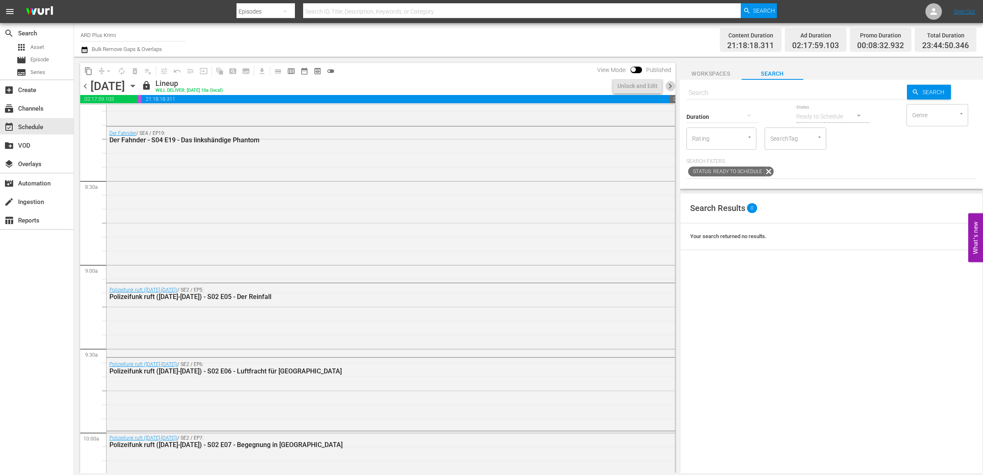
click at [669, 83] on span "chevron_right" at bounding box center [670, 86] width 10 height 10
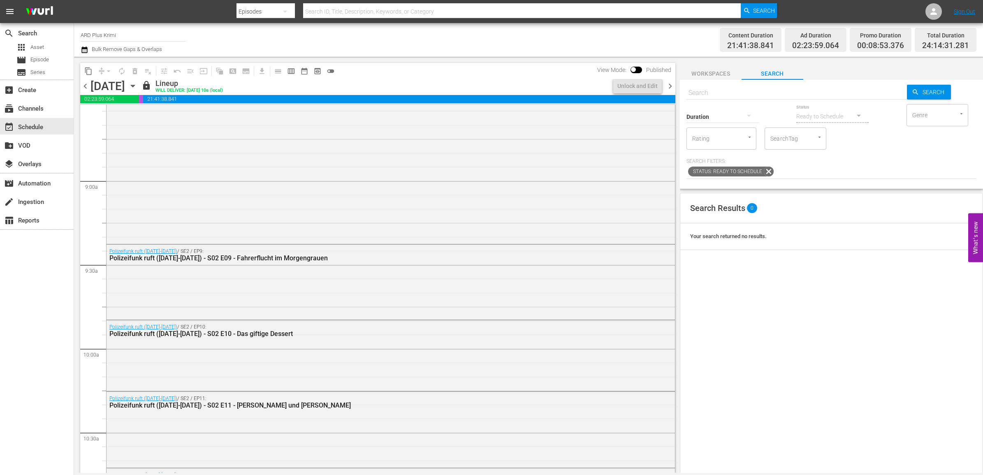
scroll to position [1336, 0]
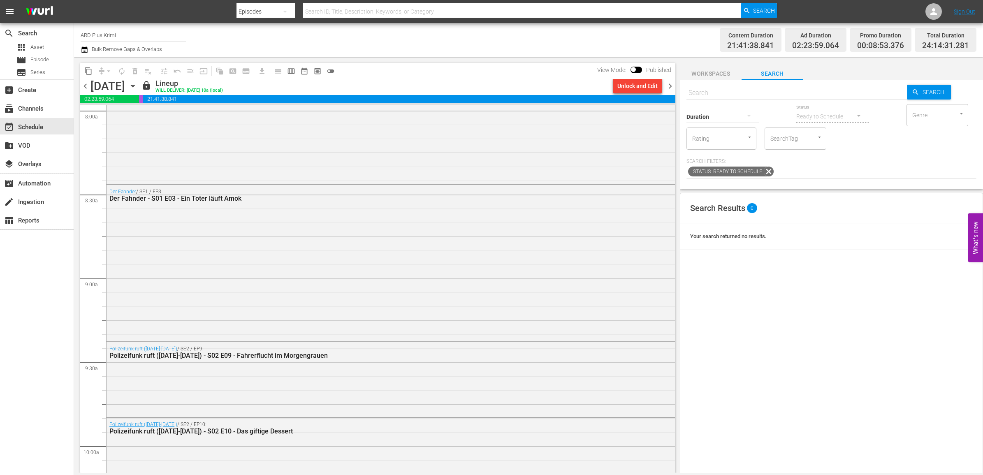
click at [669, 87] on span "chevron_right" at bounding box center [670, 86] width 10 height 10
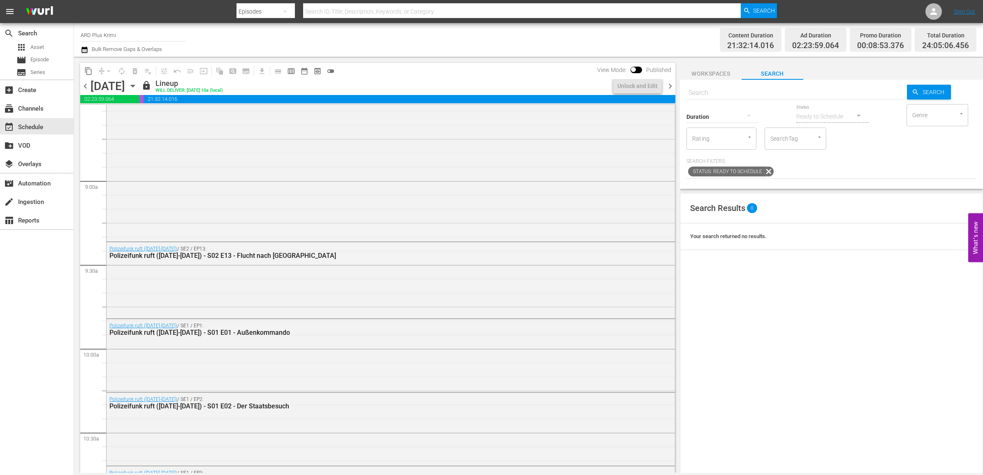
scroll to position [1323, 0]
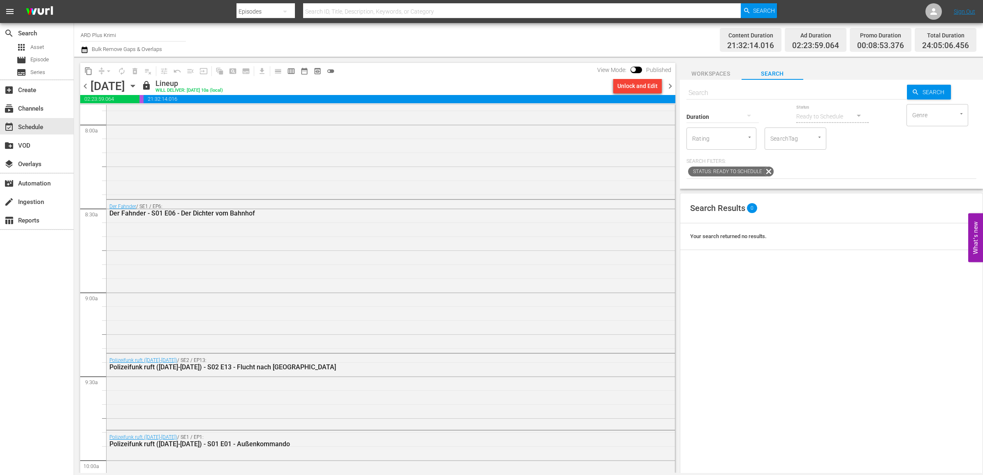
click at [667, 89] on span "chevron_right" at bounding box center [670, 86] width 10 height 10
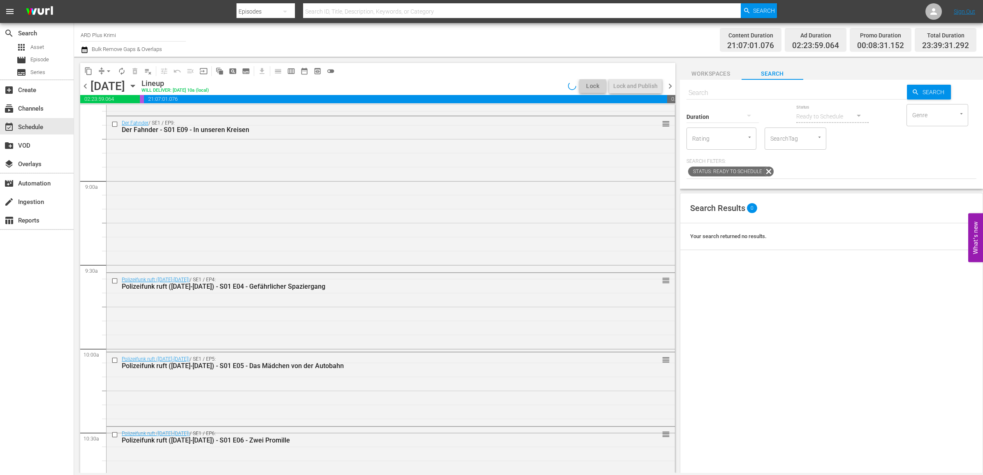
scroll to position [1308, 0]
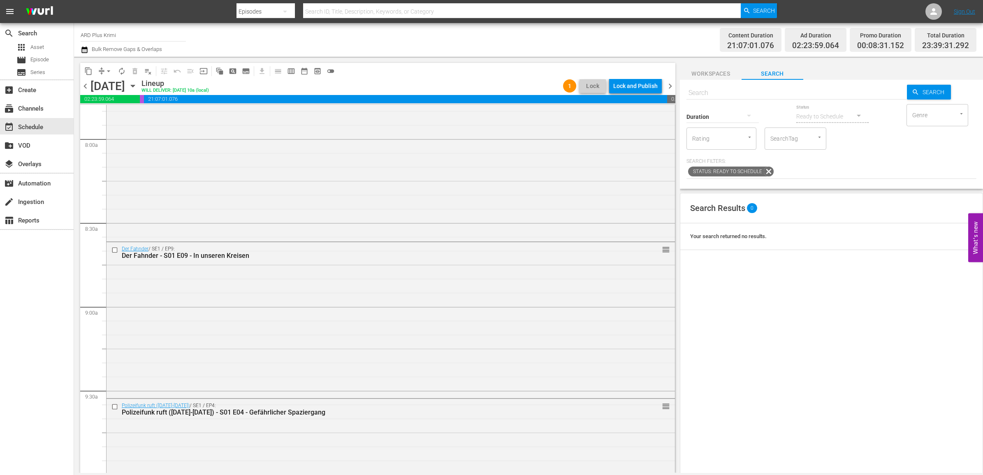
click at [671, 87] on span "chevron_right" at bounding box center [670, 86] width 10 height 10
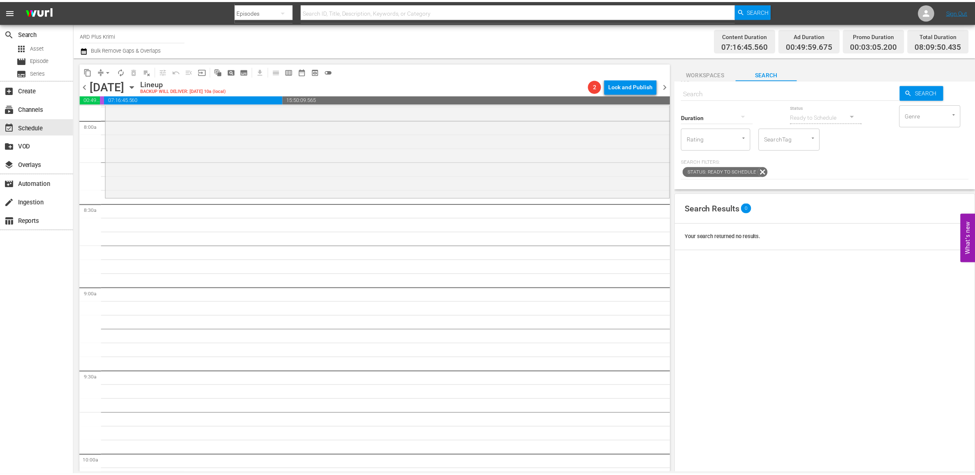
scroll to position [1220, 0]
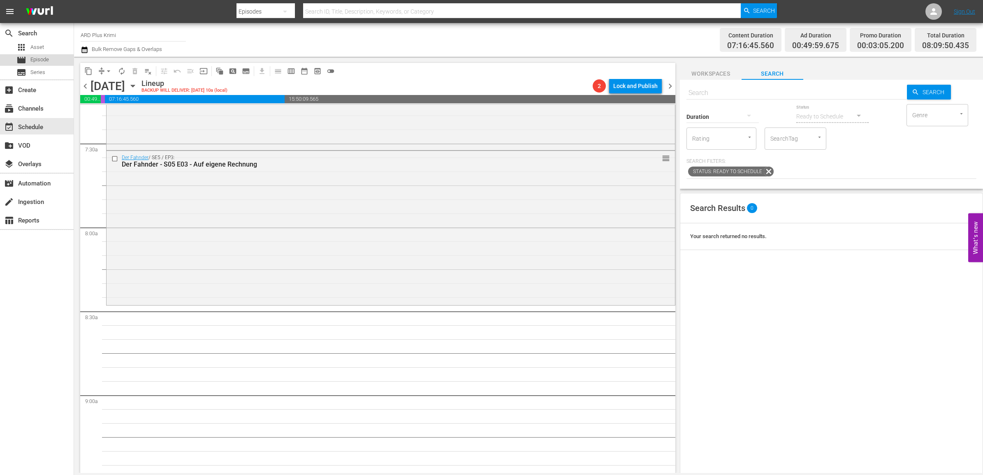
click at [47, 60] on span "Episode" at bounding box center [39, 60] width 19 height 8
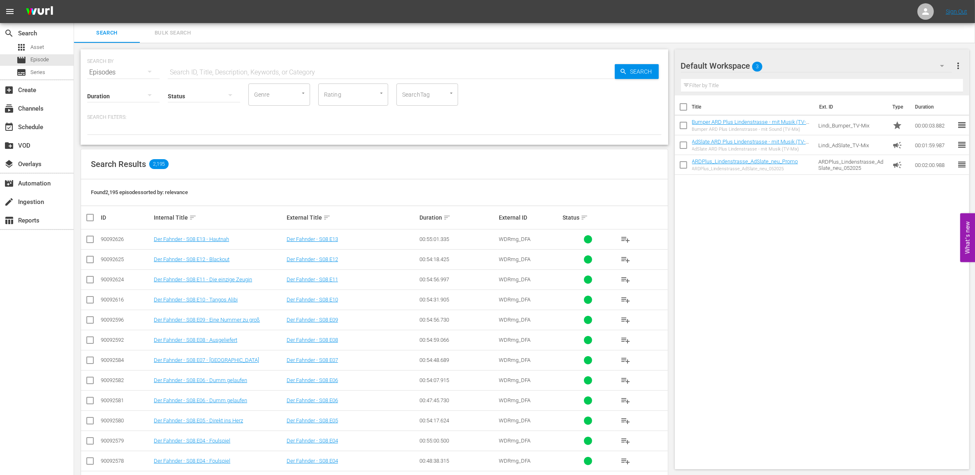
click at [196, 93] on div at bounding box center [204, 95] width 72 height 23
click at [194, 95] on div at bounding box center [204, 95] width 72 height 23
click at [195, 93] on div "Ready to Schedule" at bounding box center [208, 94] width 81 height 13
click at [207, 74] on input "text" at bounding box center [391, 73] width 447 height 20
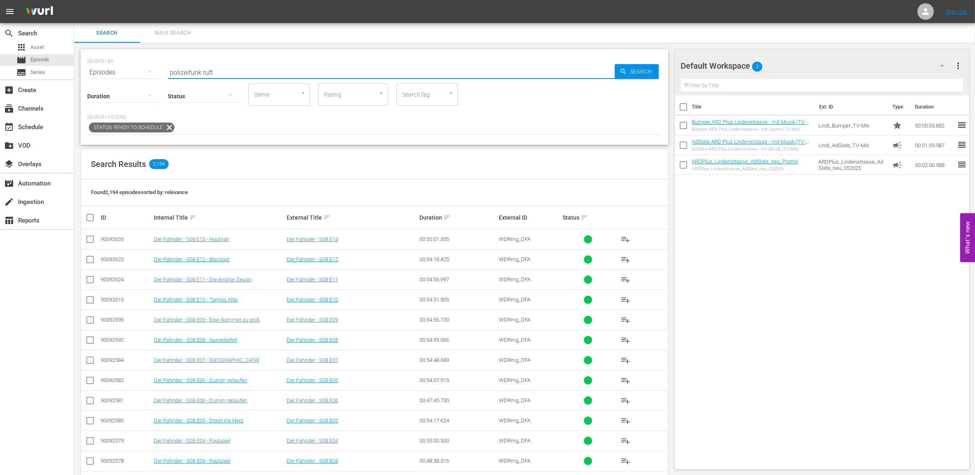
type input "polizeifunk ruft"
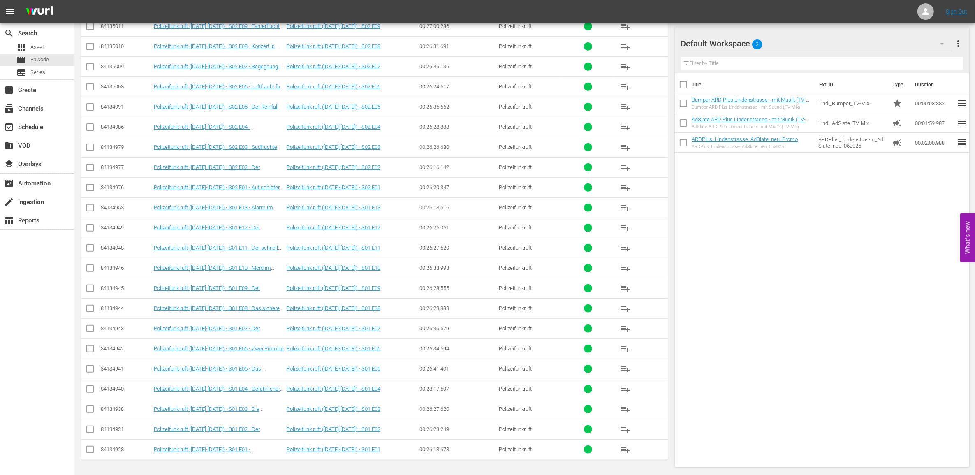
scroll to position [91, 0]
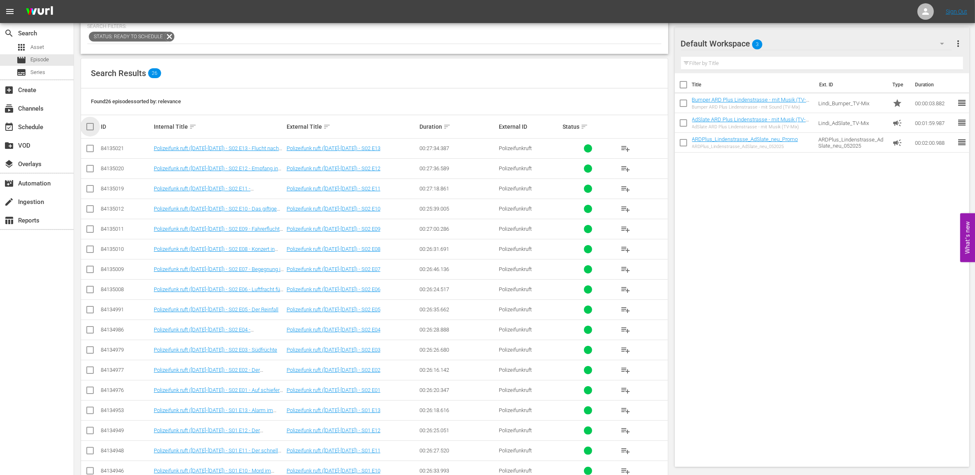
click at [89, 129] on input "checkbox" at bounding box center [93, 127] width 16 height 10
checkbox input "true"
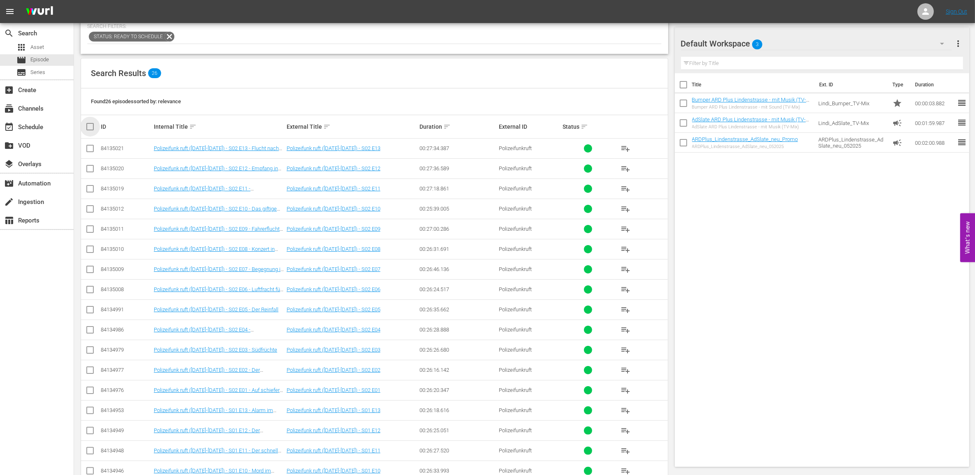
checkbox input "true"
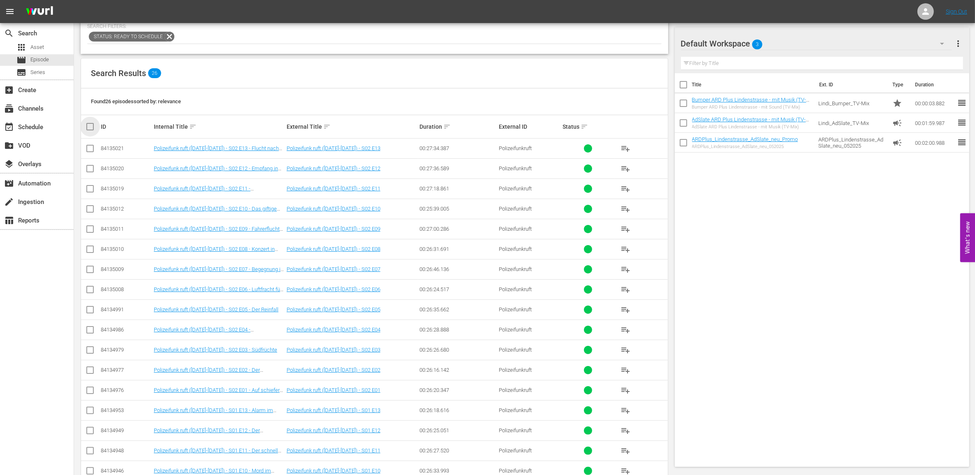
checkbox input "true"
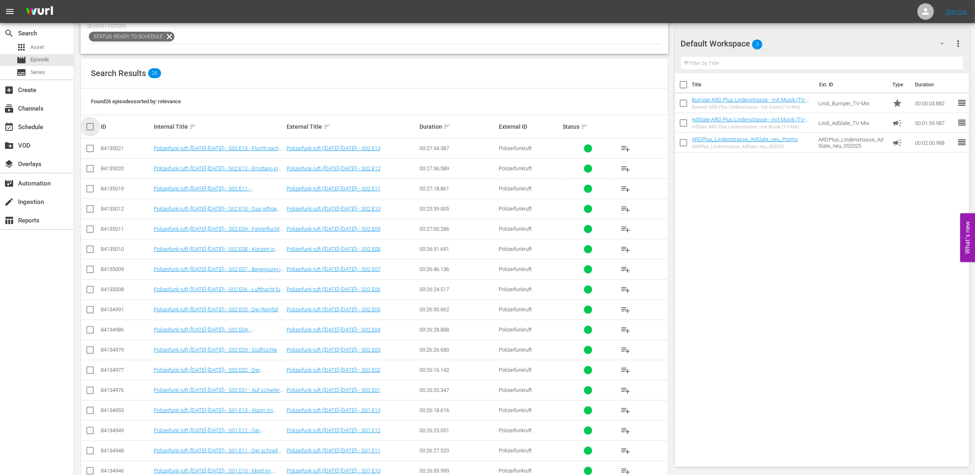
checkbox input "true"
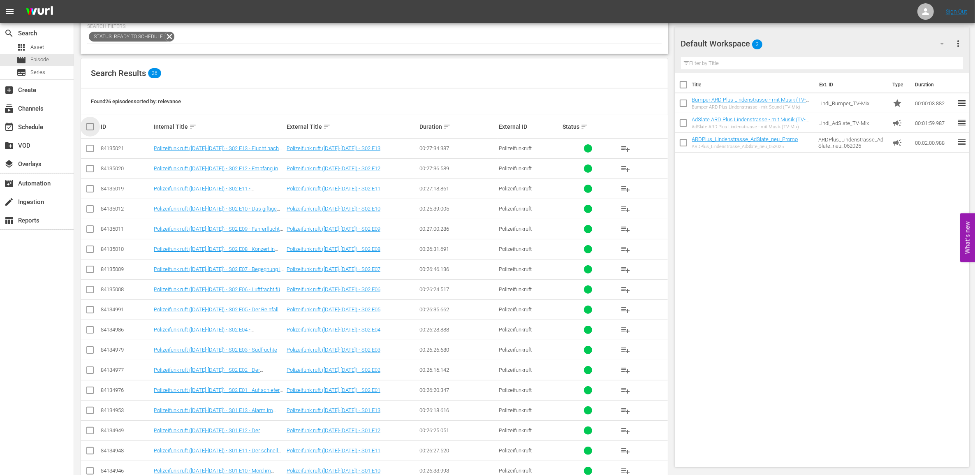
checkbox input "true"
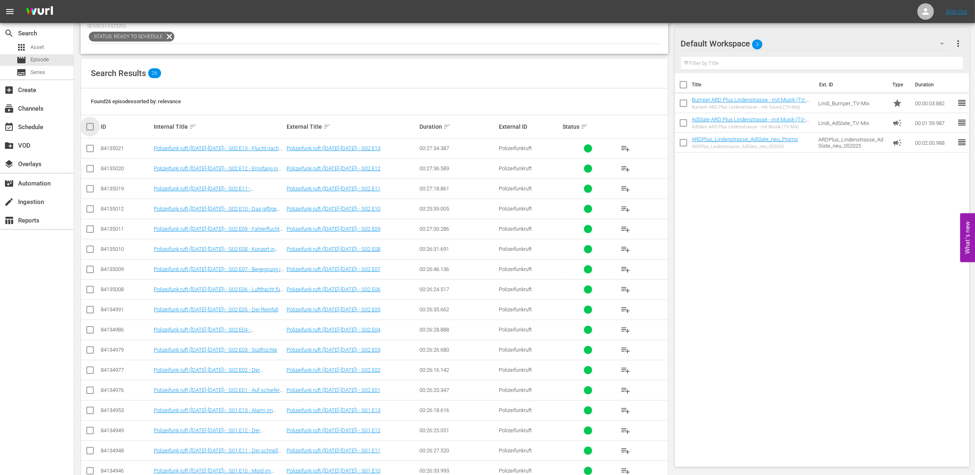
checkbox input "true"
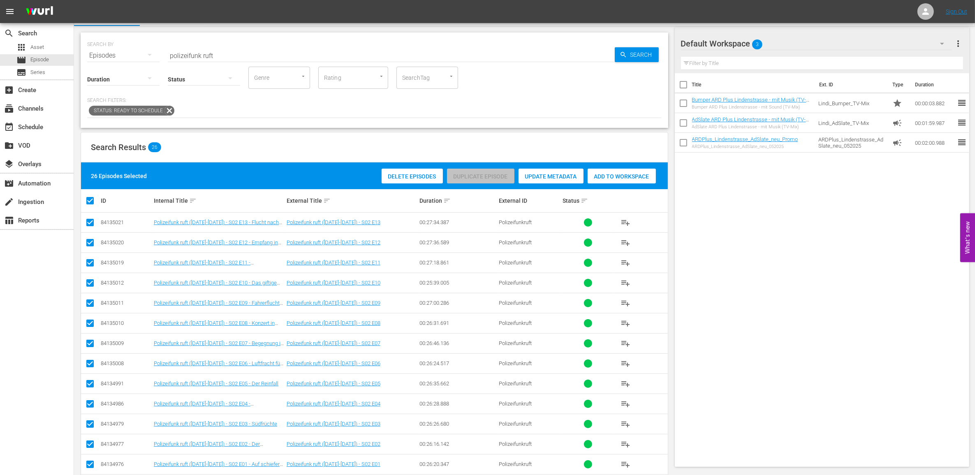
scroll to position [0, 0]
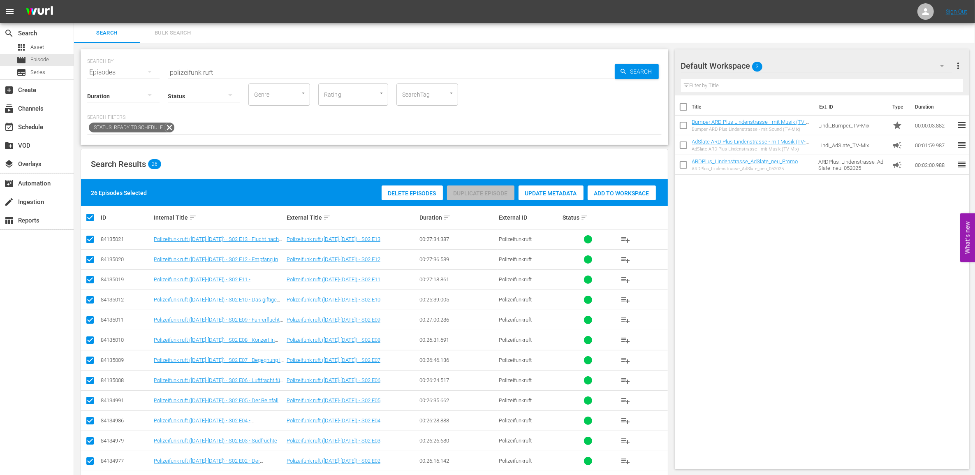
click at [621, 196] on span "Add to Workspace" at bounding box center [622, 193] width 68 height 7
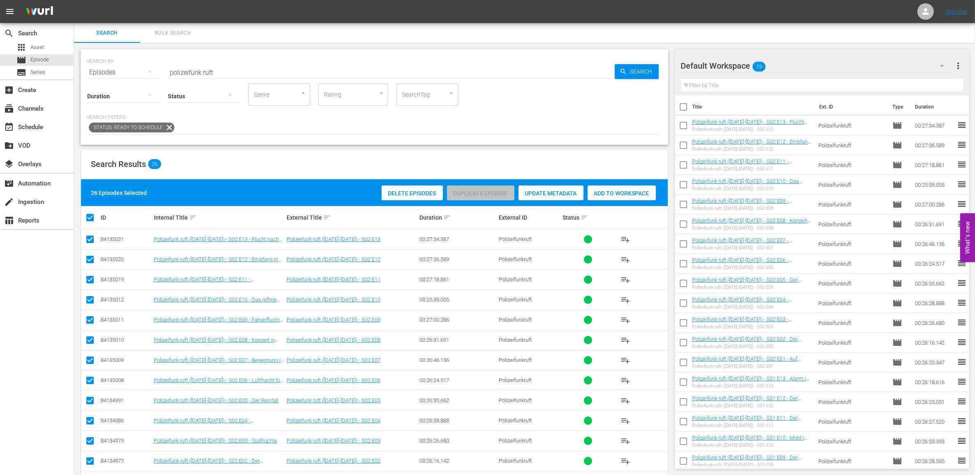
click at [786, 66] on icon "button" at bounding box center [942, 66] width 4 height 2
click at [786, 65] on div "Online-Mix Lindenstraße (2) TV-Mix Lindenstraße (3) Krimi AdSlates & Bumper (3)…" at bounding box center [487, 237] width 975 height 475
drag, startPoint x: 944, startPoint y: 63, endPoint x: 948, endPoint y: 65, distance: 4.8
click at [786, 65] on button "button" at bounding box center [942, 66] width 20 height 20
click at [786, 67] on div "Online-Mix Lindenstraße (2) TV-Mix Lindenstraße (3) Krimi AdSlates & Bumper (3)…" at bounding box center [487, 237] width 975 height 475
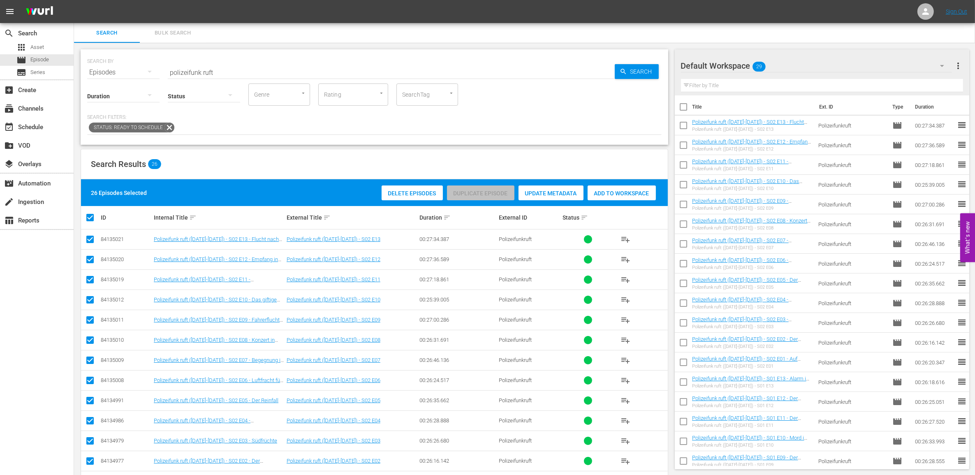
click at [786, 67] on div "Online-Mix Lindenstraße (2) TV-Mix Lindenstraße (3) Krimi AdSlates & Bumper (3)…" at bounding box center [487, 237] width 975 height 475
click at [786, 69] on span "more_vert" at bounding box center [958, 66] width 10 height 10
click at [786, 50] on div "Default Workspace 29 Default more_vert" at bounding box center [822, 62] width 283 height 26
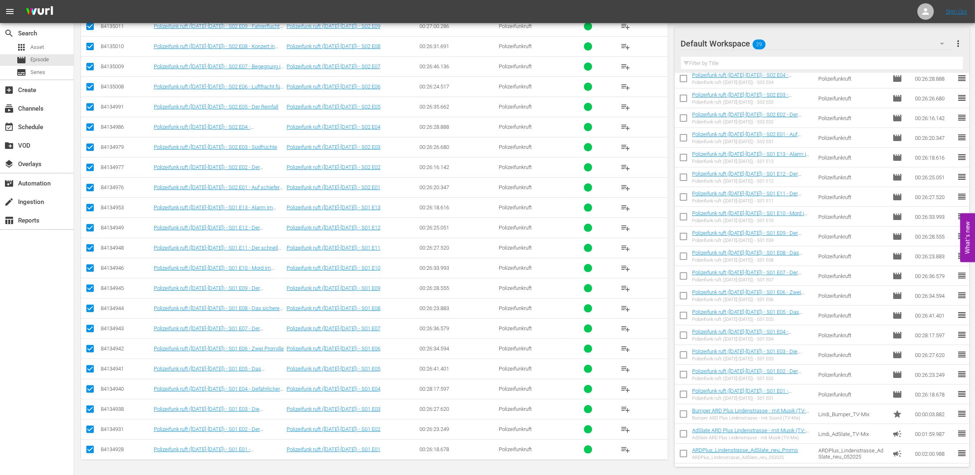
scroll to position [202, 0]
click at [685, 380] on input "checkbox" at bounding box center [683, 395] width 17 height 17
checkbox input "true"
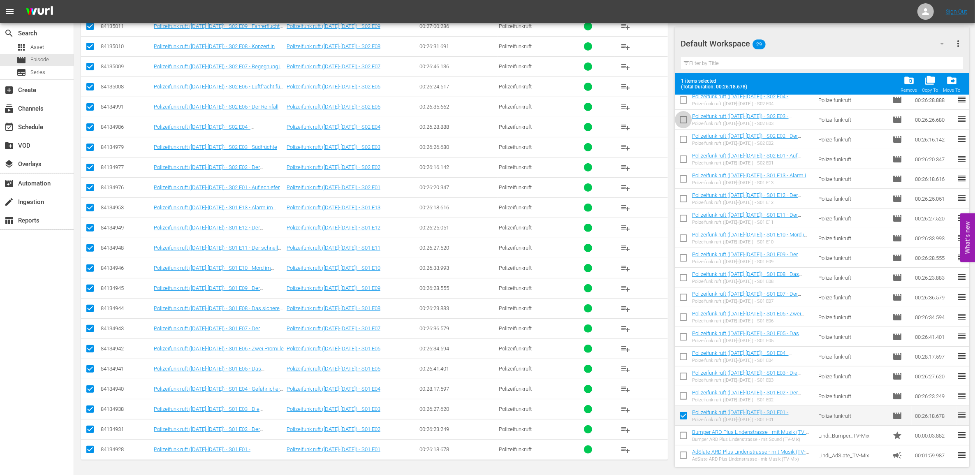
click at [685, 120] on input "checkbox" at bounding box center [683, 121] width 17 height 17
checkbox input "true"
click at [685, 380] on input "checkbox" at bounding box center [683, 397] width 17 height 17
checkbox input "true"
click at [687, 378] on input "checkbox" at bounding box center [683, 377] width 17 height 17
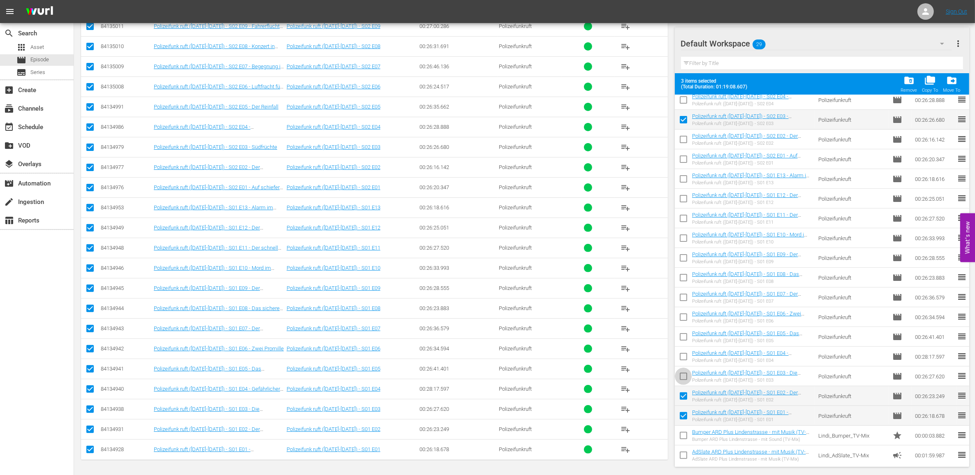
checkbox input "true"
click at [687, 360] on input "checkbox" at bounding box center [683, 358] width 17 height 17
checkbox input "true"
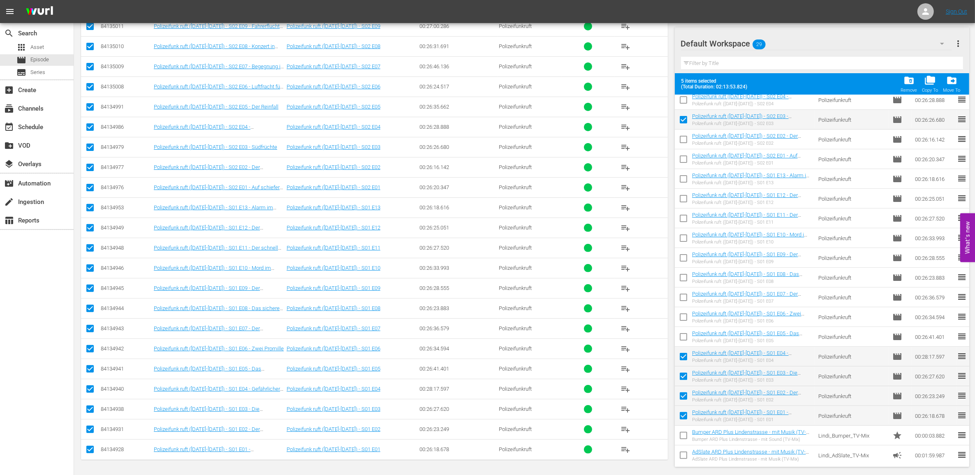
click at [685, 333] on input "checkbox" at bounding box center [683, 338] width 17 height 17
checkbox input "true"
click at [685, 316] on input "checkbox" at bounding box center [683, 318] width 17 height 17
checkbox input "true"
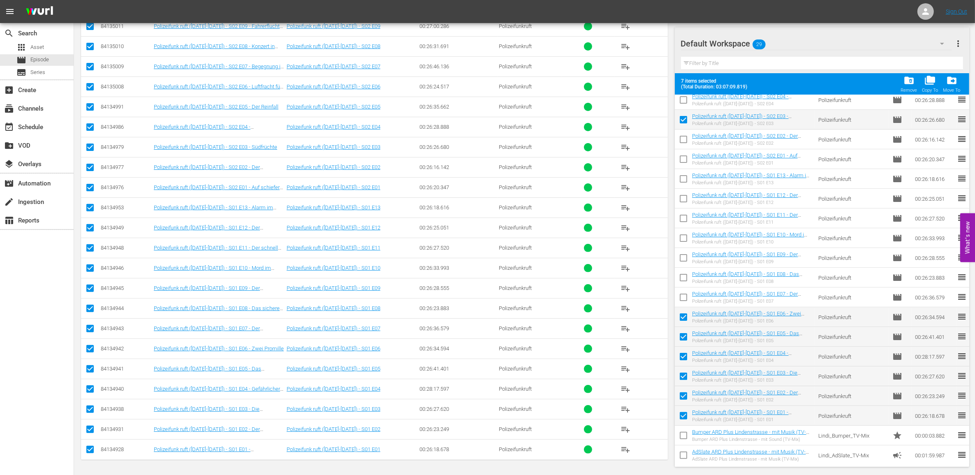
click at [685, 295] on input "checkbox" at bounding box center [683, 298] width 17 height 17
checkbox input "true"
click at [684, 274] on input "checkbox" at bounding box center [683, 279] width 17 height 17
checkbox input "true"
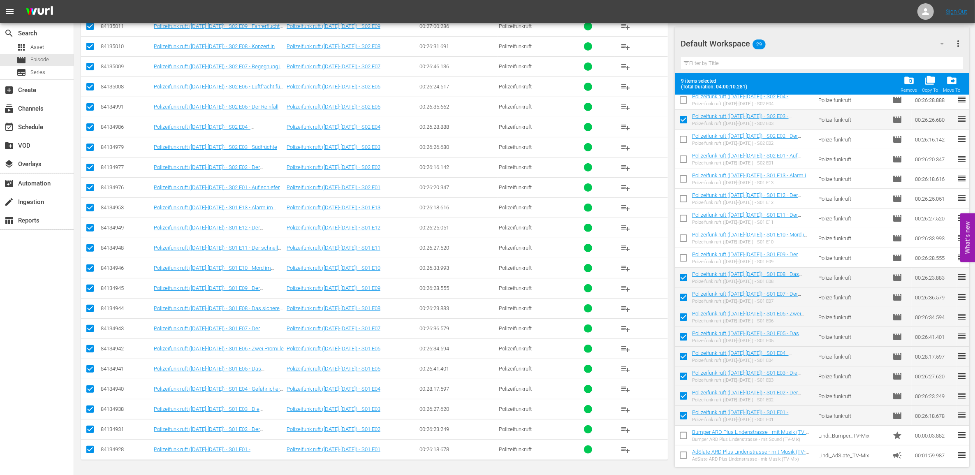
click at [685, 261] on input "checkbox" at bounding box center [683, 259] width 17 height 17
checkbox input "true"
click at [683, 239] on input "checkbox" at bounding box center [683, 239] width 17 height 17
checkbox input "true"
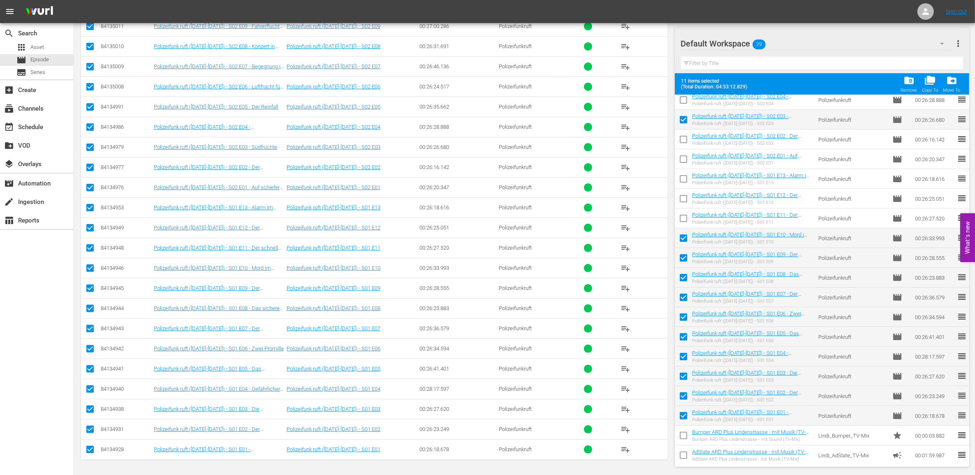
click at [683, 218] on input "checkbox" at bounding box center [683, 219] width 17 height 17
checkbox input "true"
click at [683, 201] on input "checkbox" at bounding box center [683, 200] width 17 height 17
checkbox input "true"
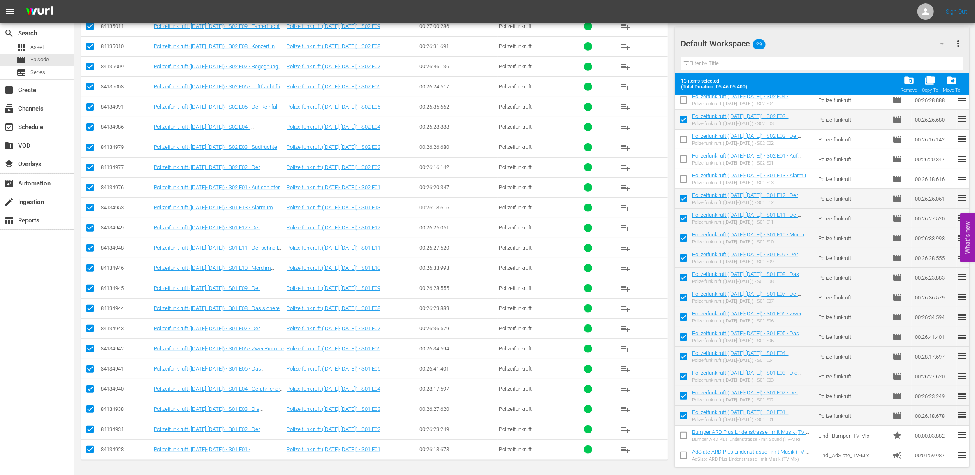
click at [683, 186] on input "checkbox" at bounding box center [683, 180] width 17 height 17
checkbox input "true"
click at [686, 163] on input "checkbox" at bounding box center [683, 160] width 17 height 17
checkbox input "true"
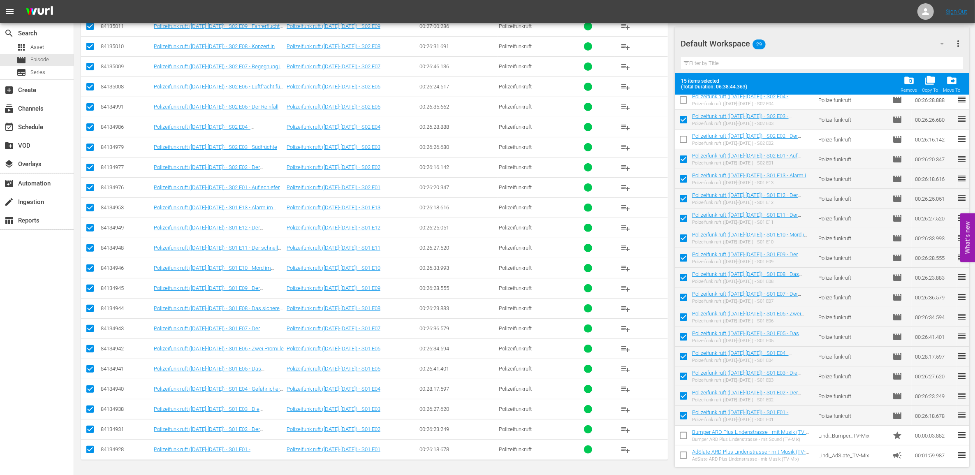
click at [677, 136] on input "checkbox" at bounding box center [683, 140] width 17 height 17
checkbox input "true"
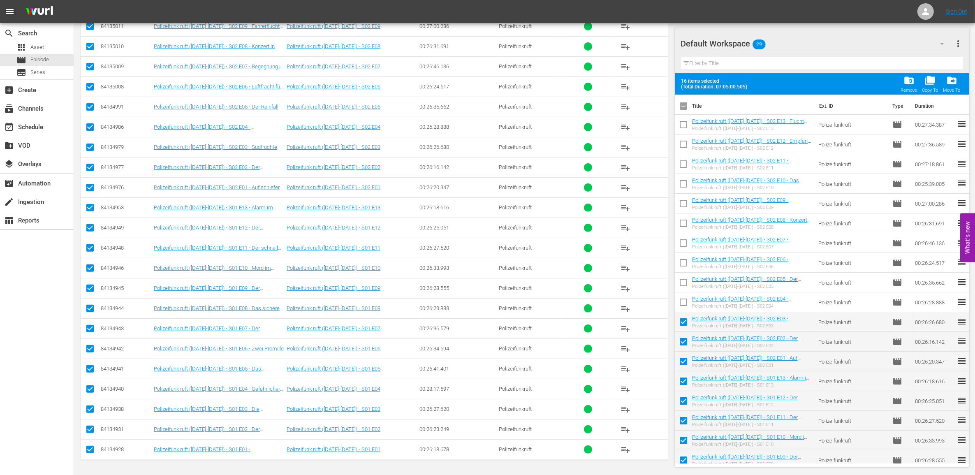
click at [683, 298] on input "checkbox" at bounding box center [683, 303] width 17 height 17
checkbox input "true"
click at [683, 282] on input "checkbox" at bounding box center [683, 284] width 17 height 17
checkbox input "true"
click at [687, 267] on input "checkbox" at bounding box center [683, 264] width 17 height 17
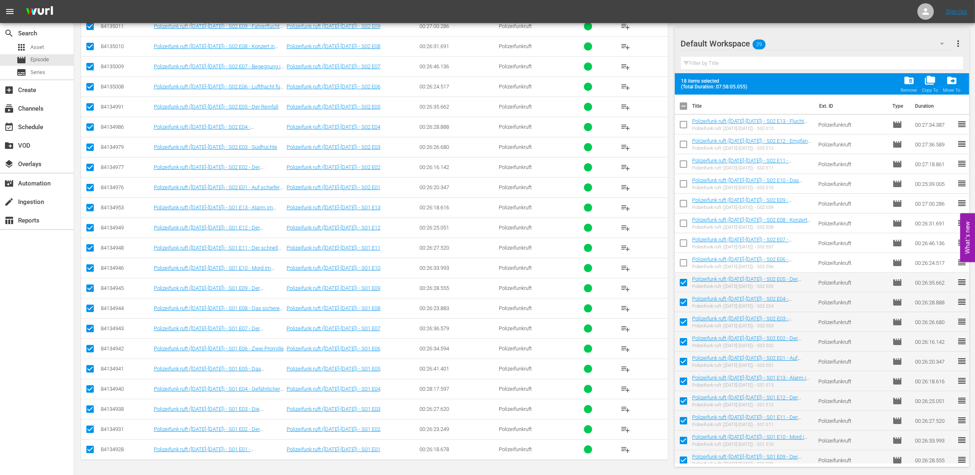
checkbox input "true"
click at [686, 248] on input "checkbox" at bounding box center [683, 244] width 17 height 17
checkbox input "true"
click at [683, 222] on input "checkbox" at bounding box center [683, 224] width 17 height 17
checkbox input "true"
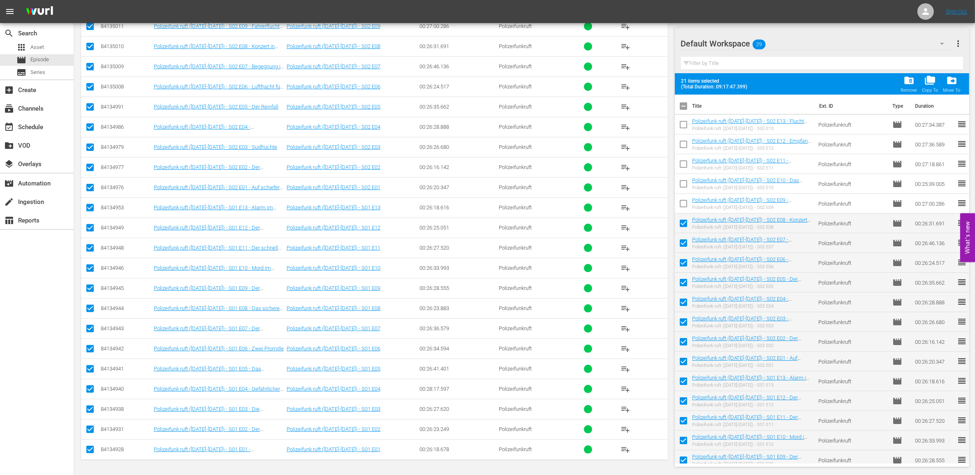
click at [684, 206] on input "checkbox" at bounding box center [683, 205] width 17 height 17
checkbox input "true"
click at [683, 183] on input "checkbox" at bounding box center [683, 185] width 17 height 17
checkbox input "true"
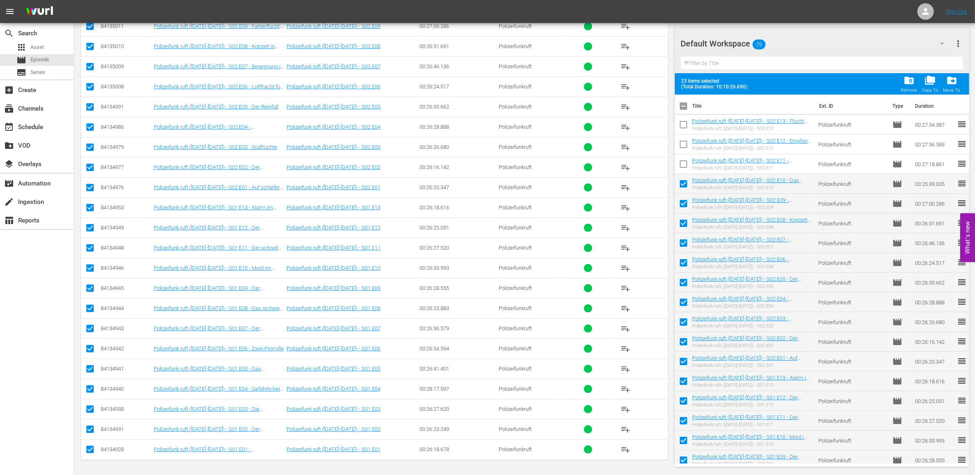
click at [682, 167] on input "checkbox" at bounding box center [683, 165] width 17 height 17
checkbox input "true"
click at [685, 123] on input "checkbox" at bounding box center [683, 126] width 17 height 17
checkbox input "true"
click at [683, 143] on input "checkbox" at bounding box center [683, 145] width 17 height 17
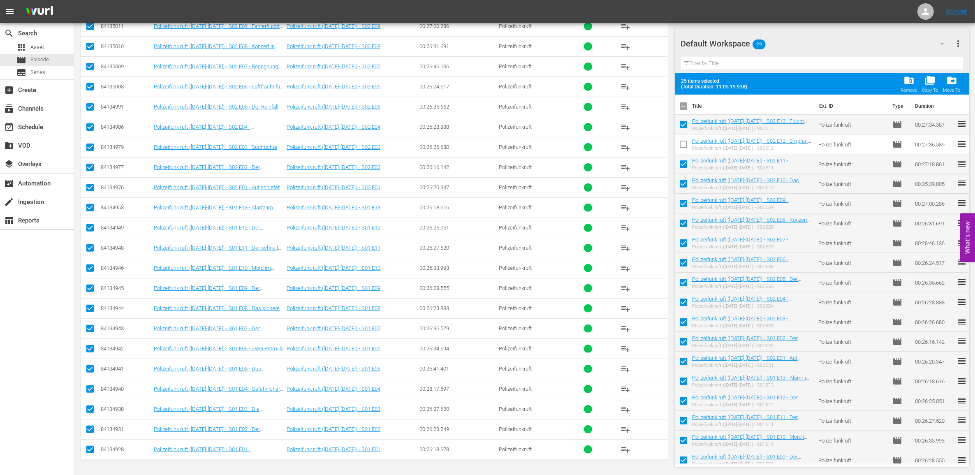
checkbox input "true"
click at [786, 78] on span "drive_file_move" at bounding box center [951, 80] width 11 height 11
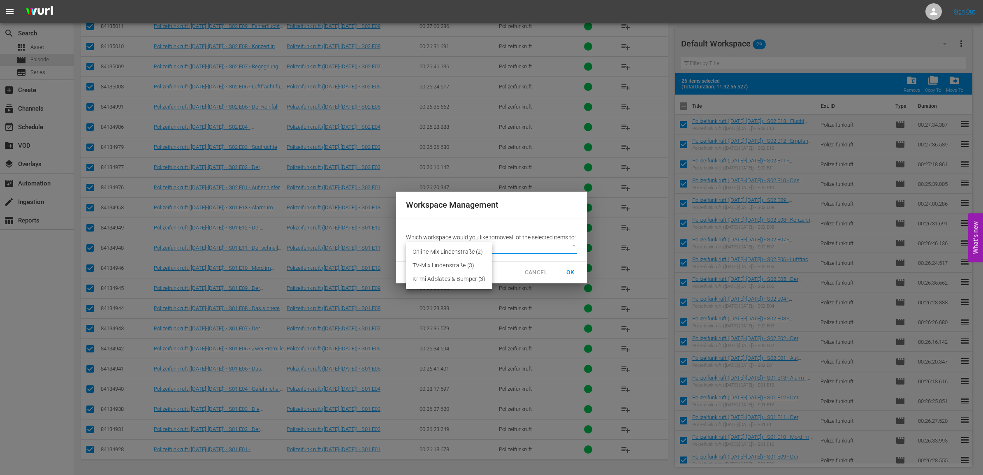
click at [540, 253] on div at bounding box center [491, 237] width 983 height 475
click at [535, 276] on span "CANCEL" at bounding box center [536, 272] width 23 height 10
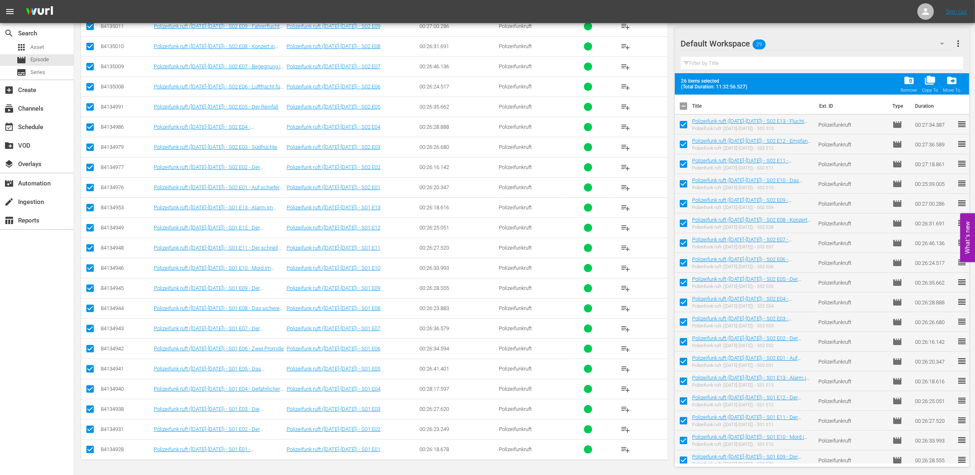
click at [786, 43] on div "Default Workspace 29 Default more_vert" at bounding box center [822, 40] width 283 height 26
click at [786, 44] on span "more_vert" at bounding box center [958, 44] width 10 height 10
click at [786, 44] on div "Add New Workspace" at bounding box center [905, 44] width 97 height 15
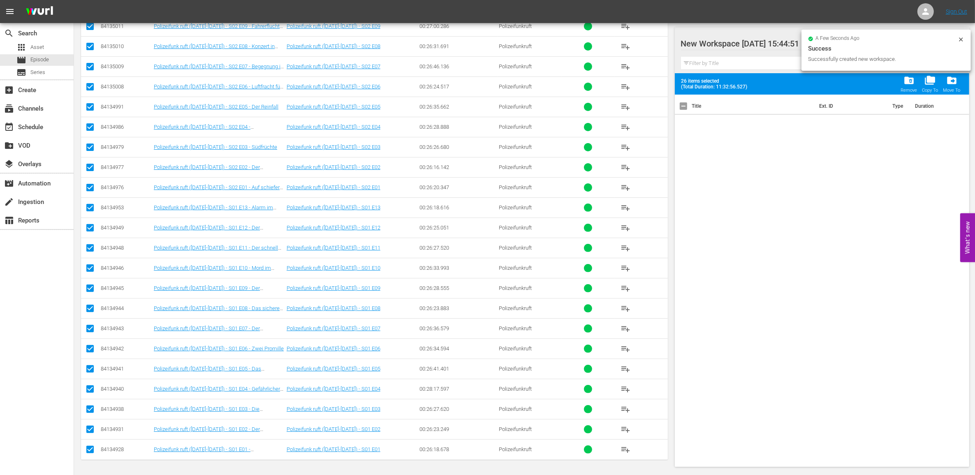
click at [717, 42] on div at bounding box center [751, 44] width 140 height 21
click at [717, 42] on input "New Workspace Thu Sep 18 2025 15:44:51 GMT+0000" at bounding box center [818, 44] width 275 height 20
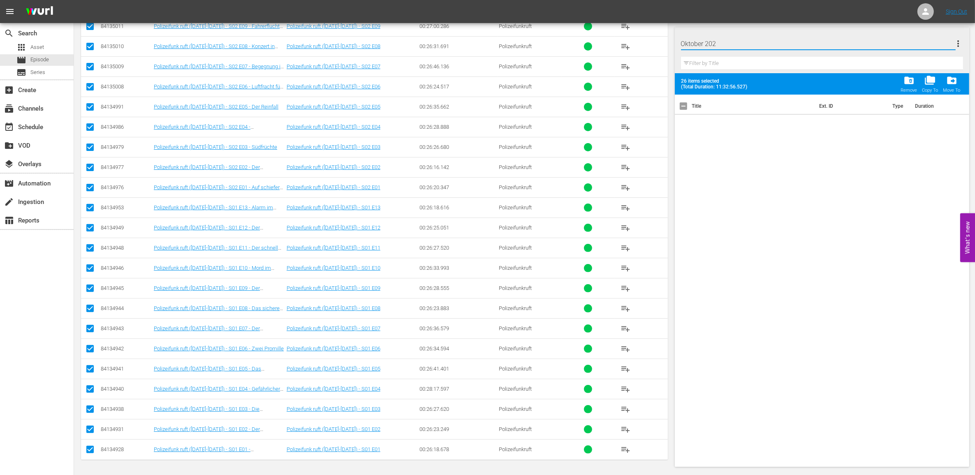
type input "Oktober 2025"
click at [764, 37] on input "Oktober 2025" at bounding box center [818, 44] width 275 height 20
click at [786, 63] on input "text" at bounding box center [822, 63] width 283 height 13
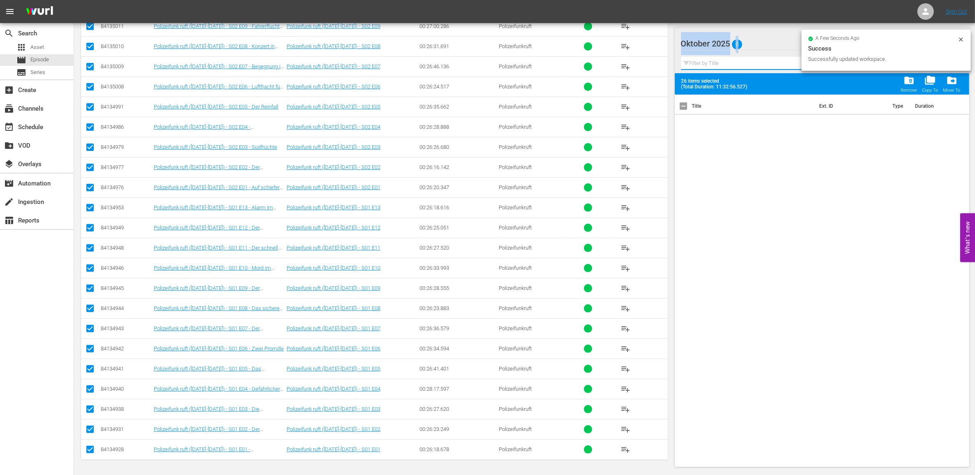
click at [786, 32] on div "Oktober 2025 0 Oktober 2025 more_vert" at bounding box center [822, 40] width 283 height 26
drag, startPoint x: 789, startPoint y: 32, endPoint x: 961, endPoint y: 39, distance: 172.1
click at [786, 39] on icon at bounding box center [961, 39] width 7 height 7
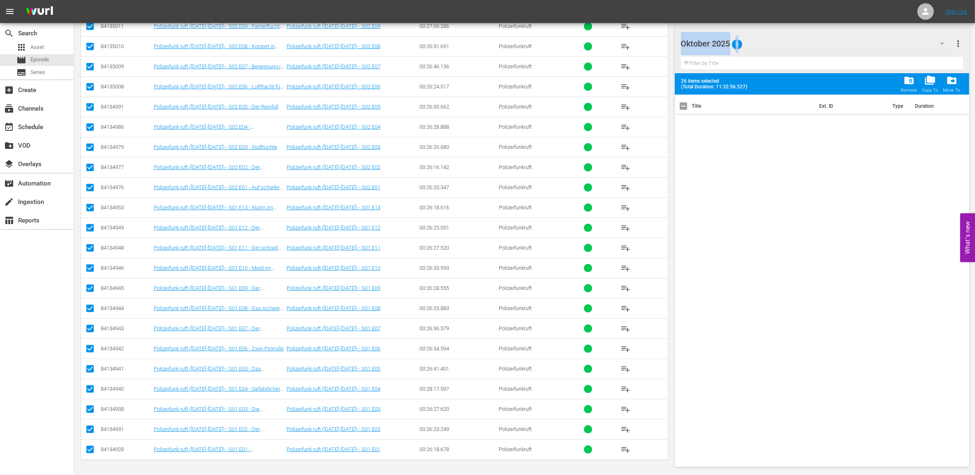
click at [786, 39] on span "more_vert" at bounding box center [958, 44] width 10 height 10
click at [786, 46] on div "Oktober 2025 0" at bounding box center [816, 43] width 271 height 23
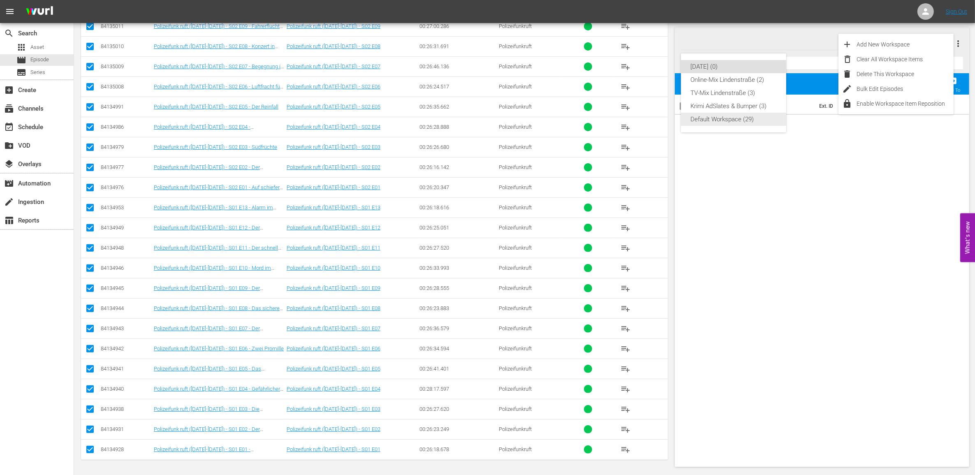
click at [720, 117] on div "Default Workspace (29)" at bounding box center [734, 119] width 86 height 13
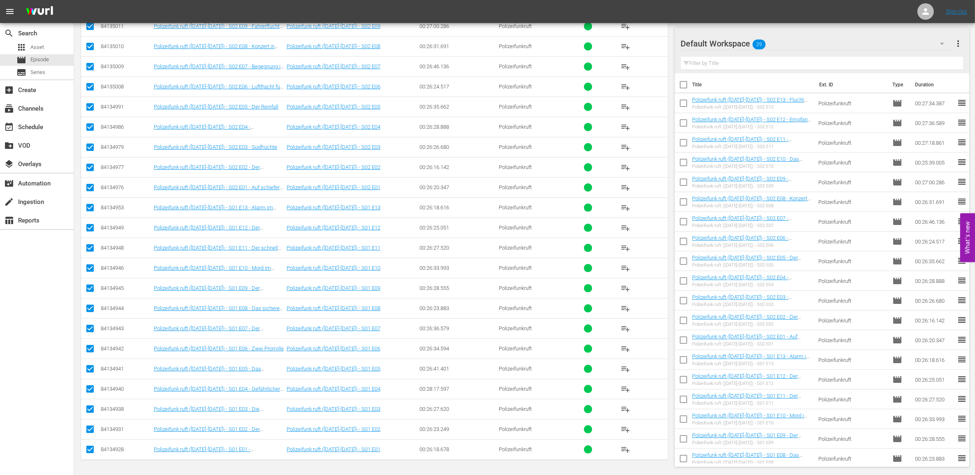
click at [685, 86] on input "checkbox" at bounding box center [683, 86] width 17 height 17
checkbox input "true"
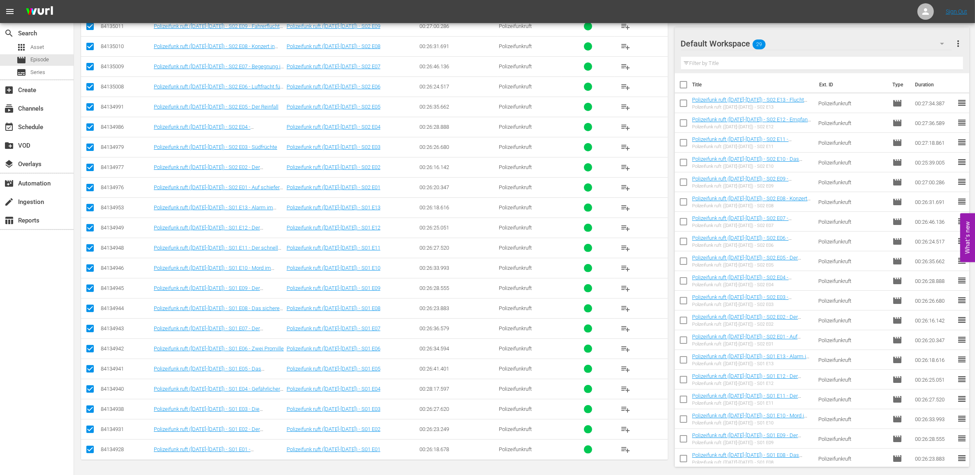
checkbox input "true"
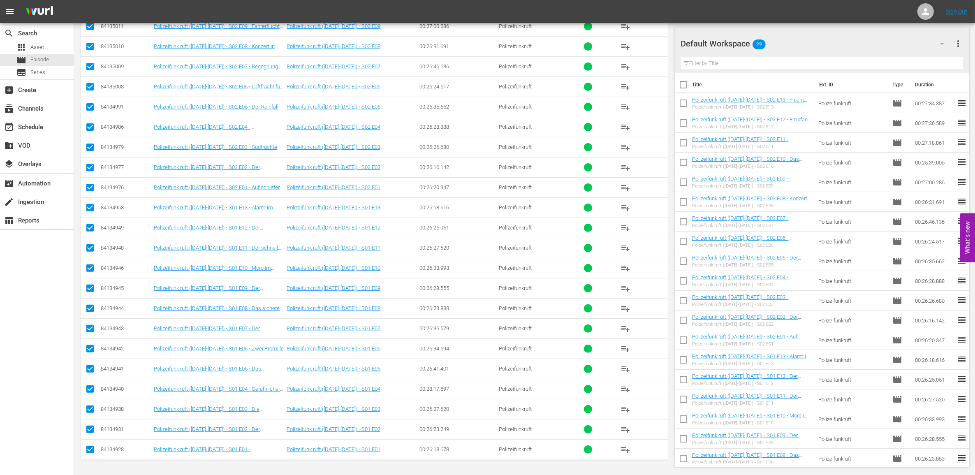
checkbox input "true"
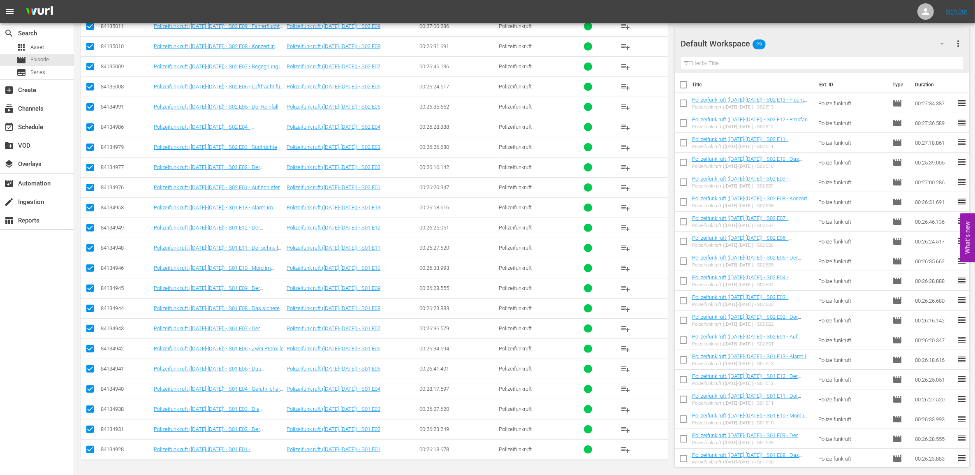
checkbox input "true"
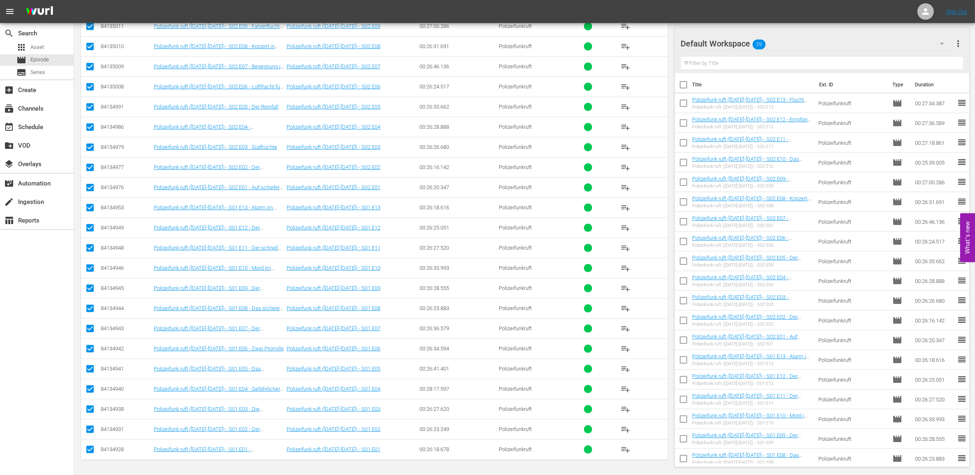
checkbox input "true"
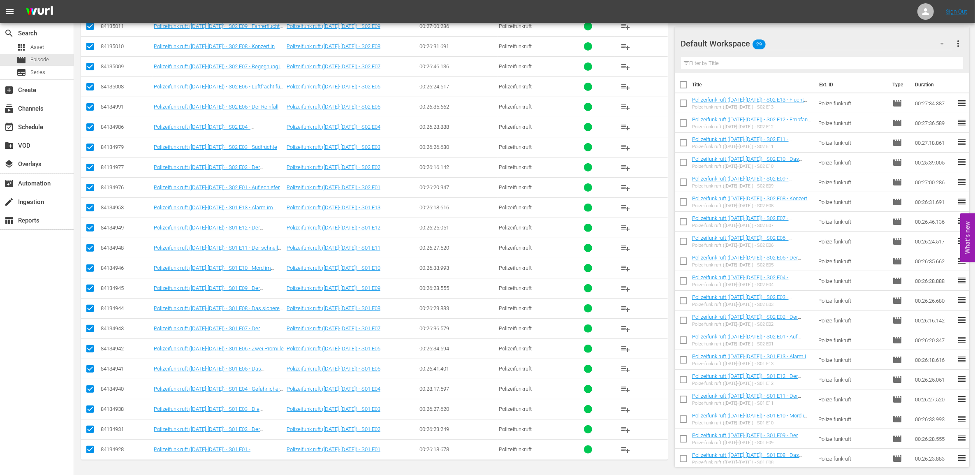
checkbox input "true"
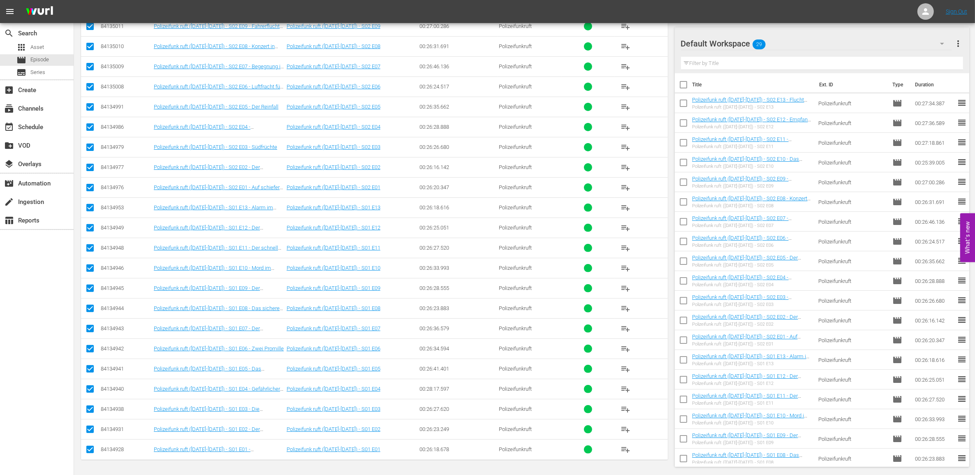
checkbox input "true"
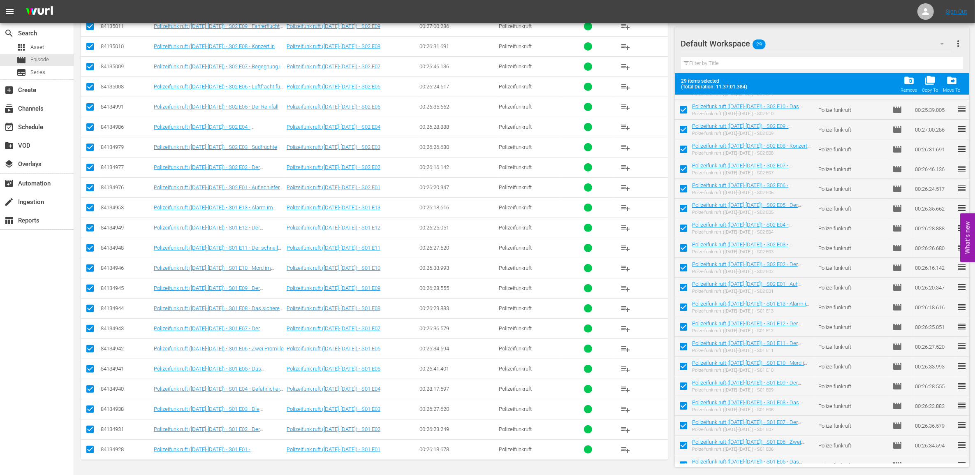
scroll to position [223, 0]
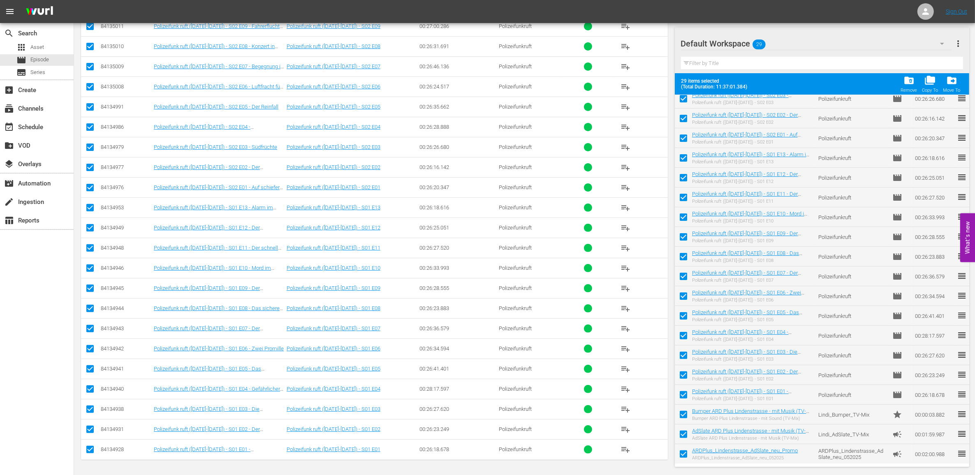
click at [683, 380] on input "checkbox" at bounding box center [683, 416] width 17 height 17
checkbox input "false"
click at [683, 380] on input "checkbox" at bounding box center [683, 435] width 17 height 17
checkbox input "false"
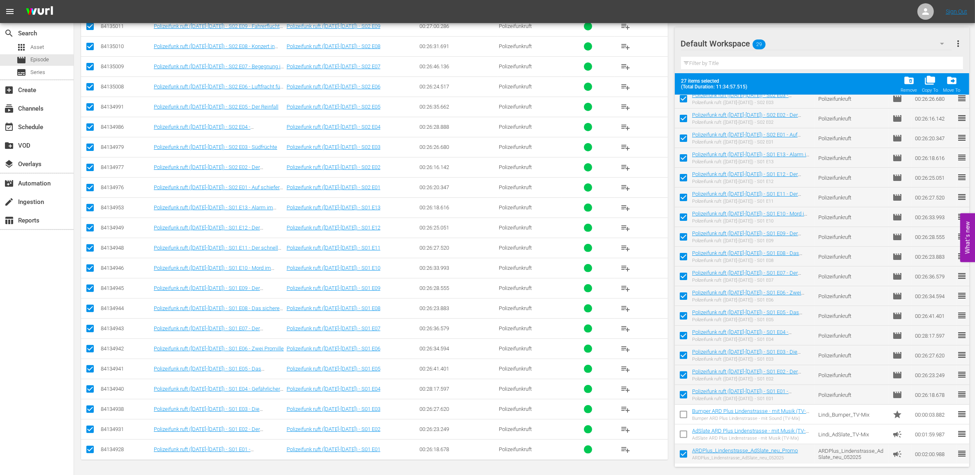
click at [683, 380] on input "checkbox" at bounding box center [683, 455] width 17 height 17
checkbox input "false"
click at [786, 80] on span "drive_file_move" at bounding box center [951, 80] width 11 height 11
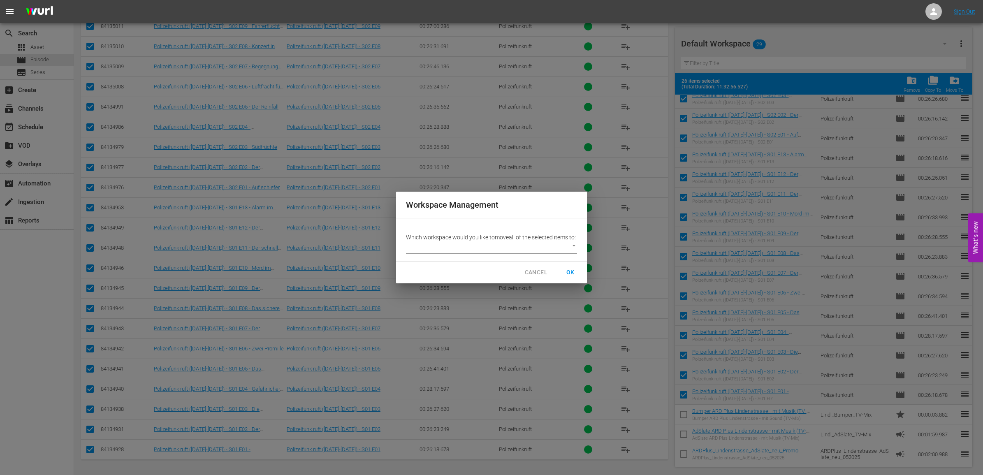
click at [452, 255] on li "Oktober 2025 (0)" at bounding box center [449, 252] width 86 height 14
type input "3807"
click at [570, 273] on span "OK" at bounding box center [570, 272] width 13 height 10
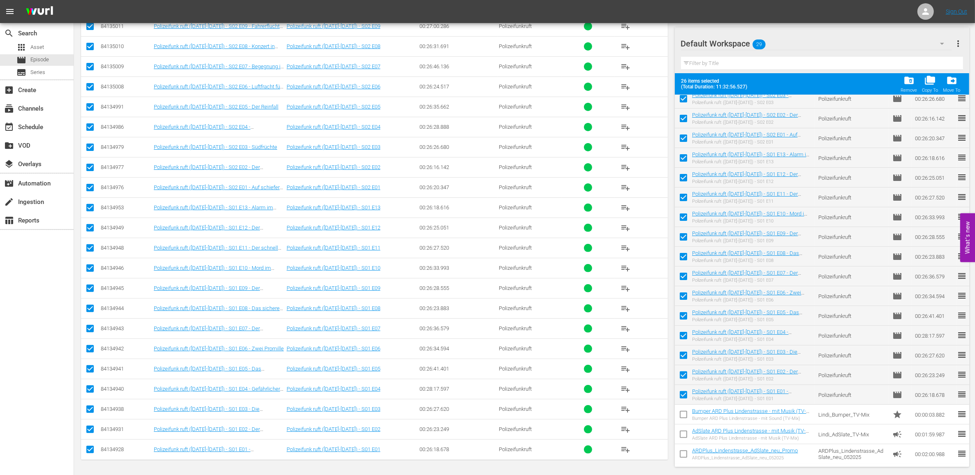
checkbox input "false"
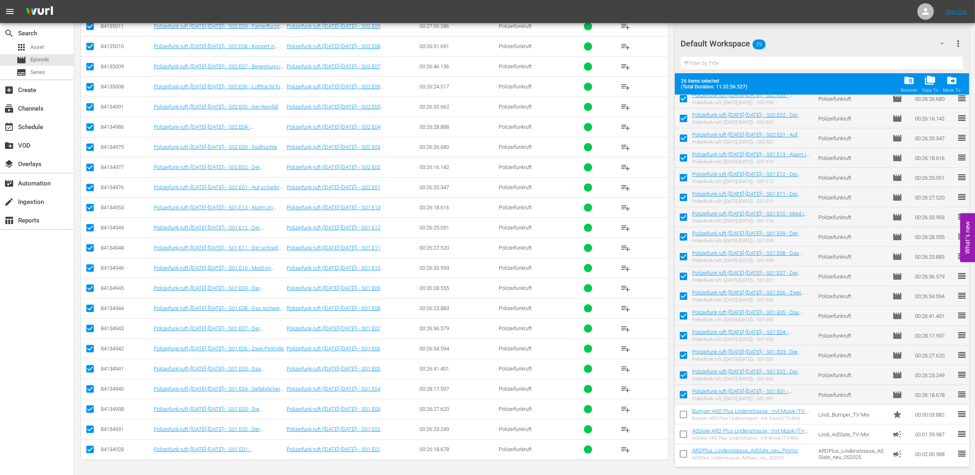
checkbox input "false"
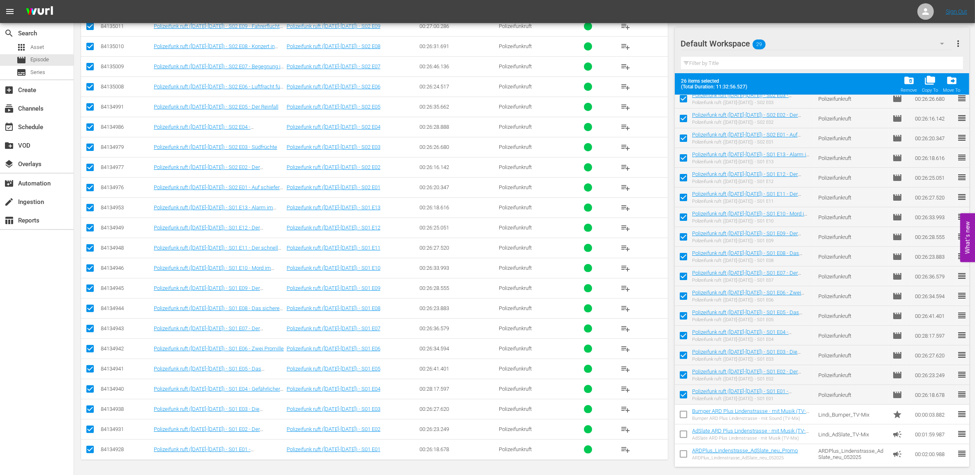
checkbox input "false"
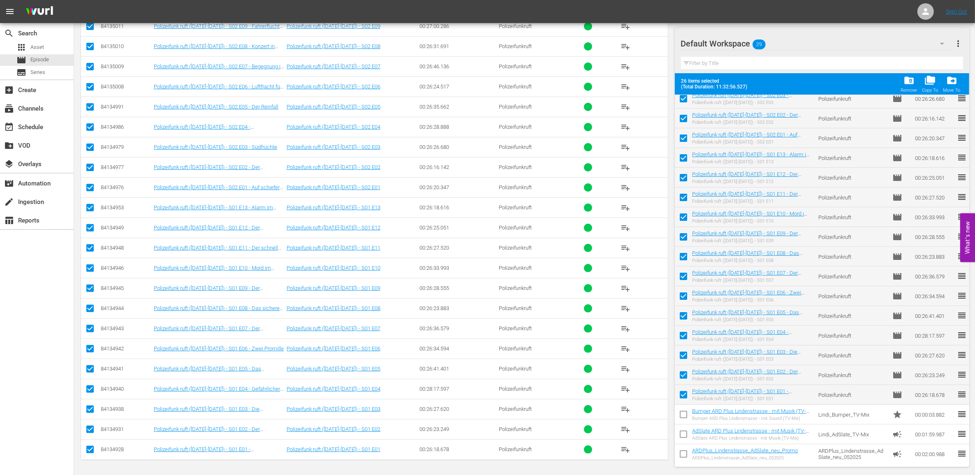
checkbox input "false"
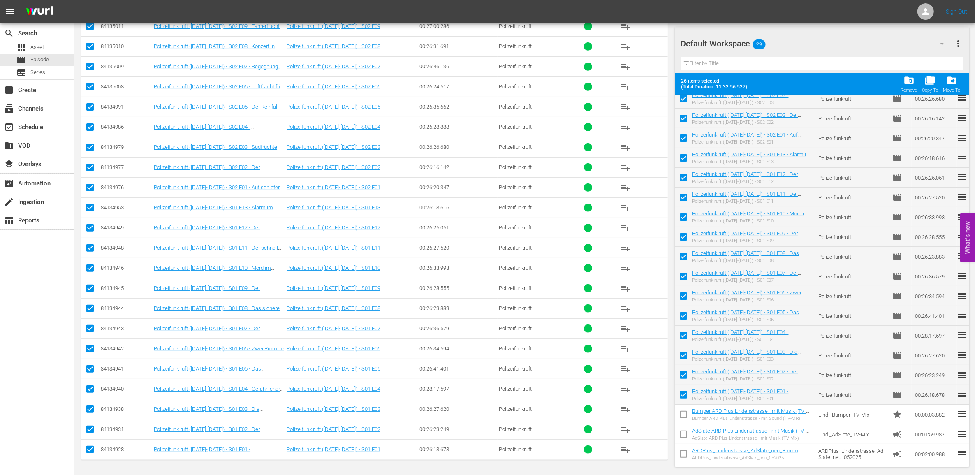
checkbox input "false"
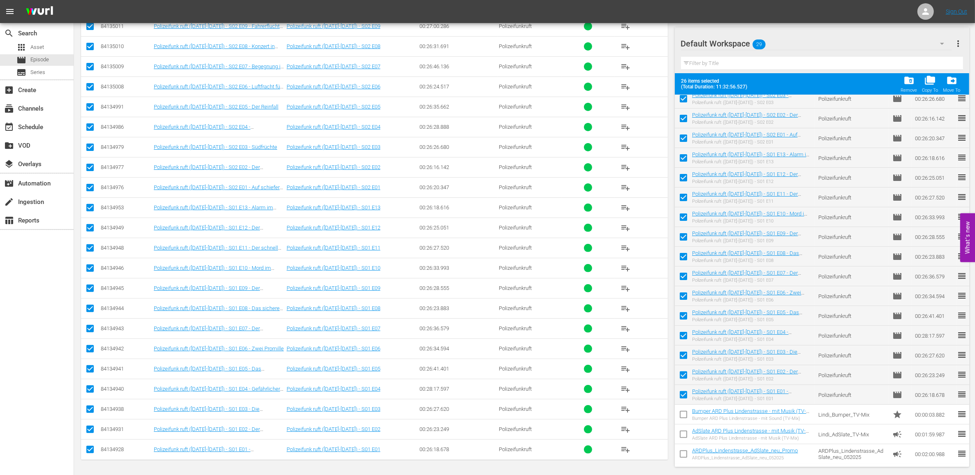
checkbox input "false"
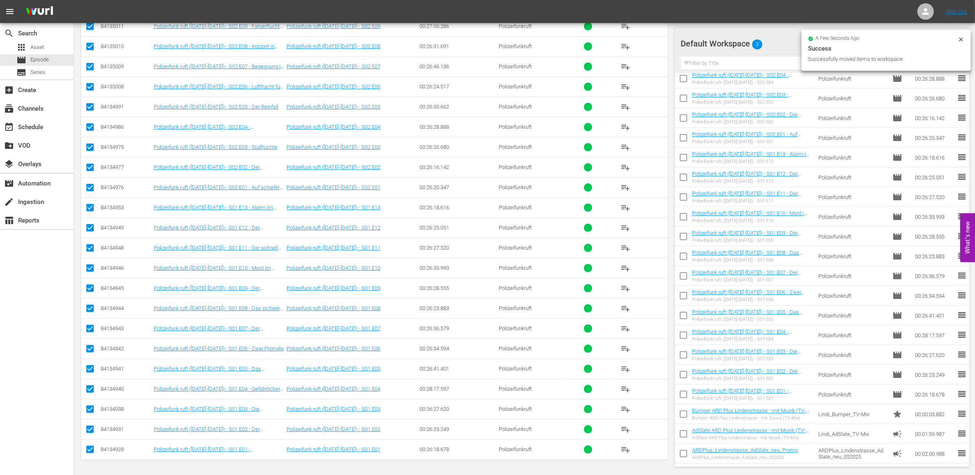
scroll to position [0, 0]
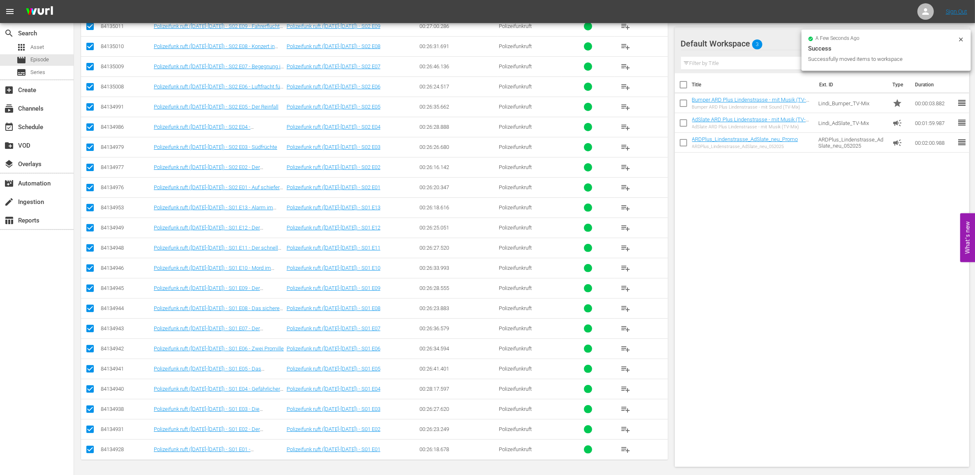
click at [732, 35] on div at bounding box center [710, 44] width 59 height 21
click at [786, 43] on div "Default Workspace 3" at bounding box center [816, 43] width 271 height 23
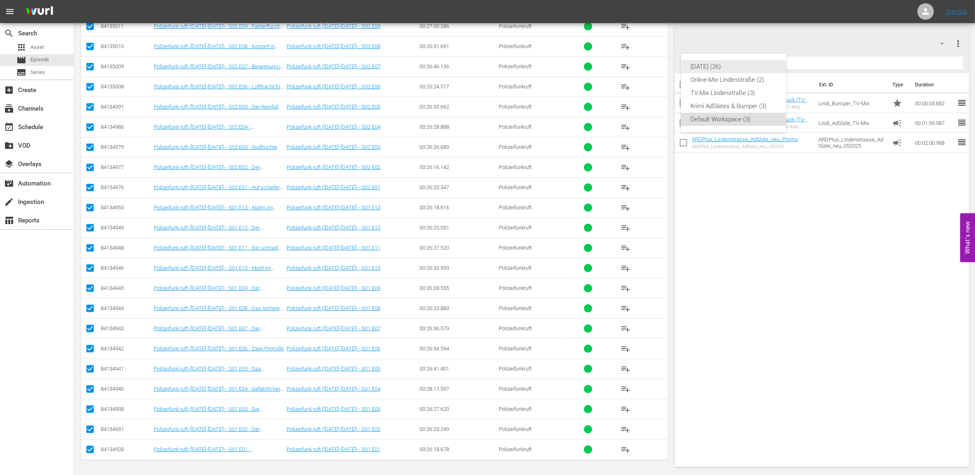
click at [715, 68] on div "Oktober 2025 (26)" at bounding box center [734, 66] width 86 height 13
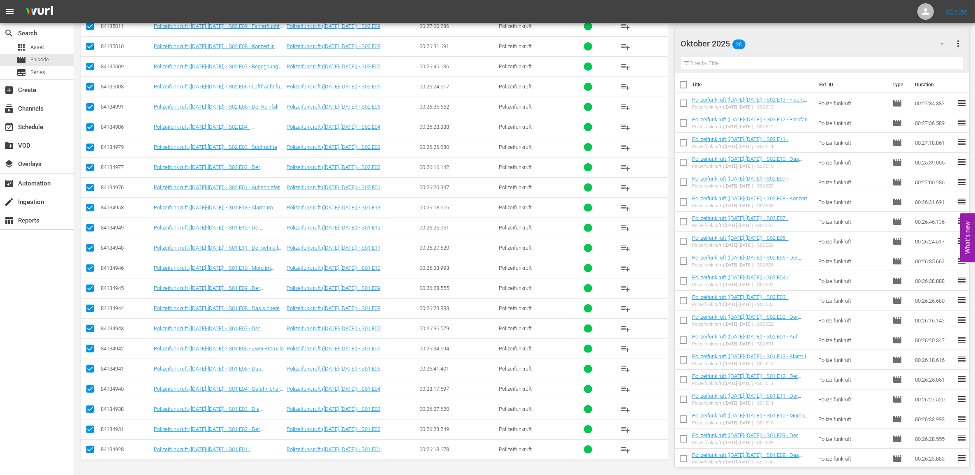
click at [786, 42] on span "more_vert" at bounding box center [958, 44] width 10 height 10
click at [781, 44] on div "Oktober 2025 26" at bounding box center [816, 43] width 271 height 23
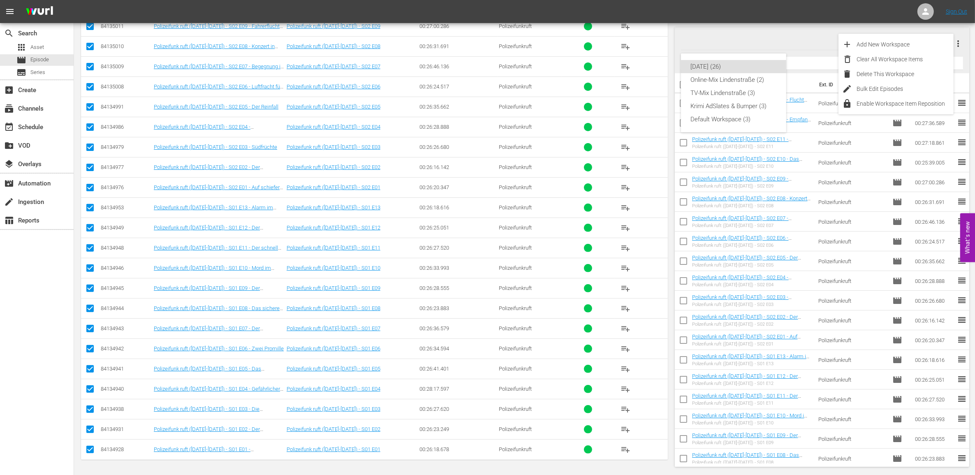
click at [784, 39] on div "Oktober 2025 (26) Online-Mix Lindenstraße (2) TV-Mix Lindenstraße (3) Krimi AdS…" at bounding box center [487, 237] width 975 height 475
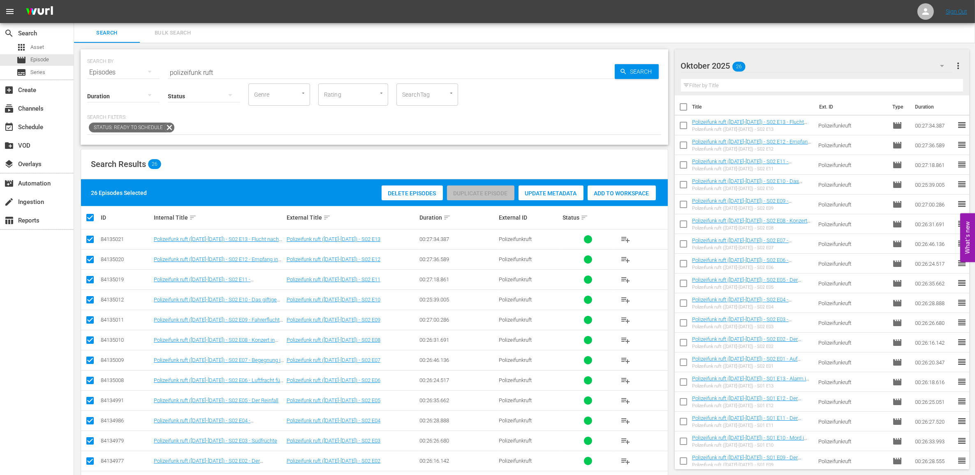
click at [786, 64] on span "more_vert" at bounding box center [958, 66] width 10 height 10
click at [786, 48] on div "Oktober 2025 26 Oktober 2025 more_vert Filter by Title Title Ext. ID Type Durat…" at bounding box center [825, 406] width 300 height 726
drag, startPoint x: 691, startPoint y: 103, endPoint x: 727, endPoint y: 127, distance: 42.4
click at [727, 127] on div "Title Ext. ID Type Duration Polizeifunk ruft (1966-1970) - S02 E13 - Flucht nac…" at bounding box center [822, 361] width 295 height 533
drag, startPoint x: 693, startPoint y: 107, endPoint x: 821, endPoint y: 307, distance: 236.9
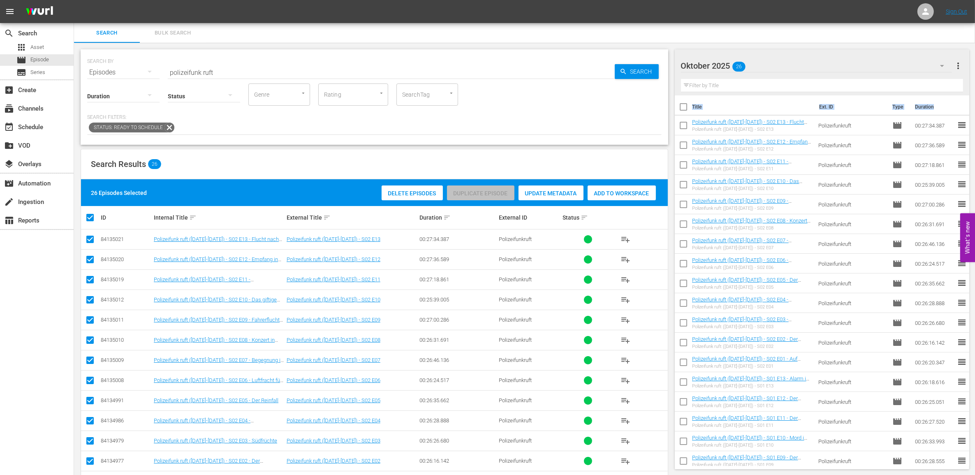
click at [786, 307] on div "Title Ext. ID Type Duration Polizeifunk ruft (1966-1970) - S02 E13 - Flucht nac…" at bounding box center [822, 361] width 295 height 533
click at [786, 122] on td "Polizeifunkruft" at bounding box center [852, 126] width 74 height 20
click at [762, 58] on div "Oktober 2025 26" at bounding box center [816, 65] width 271 height 23
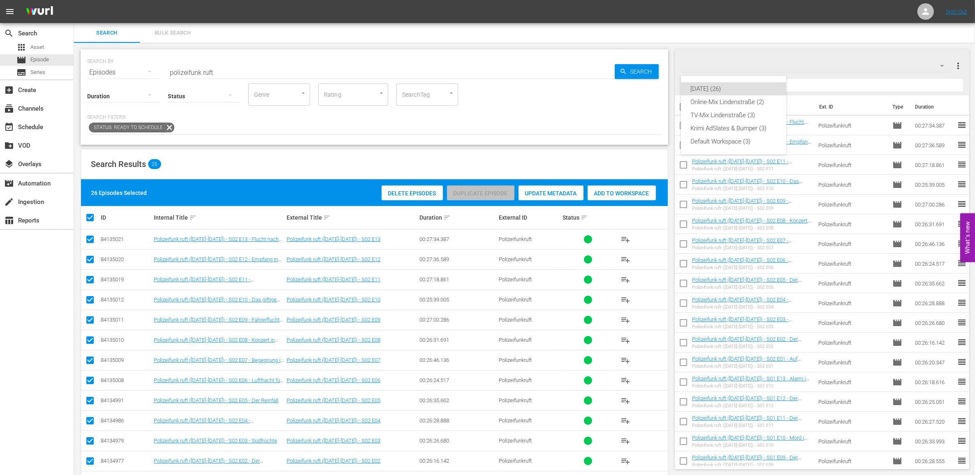
click at [781, 51] on div "Oktober 2025 (26) Online-Mix Lindenstraße (2) TV-Mix Lindenstraße (3) Krimi AdS…" at bounding box center [487, 237] width 975 height 475
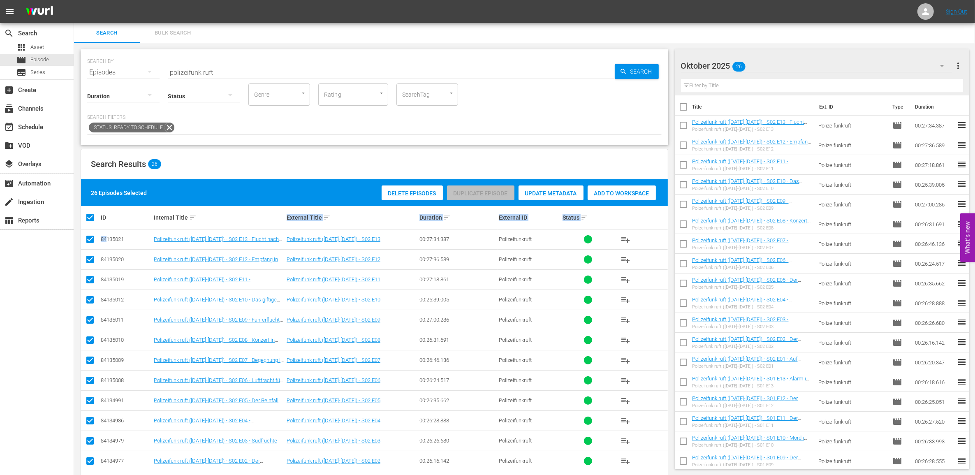
drag, startPoint x: 112, startPoint y: 238, endPoint x: 159, endPoint y: 223, distance: 49.2
click at [159, 223] on div "ID Internal Title sort External Title sort Duration sort External ID Status sor…" at bounding box center [374, 479] width 587 height 547
drag, startPoint x: 159, startPoint y: 223, endPoint x: 125, endPoint y: 216, distance: 34.8
click at [132, 216] on div "ID" at bounding box center [126, 217] width 51 height 7
drag, startPoint x: 97, startPoint y: 217, endPoint x: 141, endPoint y: 239, distance: 49.5
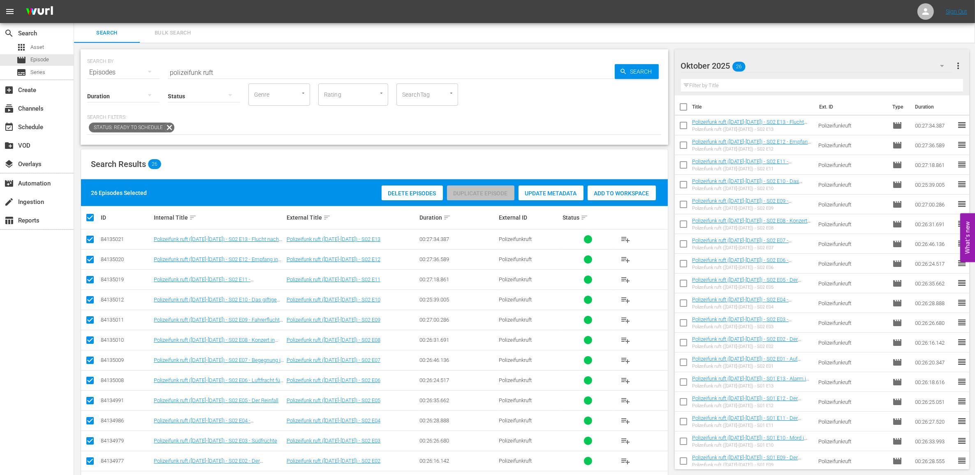
click at [144, 243] on div "ID Internal Title sort External Title sort Duration sort External ID Status sor…" at bounding box center [374, 479] width 587 height 547
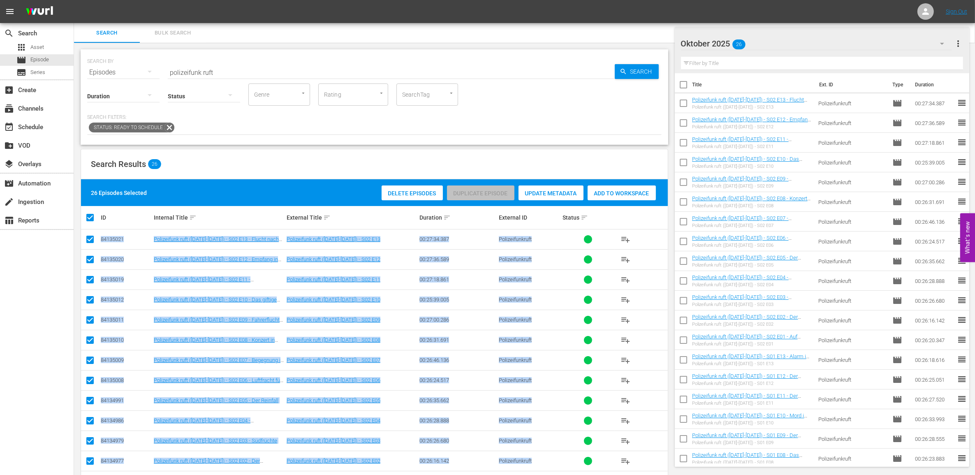
scroll to position [296, 0]
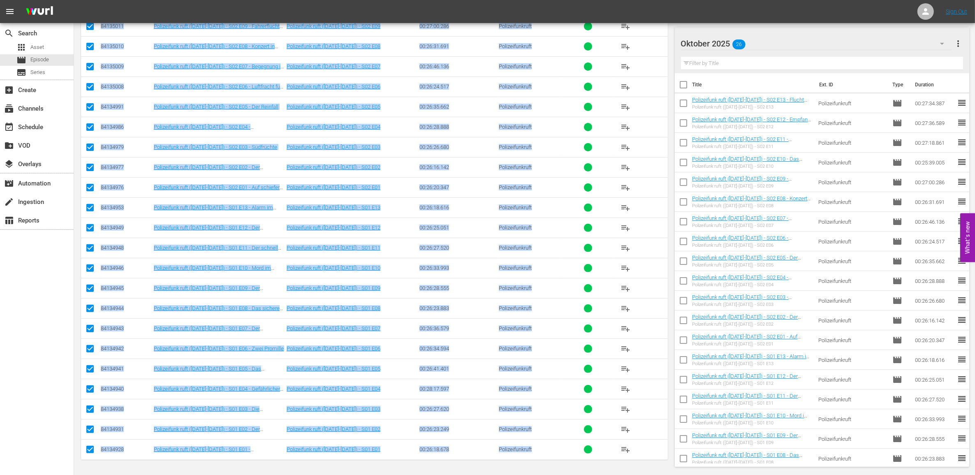
drag, startPoint x: 100, startPoint y: 239, endPoint x: 548, endPoint y: 457, distance: 498.4
click at [548, 380] on tbody "84135021 Polizeifunk ruft (1966-1970) - S02 E13 - Flucht nach Kyoto Polizeifunk…" at bounding box center [374, 198] width 587 height 524
copy tbody "84135021 Polizeifunk ruft (1966-1970) - S02 E13 - Flucht nach Kyoto Polizeifunk…"
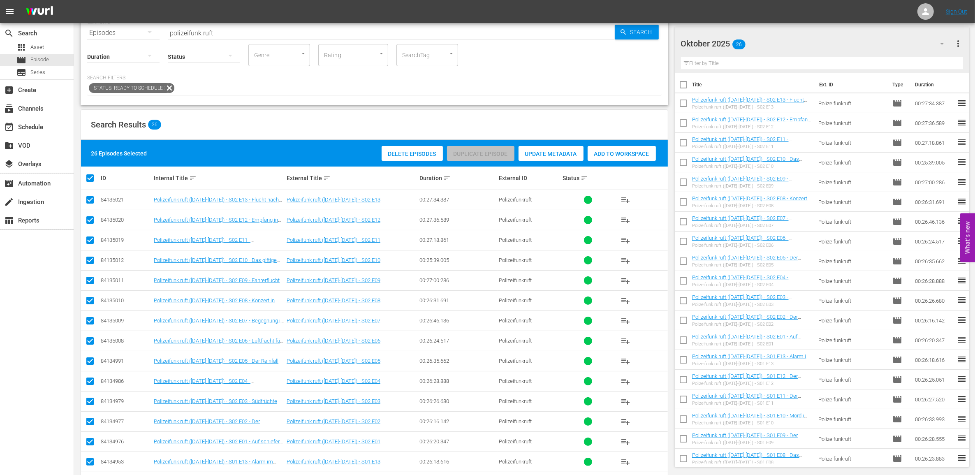
click at [435, 116] on div "Search Results 26" at bounding box center [374, 125] width 587 height 30
click at [786, 46] on icon "button" at bounding box center [942, 44] width 10 height 10
click at [786, 46] on div "Oktober 2025 (26) Online-Mix Lindenstraße (2) TV-Mix Lindenstraße (3) Krimi AdS…" at bounding box center [487, 237] width 975 height 475
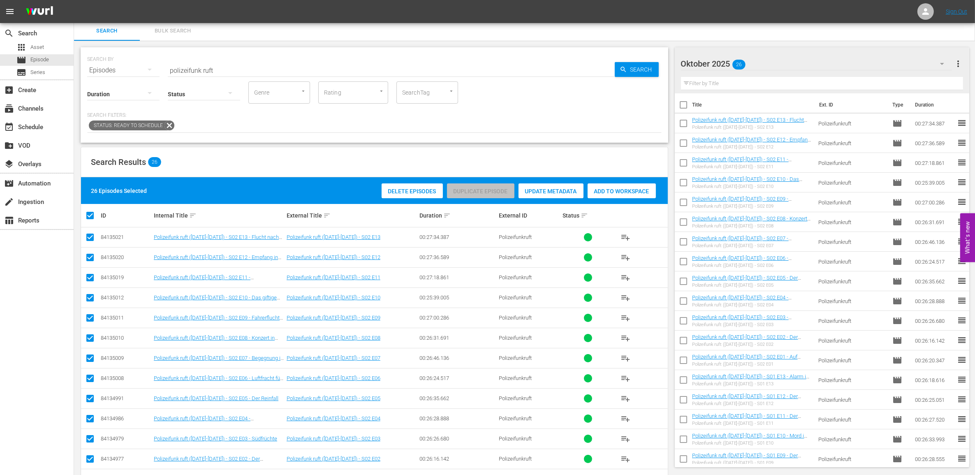
scroll to position [0, 0]
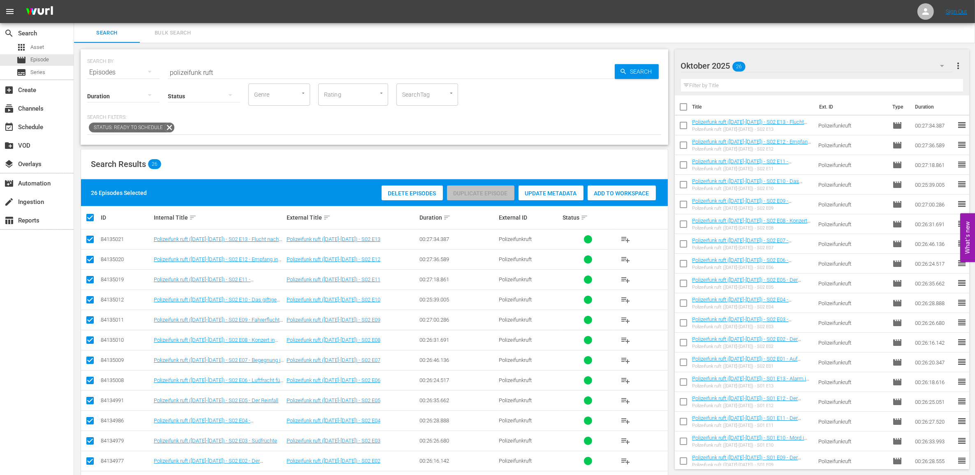
click at [786, 62] on span "more_vert" at bounding box center [958, 66] width 10 height 10
click at [757, 42] on div "Search Bulk Search" at bounding box center [524, 33] width 901 height 20
drag, startPoint x: 102, startPoint y: 236, endPoint x: 108, endPoint y: 213, distance: 24.5
click at [108, 213] on div "ID Internal Title sort External Title sort Duration sort External ID Status sor…" at bounding box center [374, 479] width 587 height 547
drag, startPoint x: 108, startPoint y: 213, endPoint x: 118, endPoint y: 222, distance: 13.7
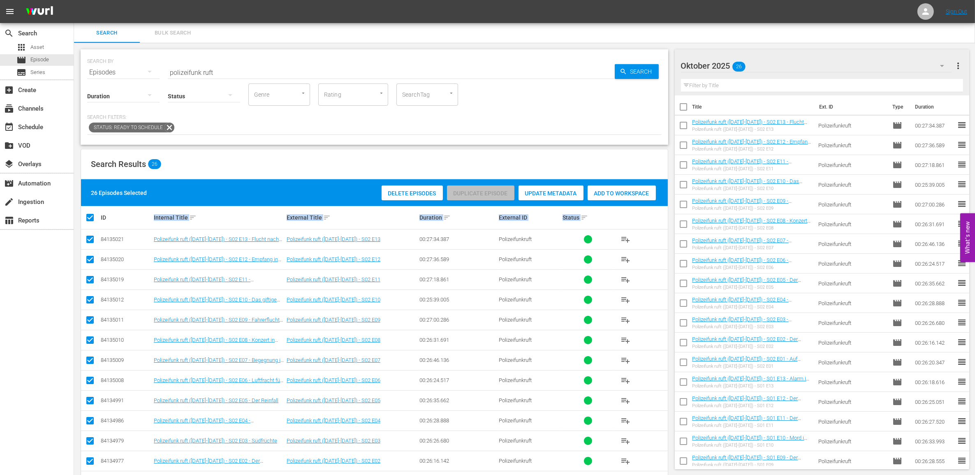
click at [118, 222] on th "ID" at bounding box center [126, 217] width 53 height 23
drag, startPoint x: 101, startPoint y: 217, endPoint x: 118, endPoint y: 219, distance: 17.4
click at [118, 219] on tr "ID Internal Title sort External Title sort Duration sort External ID Status sort" at bounding box center [374, 217] width 587 height 23
click at [690, 214] on td at bounding box center [683, 224] width 17 height 20
click at [650, 214] on th at bounding box center [640, 217] width 53 height 23
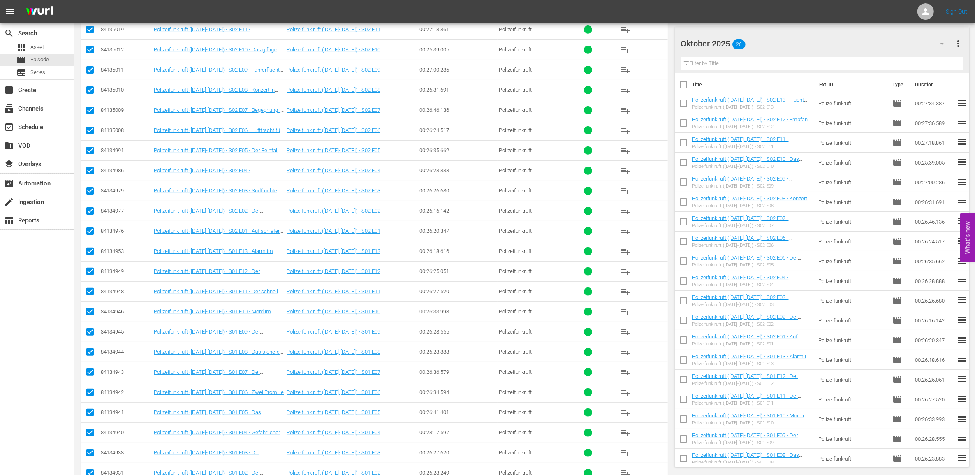
scroll to position [296, 0]
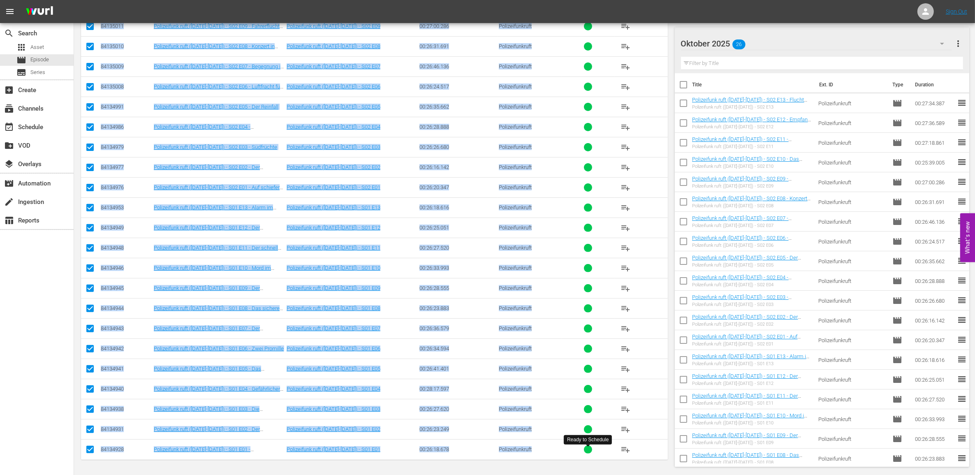
drag, startPoint x: 101, startPoint y: 241, endPoint x: 574, endPoint y: 445, distance: 515.6
click at [574, 380] on tbody "84135021 Polizeifunk ruft (1966-1970) - S02 E13 - Flucht nach Kyoto Polizeifunk…" at bounding box center [374, 198] width 587 height 524
copy tbody "84135021 Polizeifunk ruft (1966-1970) - S02 E13 - Flucht nach Kyoto Polizeifunk…"
click at [41, 354] on div "search Search apps Asset movie Episode subtitles Series add_box Create subscrip…" at bounding box center [37, 260] width 74 height 475
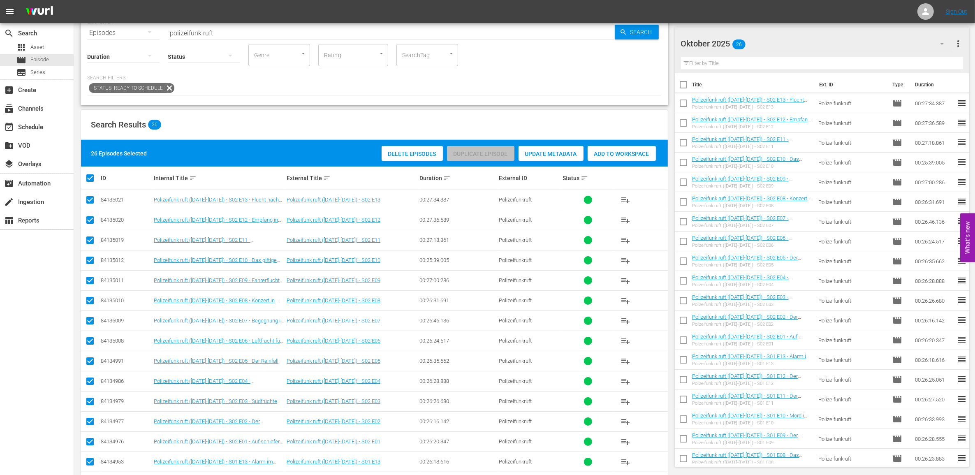
scroll to position [0, 0]
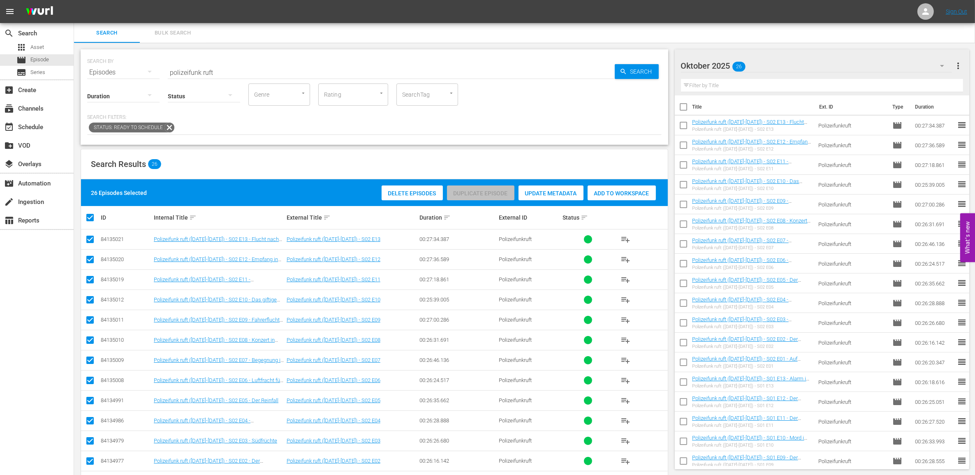
click at [210, 68] on input "polizeifunk ruft" at bounding box center [391, 73] width 447 height 20
click at [239, 75] on input "polizeifunk ruft" at bounding box center [391, 73] width 447 height 20
click at [189, 67] on input "polizeifunk ruft" at bounding box center [391, 73] width 447 height 20
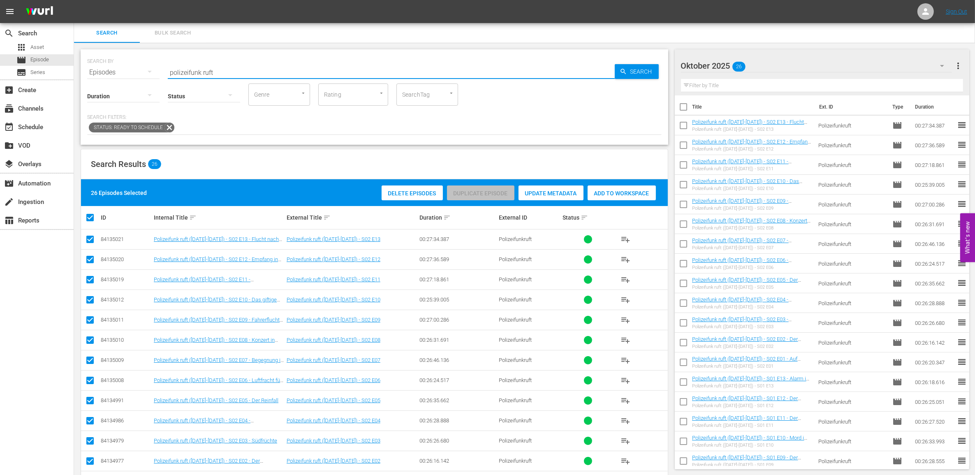
drag, startPoint x: 219, startPoint y: 75, endPoint x: 126, endPoint y: 76, distance: 92.5
click at [126, 76] on div "SEARCH BY Search By Episodes Search ID, Title, Description, Keywords, or Catego…" at bounding box center [375, 96] width 588 height 95
type input "landungsbrücken"
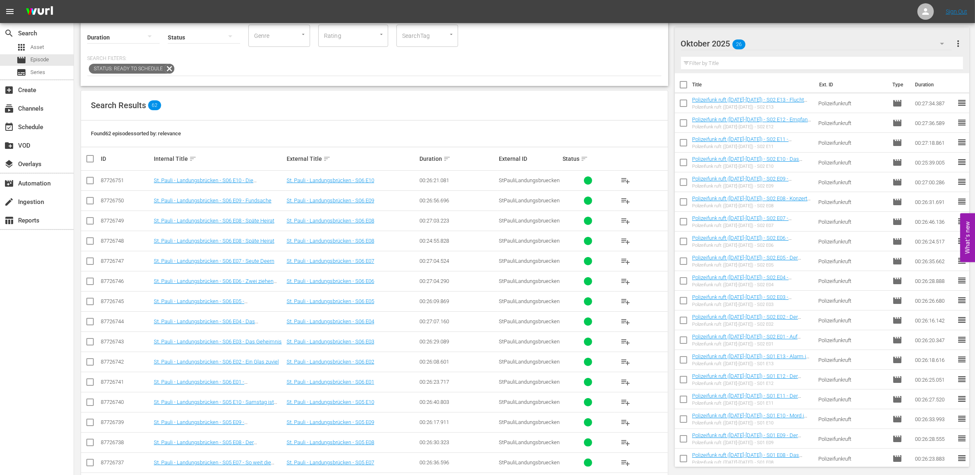
scroll to position [103, 0]
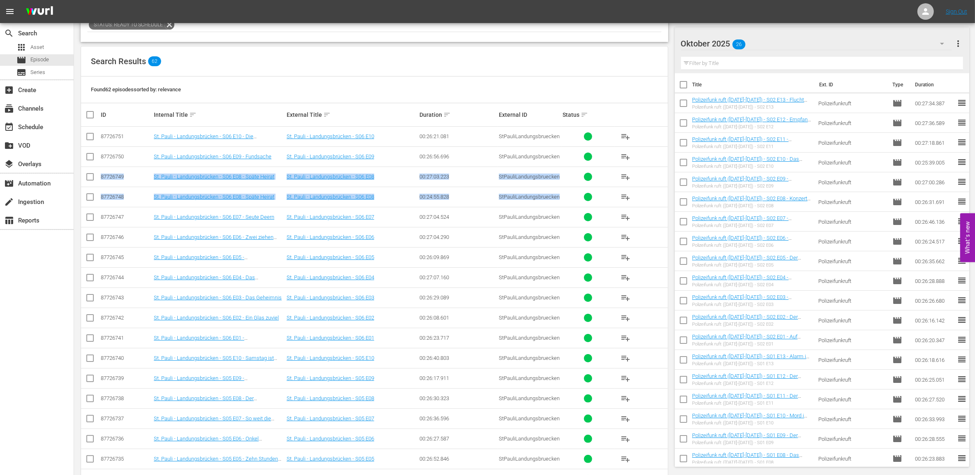
drag, startPoint x: 562, startPoint y: 199, endPoint x: 81, endPoint y: 176, distance: 481.3
copy tbody "87726749 St. Pauli - Landungsbrücken - S06 E08 - Späte Heirat St. Pauli - Landu…"
click at [257, 70] on div "Search Results 62" at bounding box center [374, 61] width 587 height 30
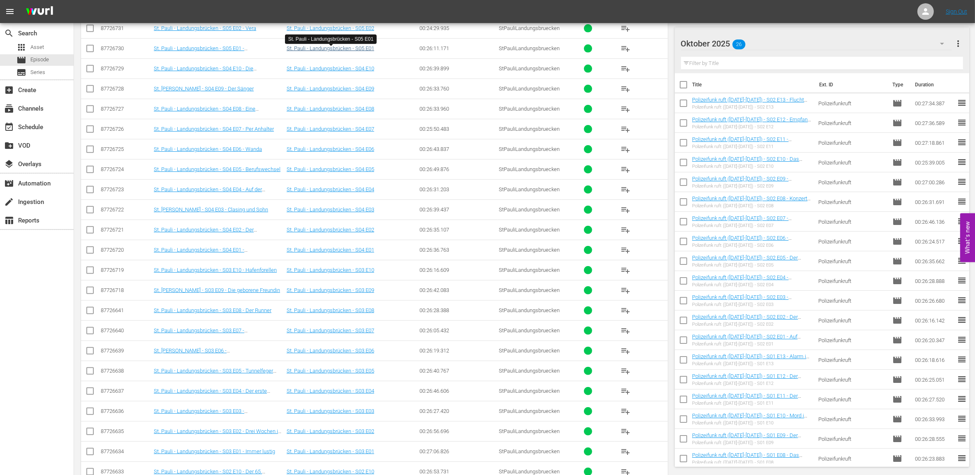
scroll to position [563, 0]
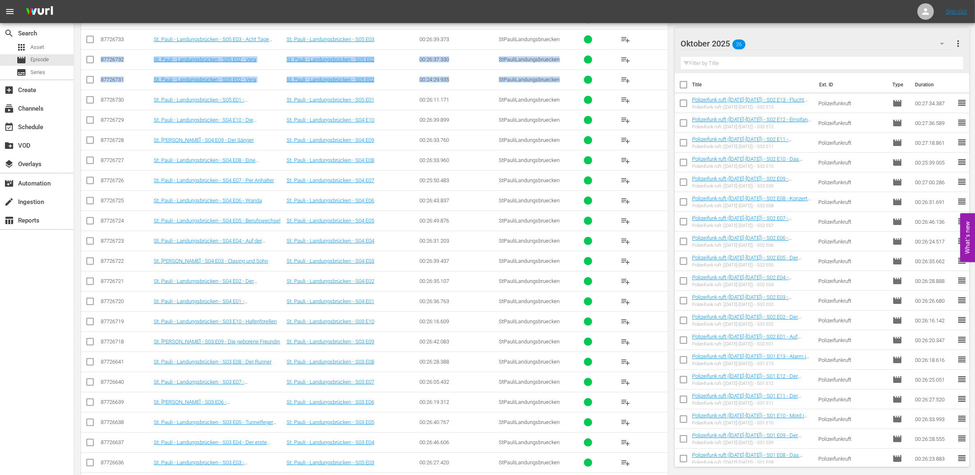
drag, startPoint x: 564, startPoint y: 81, endPoint x: 97, endPoint y: 64, distance: 467.9
click at [97, 64] on tbody "87726751 St. Pauli - Landungsbrücken - S06 E10 - Die Schwiegereltern kommen St.…" at bounding box center [374, 291] width 587 height 1249
copy tbody "87726732 St. Pauli - Landungsbrücken - S05 E02 - Vera St. Pauli - Landungsbrück…"
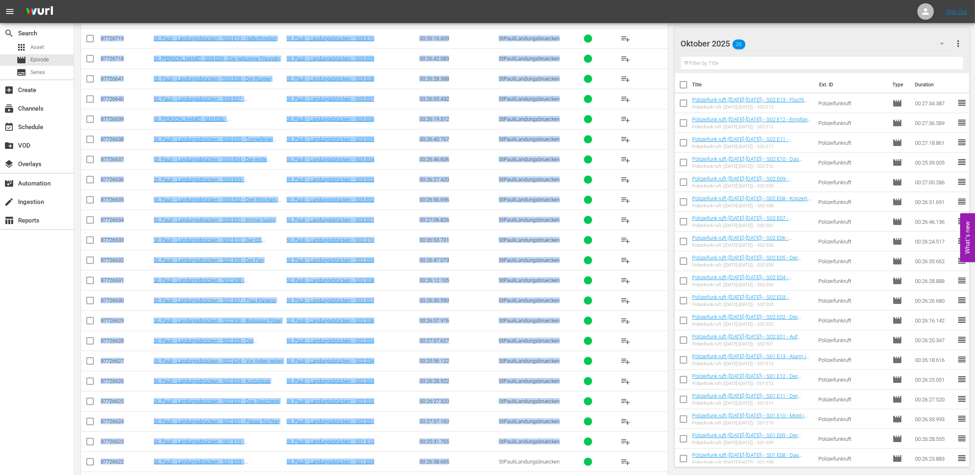
scroll to position [1025, 0]
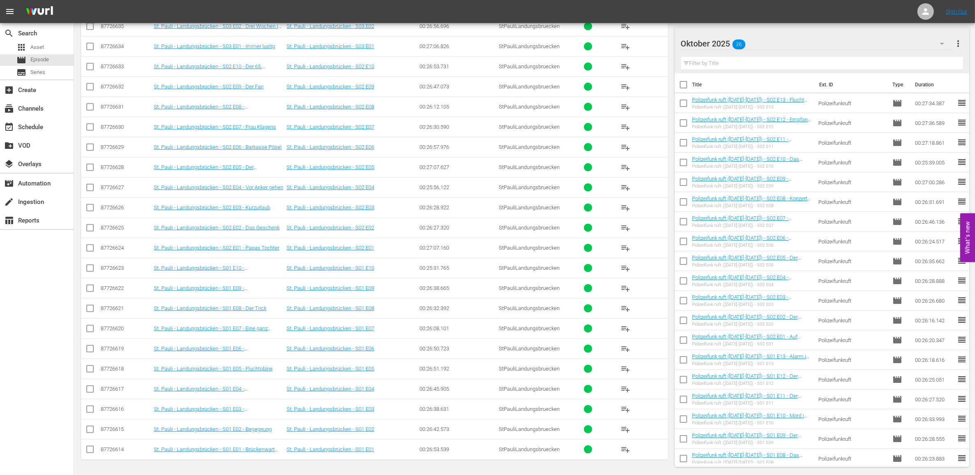
drag, startPoint x: 101, startPoint y: 138, endPoint x: 636, endPoint y: 448, distance: 618.9
copy tbody
click at [33, 303] on div "search Search apps Asset movie Episode subtitles Series add_box Create subscrip…" at bounding box center [37, 260] width 74 height 475
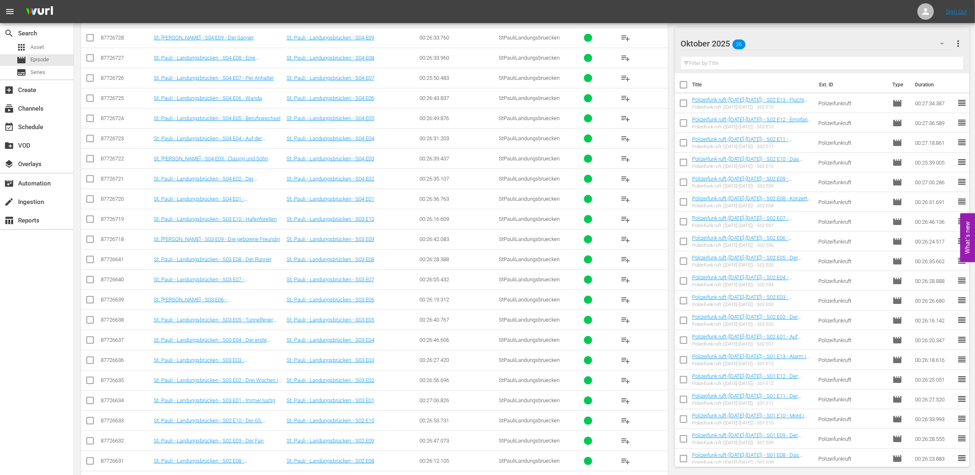
scroll to position [563, 0]
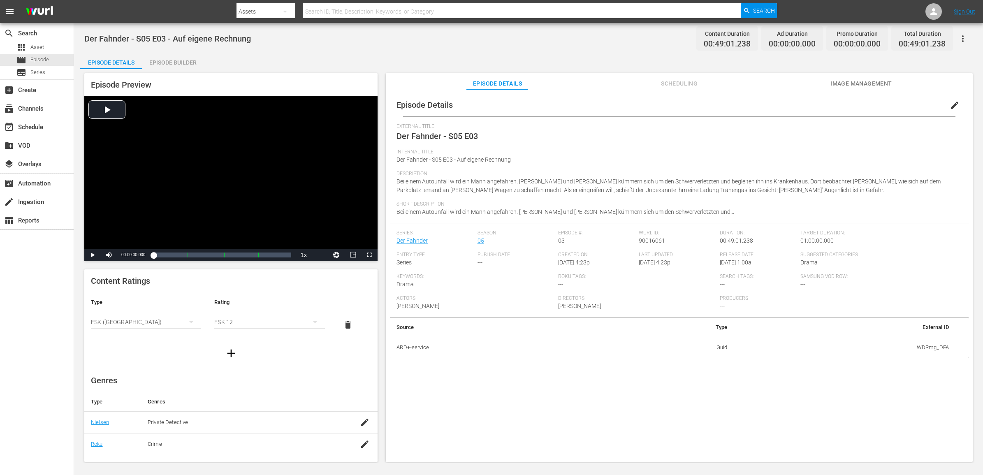
click at [957, 40] on button "button" at bounding box center [963, 39] width 20 height 20
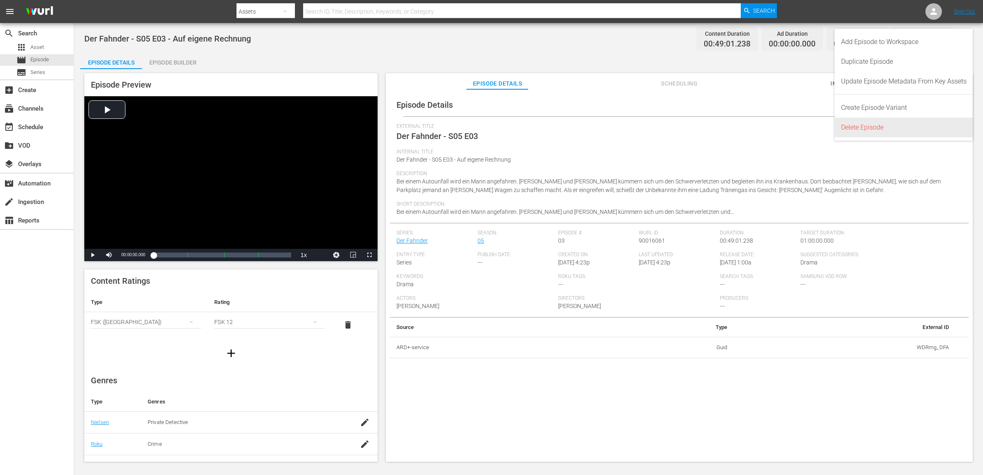
click at [875, 121] on div "Delete Episode" at bounding box center [903, 128] width 125 height 20
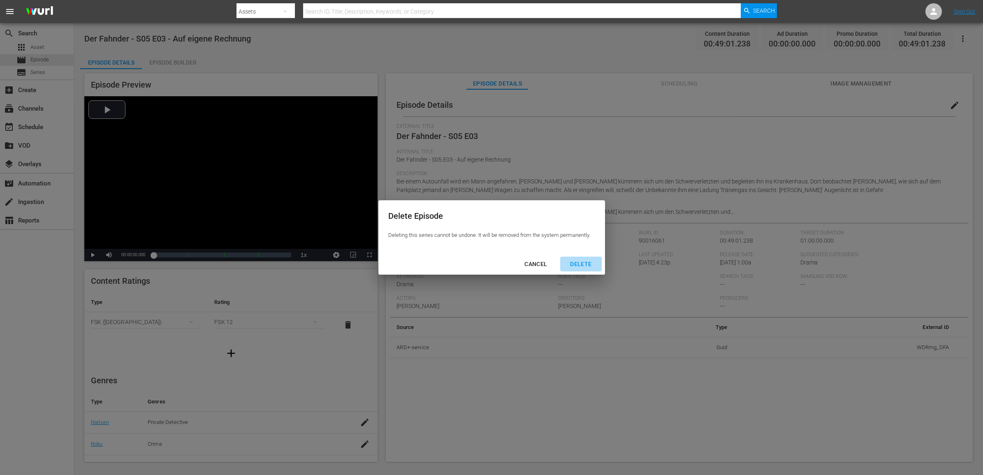
click at [589, 260] on div "DELETE" at bounding box center [580, 264] width 35 height 10
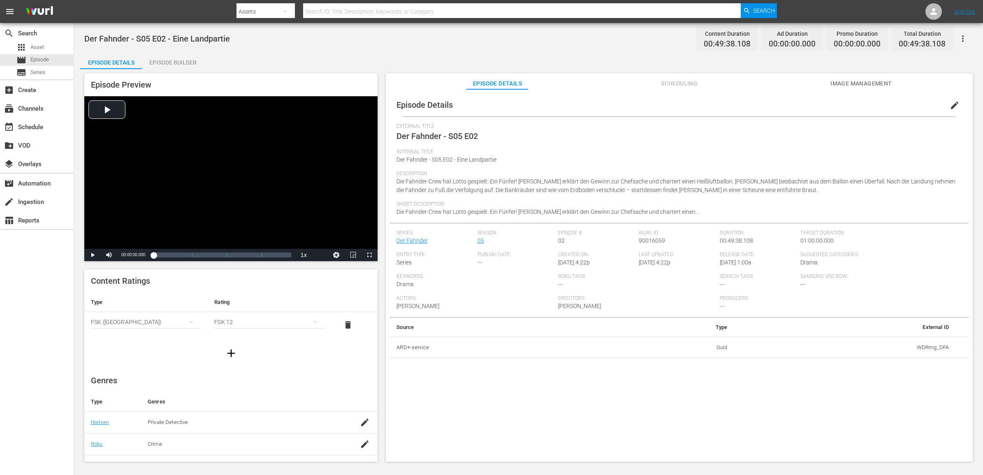
click at [964, 38] on icon "button" at bounding box center [963, 39] width 10 height 10
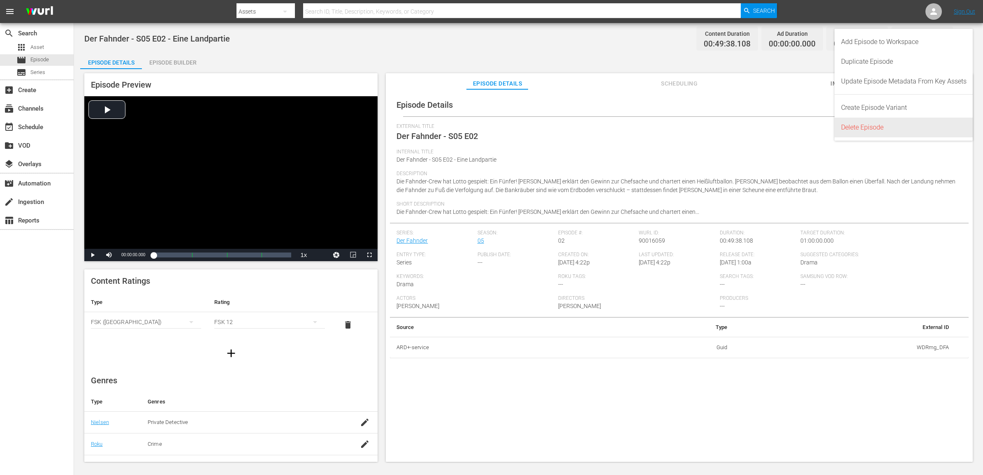
click at [861, 128] on div "Delete Episode" at bounding box center [903, 128] width 125 height 20
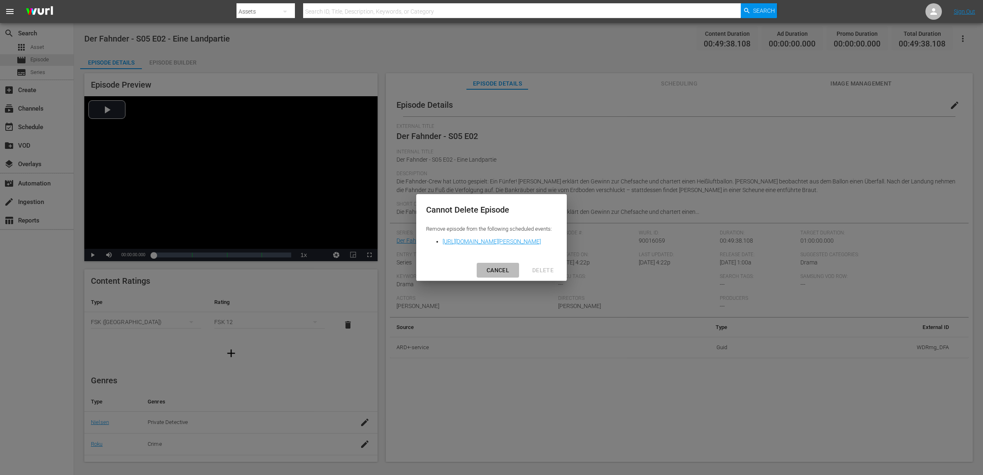
click at [516, 269] on div "CANCEL" at bounding box center [498, 270] width 36 height 10
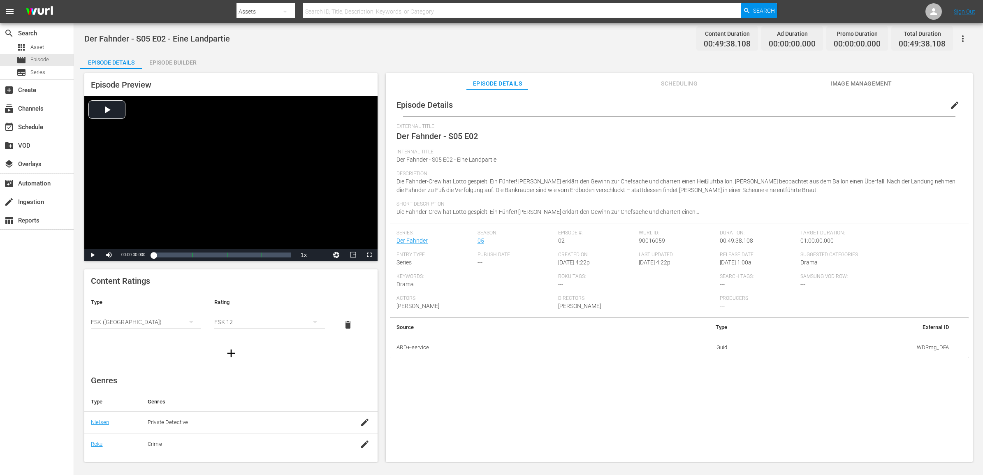
click at [963, 44] on button "button" at bounding box center [963, 39] width 20 height 20
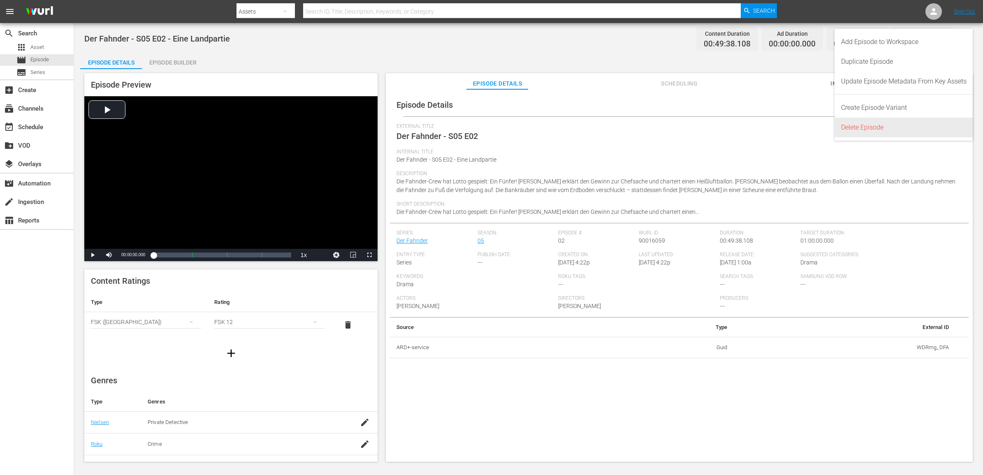
click at [869, 130] on div "Delete Episode" at bounding box center [903, 128] width 125 height 20
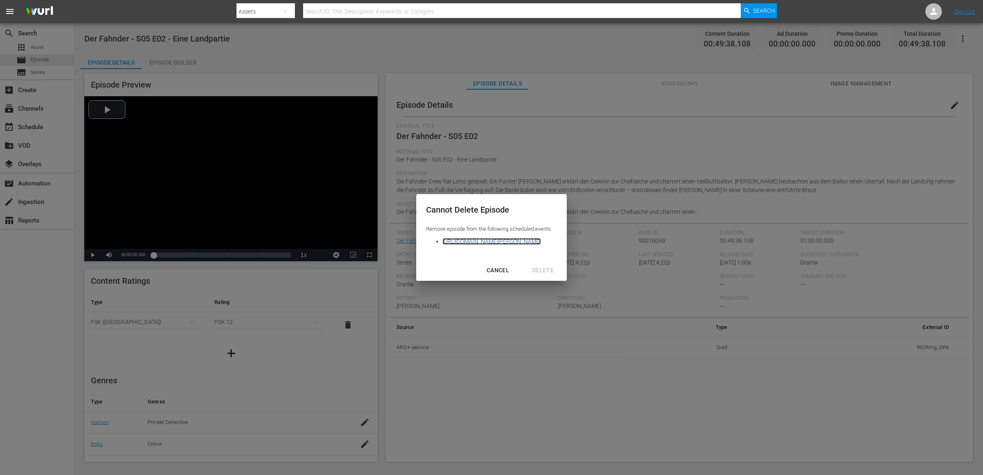
click at [506, 241] on link "https://platform.wurl.com/main/scheduler/1902/2025-10-02" at bounding box center [491, 241] width 98 height 7
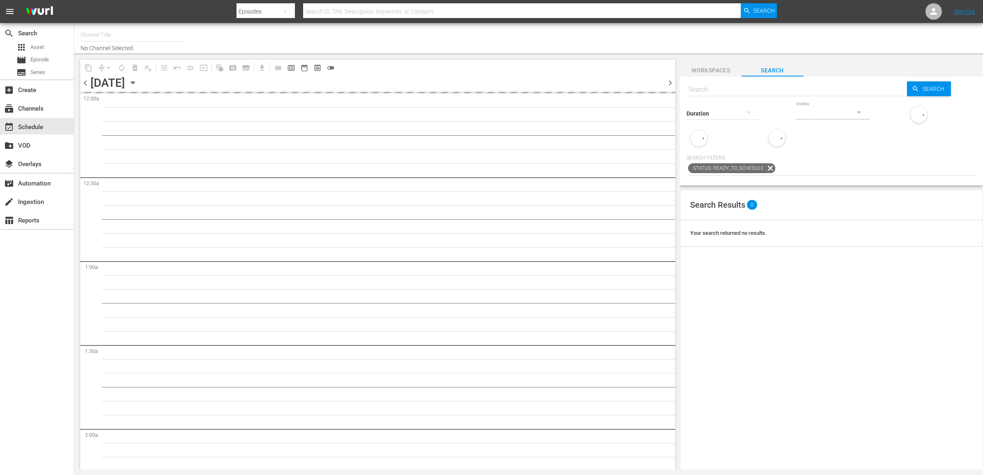
type input "ARD Plus Krimi (1902)"
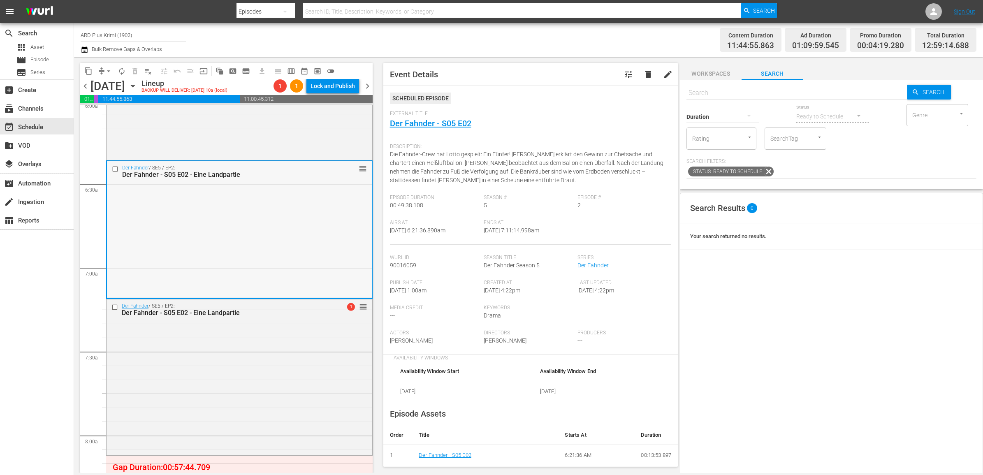
scroll to position [1028, 0]
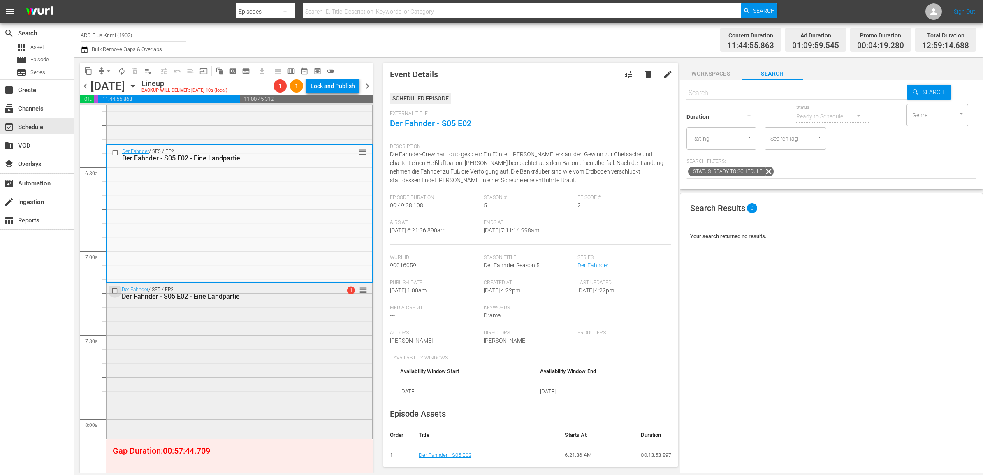
click at [112, 290] on input "checkbox" at bounding box center [115, 290] width 9 height 7
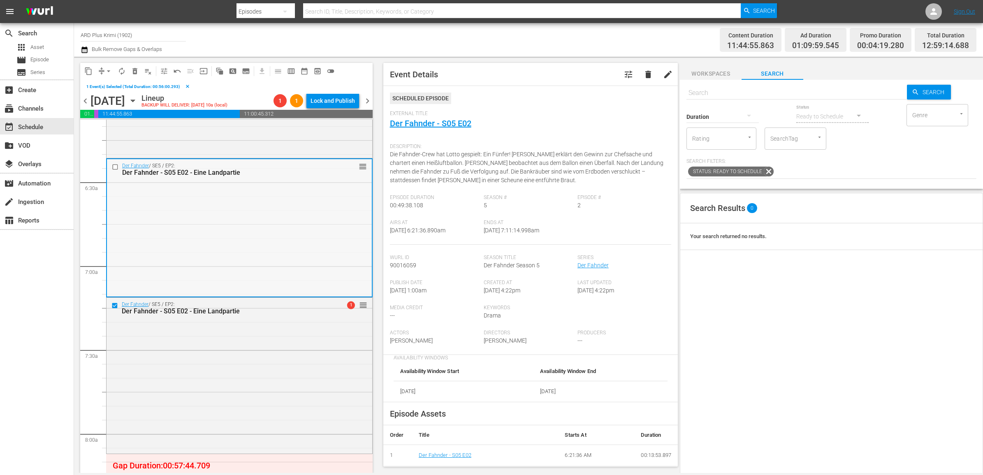
click at [114, 165] on input "checkbox" at bounding box center [116, 167] width 9 height 7
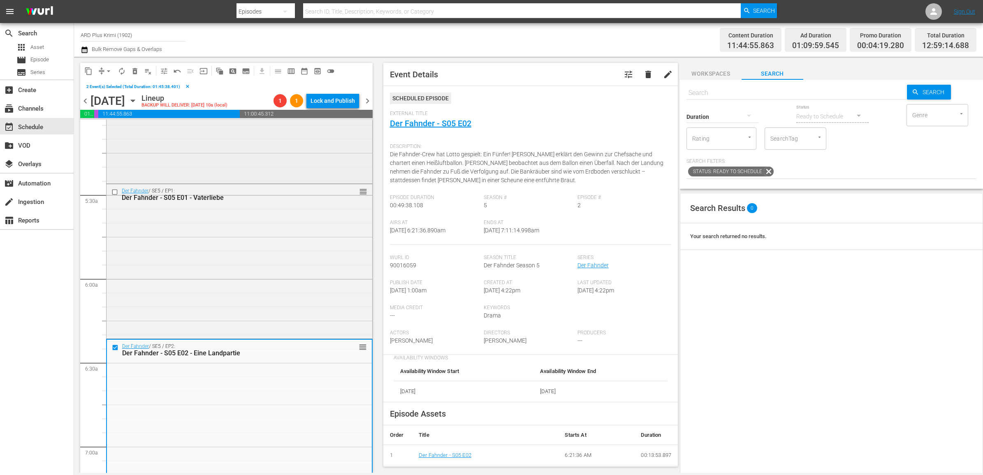
scroll to position [822, 0]
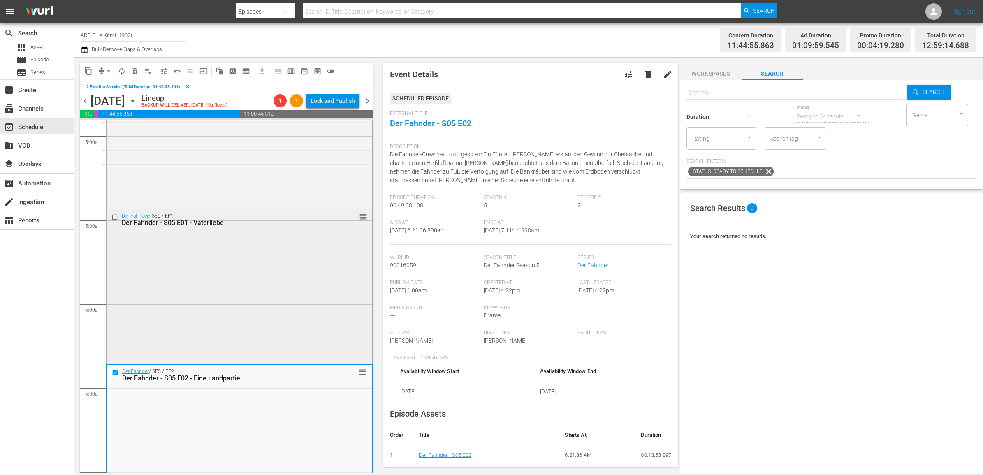
click at [112, 215] on input "checkbox" at bounding box center [115, 217] width 9 height 7
click at [137, 73] on span "delete_forever_outlined" at bounding box center [135, 71] width 8 height 8
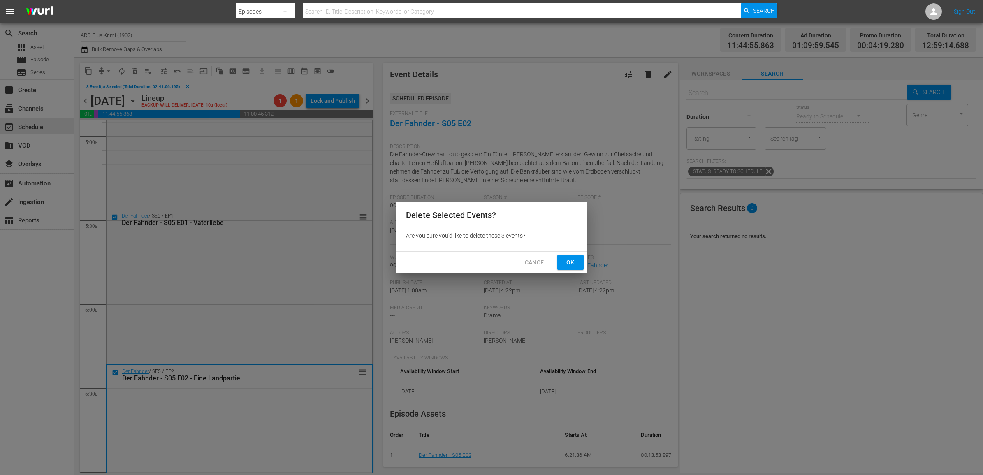
click at [561, 262] on button "Ok" at bounding box center [570, 262] width 26 height 15
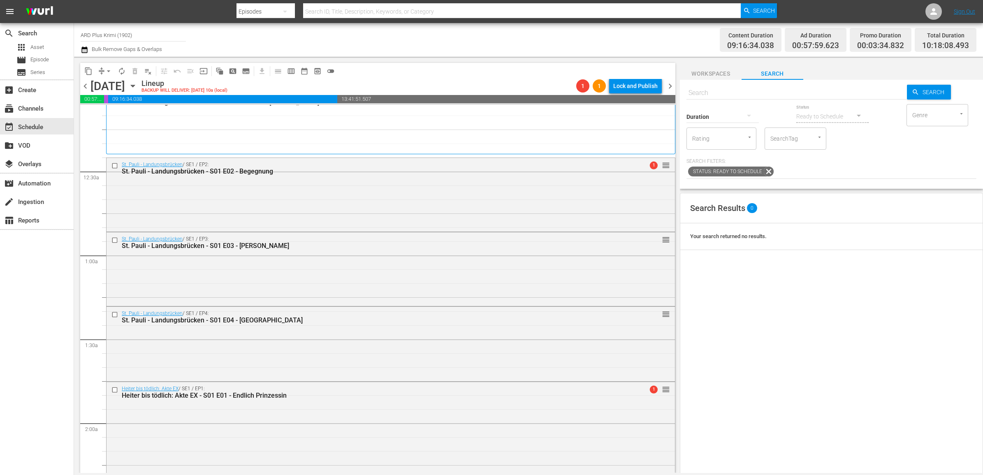
scroll to position [0, 0]
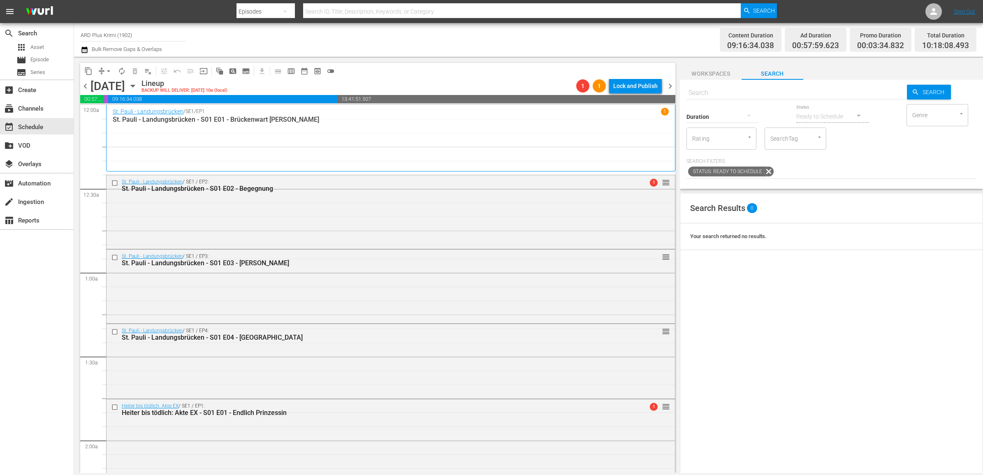
click at [85, 87] on span "chevron_left" at bounding box center [85, 86] width 10 height 10
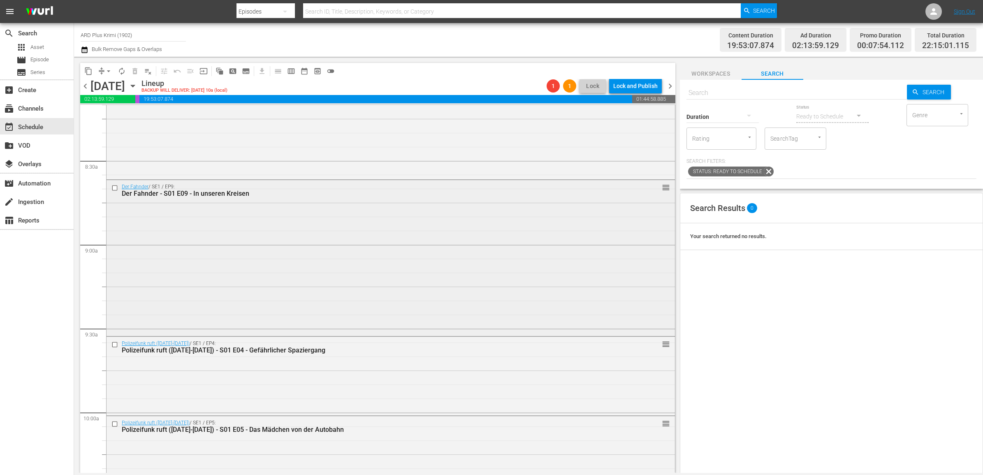
scroll to position [1388, 0]
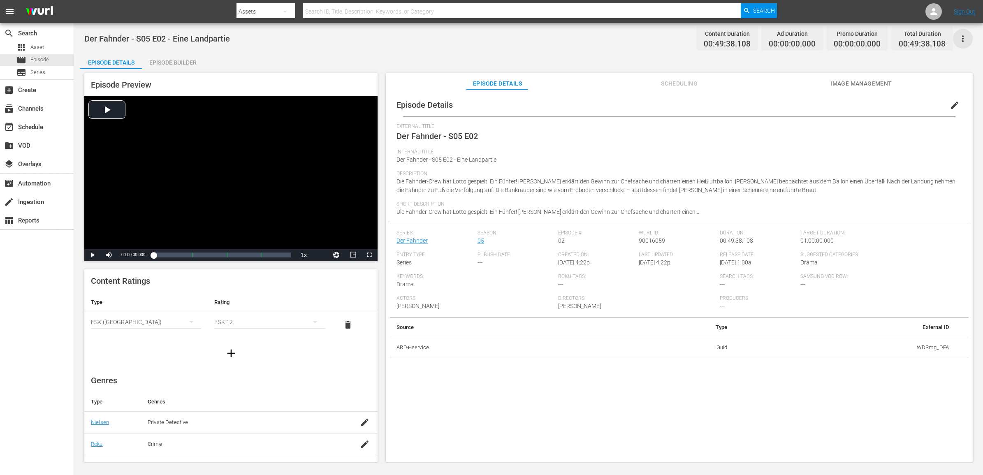
click at [965, 36] on icon "button" at bounding box center [963, 39] width 10 height 10
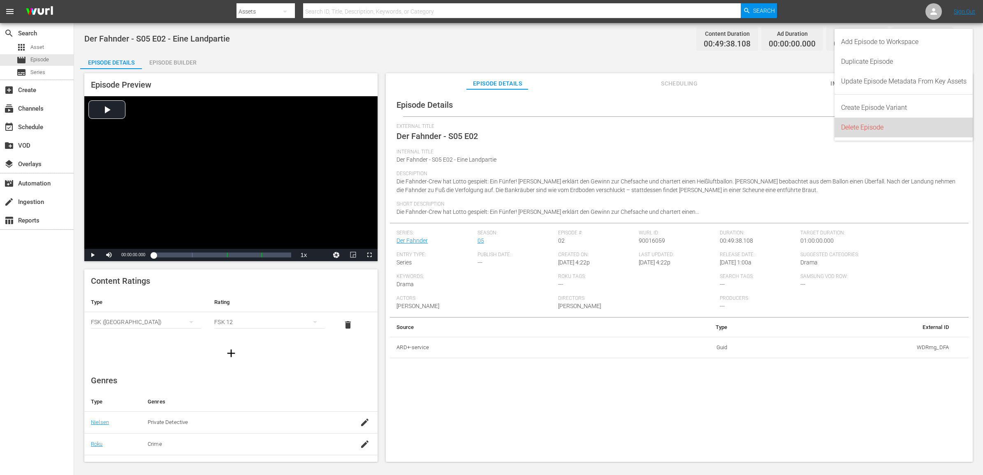
click at [852, 128] on div "Delete Episode" at bounding box center [903, 128] width 125 height 20
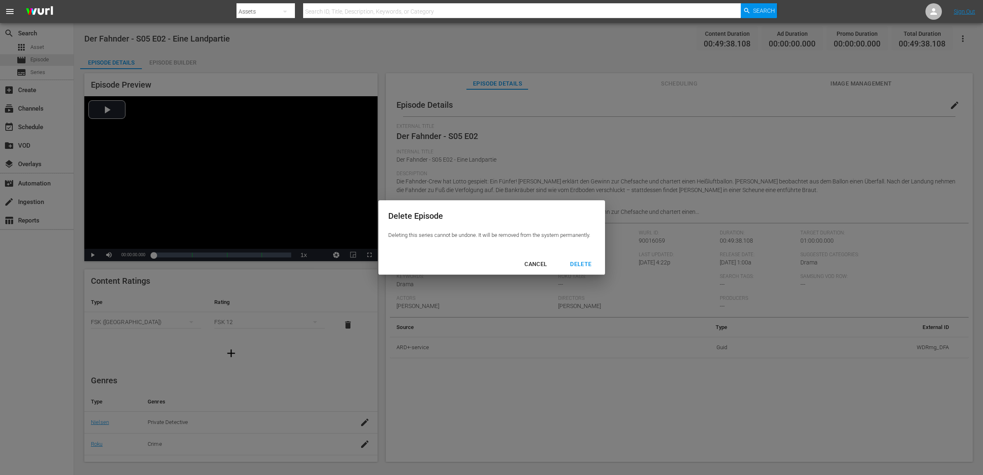
click at [578, 263] on div "DELETE" at bounding box center [580, 264] width 35 height 10
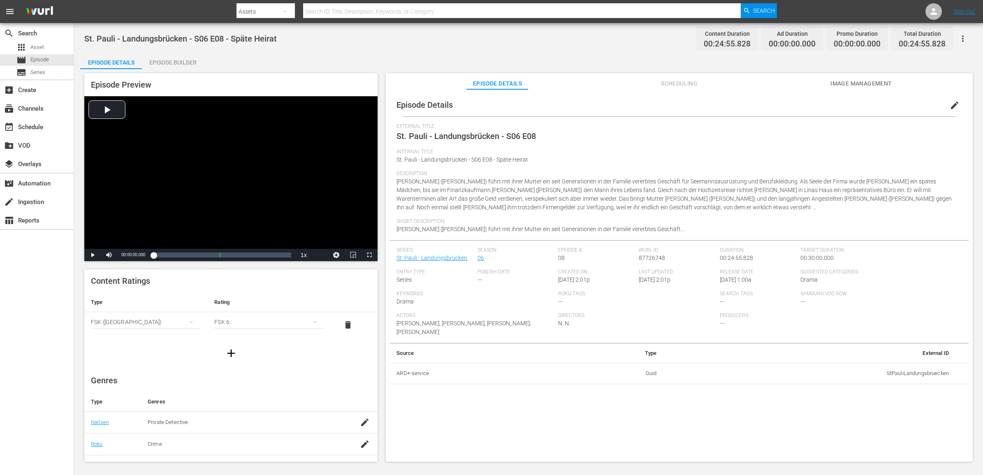
click at [964, 40] on icon "button" at bounding box center [963, 39] width 10 height 10
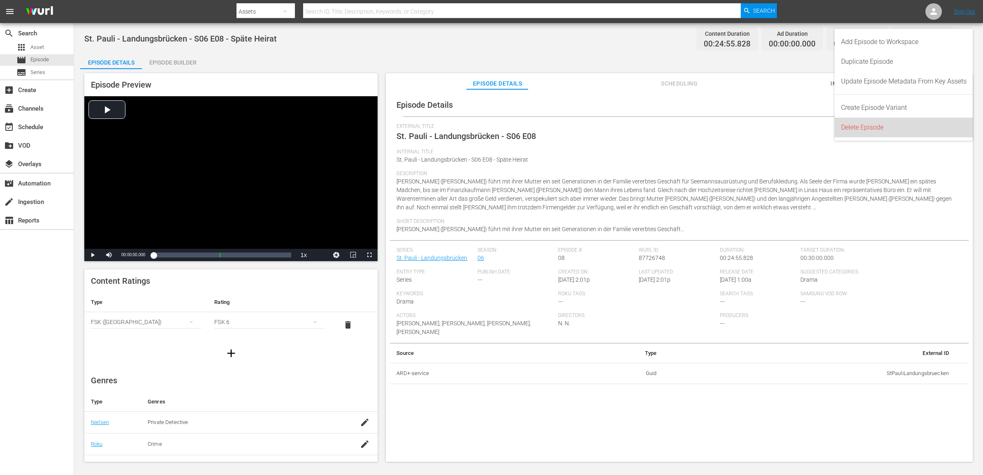
click at [879, 129] on div "Delete Episode" at bounding box center [903, 128] width 125 height 20
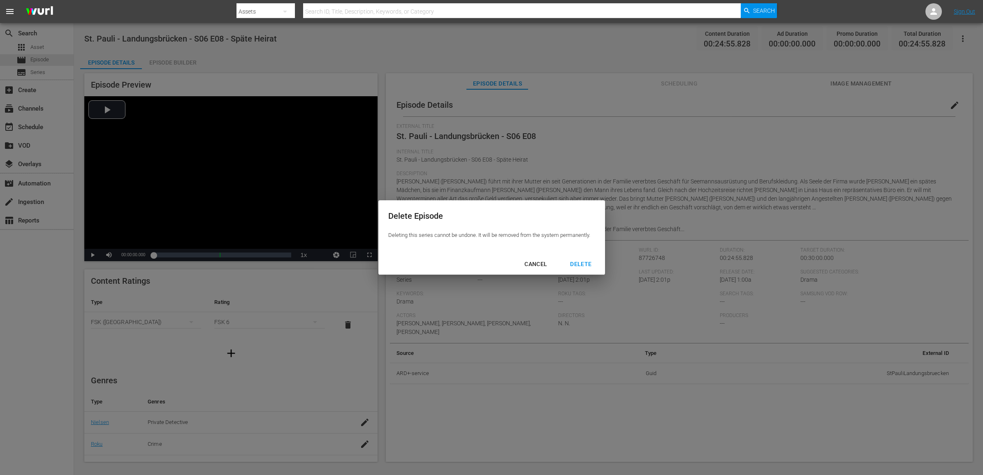
click at [537, 262] on div "CANCEL" at bounding box center [536, 264] width 36 height 10
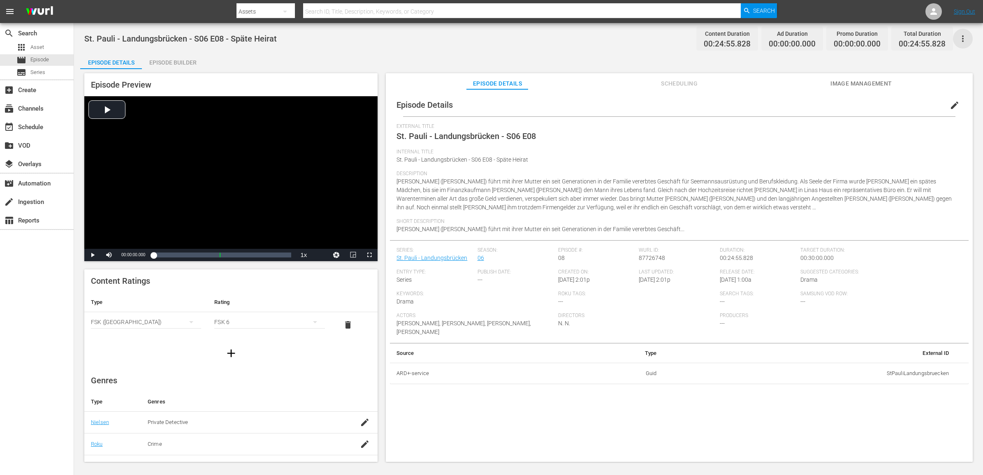
click at [961, 36] on icon "button" at bounding box center [963, 39] width 10 height 10
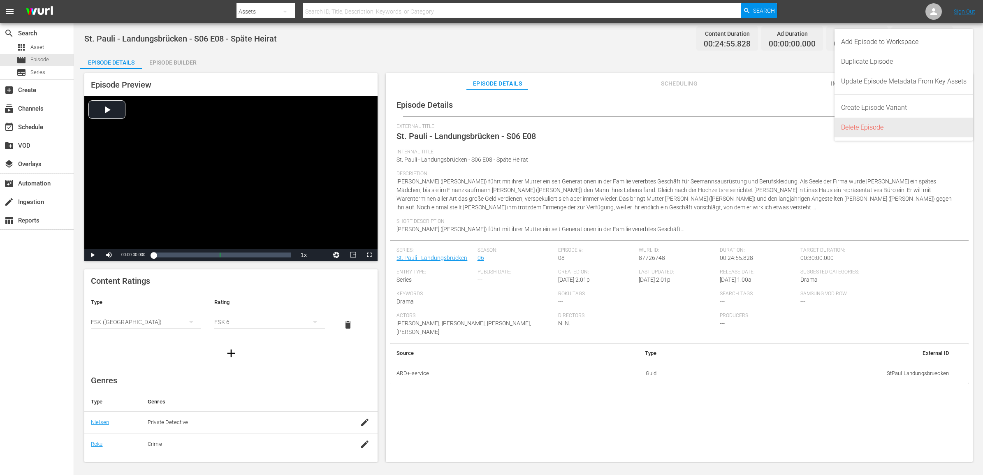
click at [889, 129] on div "Delete Episode" at bounding box center [903, 128] width 125 height 20
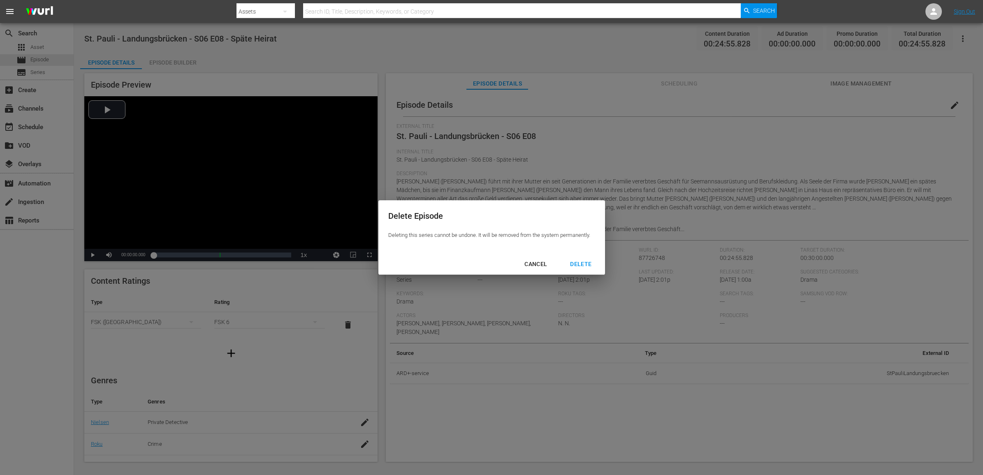
click at [535, 261] on div "CANCEL" at bounding box center [536, 264] width 36 height 10
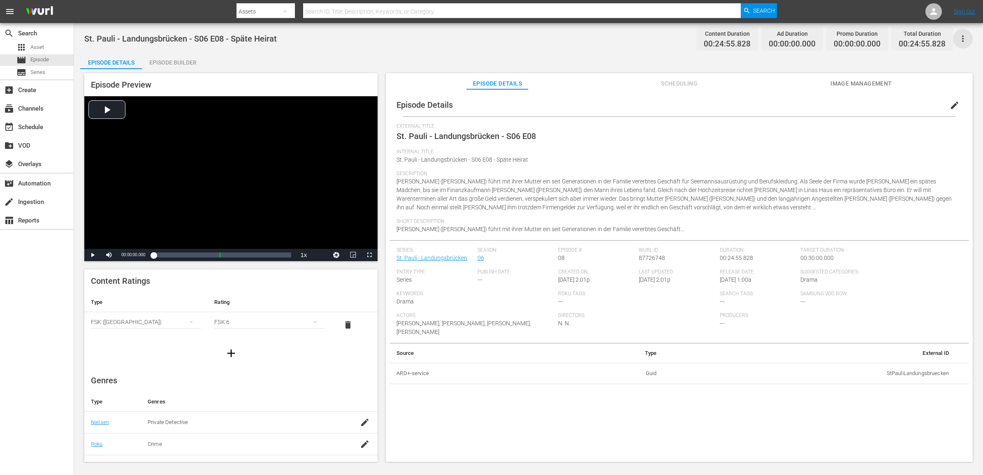
click at [967, 37] on icon "button" at bounding box center [963, 39] width 10 height 10
click at [690, 166] on div "Internal Title St. Pauli - Landungsbrücken - S06 E08 - Späte Heirat" at bounding box center [678, 160] width 565 height 22
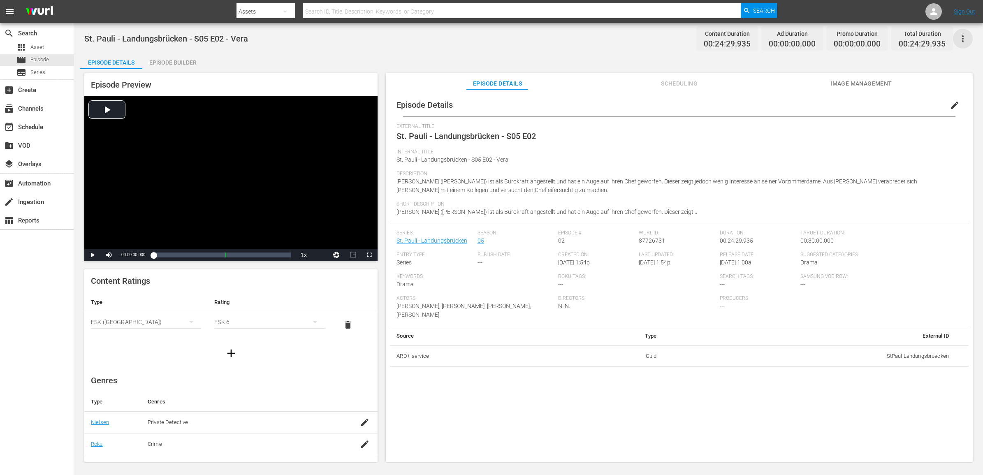
click at [964, 40] on icon "button" at bounding box center [963, 39] width 10 height 10
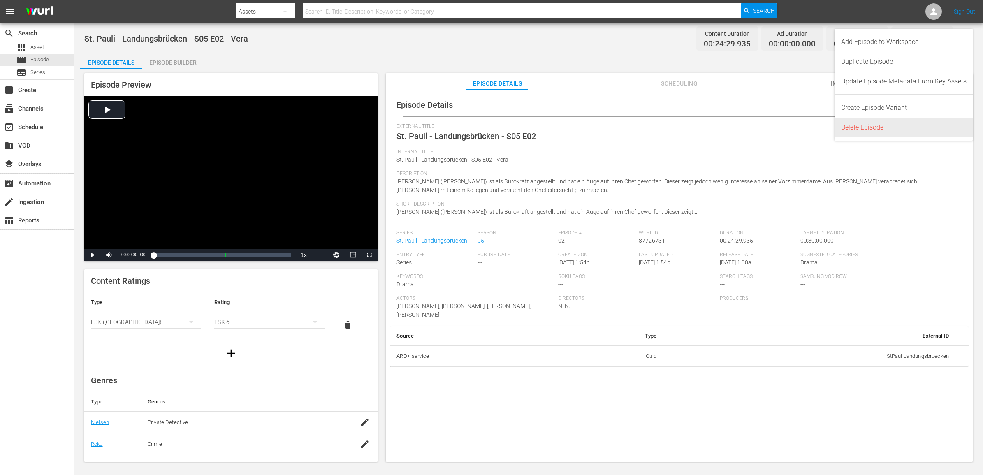
click at [864, 122] on div "Delete Episode" at bounding box center [903, 128] width 125 height 20
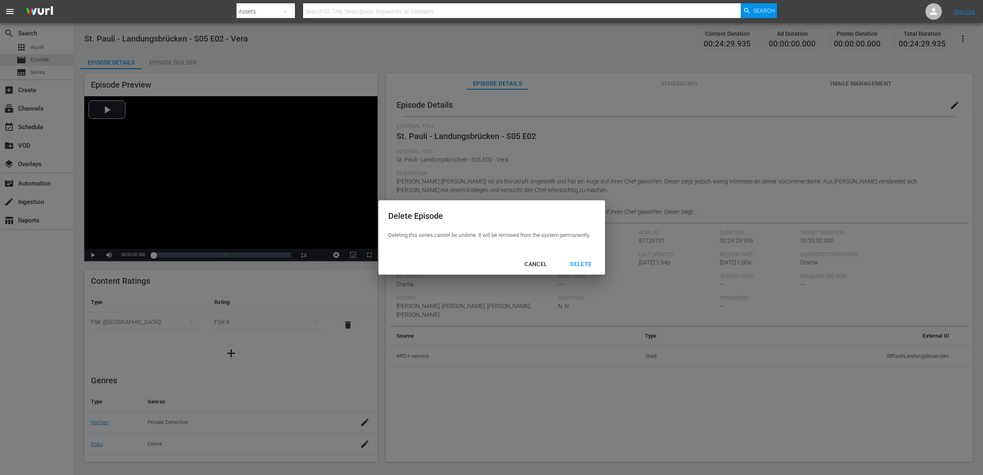
click at [533, 263] on div "CANCEL" at bounding box center [536, 264] width 36 height 10
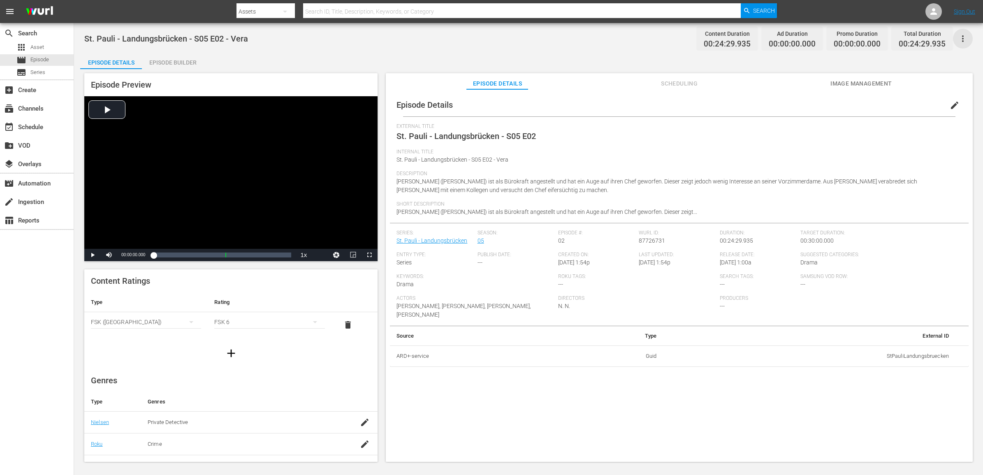
click at [963, 39] on icon "button" at bounding box center [963, 39] width 10 height 10
